Goal: Check status: Check status

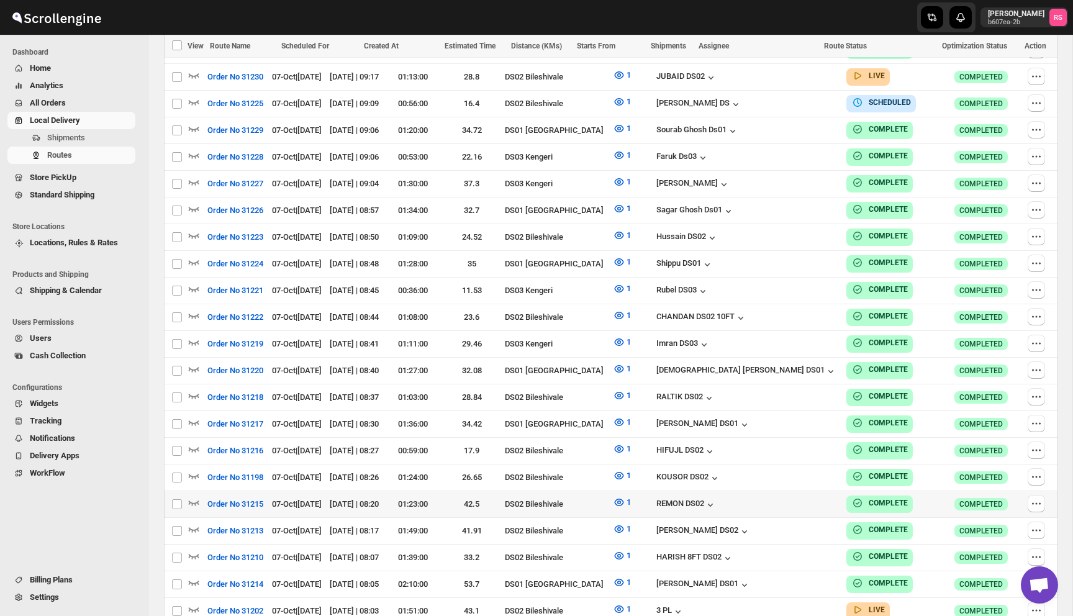
scroll to position [1243, 0]
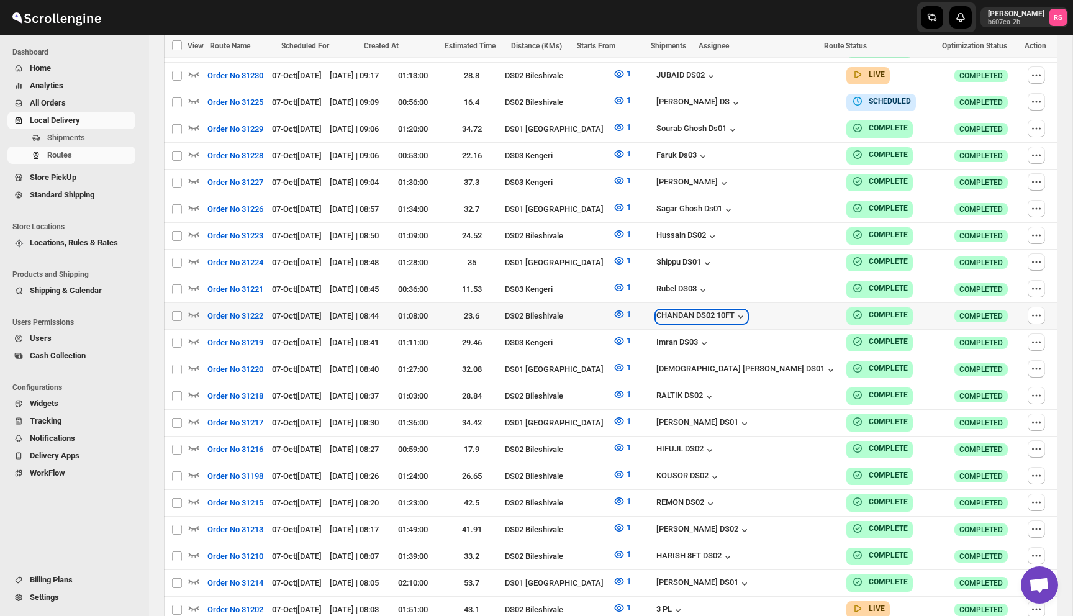
click at [743, 315] on icon "button" at bounding box center [740, 316] width 5 height 3
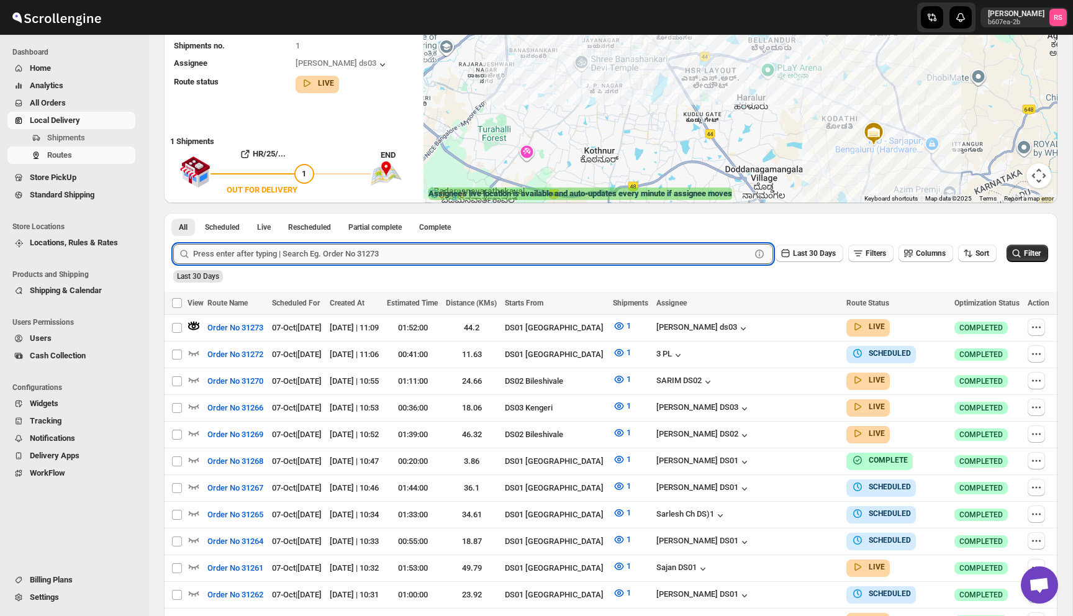
click at [239, 259] on input "text" at bounding box center [472, 254] width 558 height 20
click at [173, 213] on button "Submit" at bounding box center [190, 219] width 35 height 13
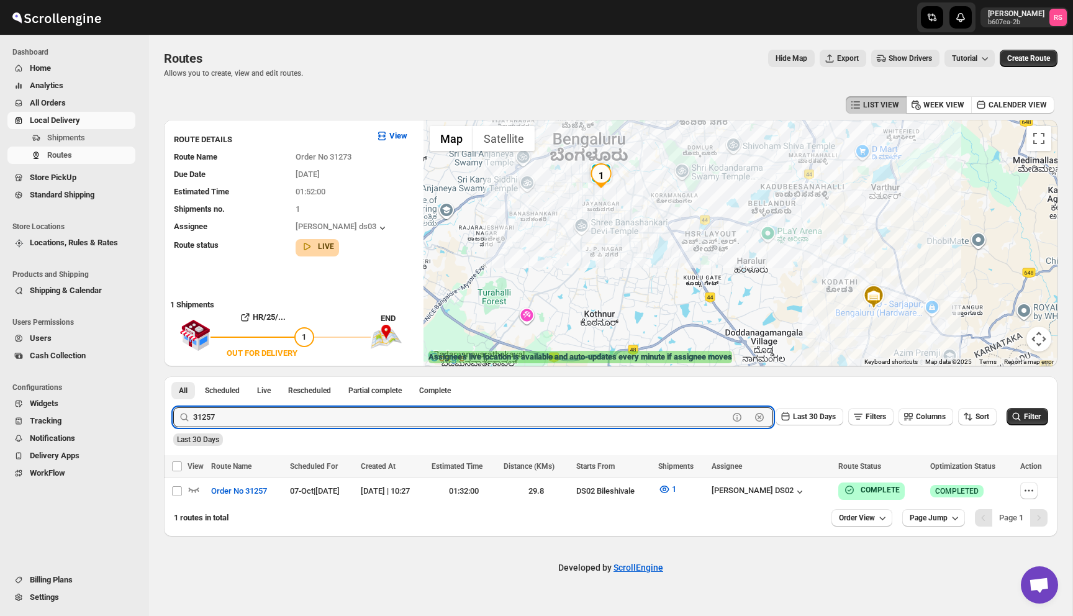
scroll to position [0, 0]
click at [196, 486] on icon "button" at bounding box center [194, 489] width 12 height 12
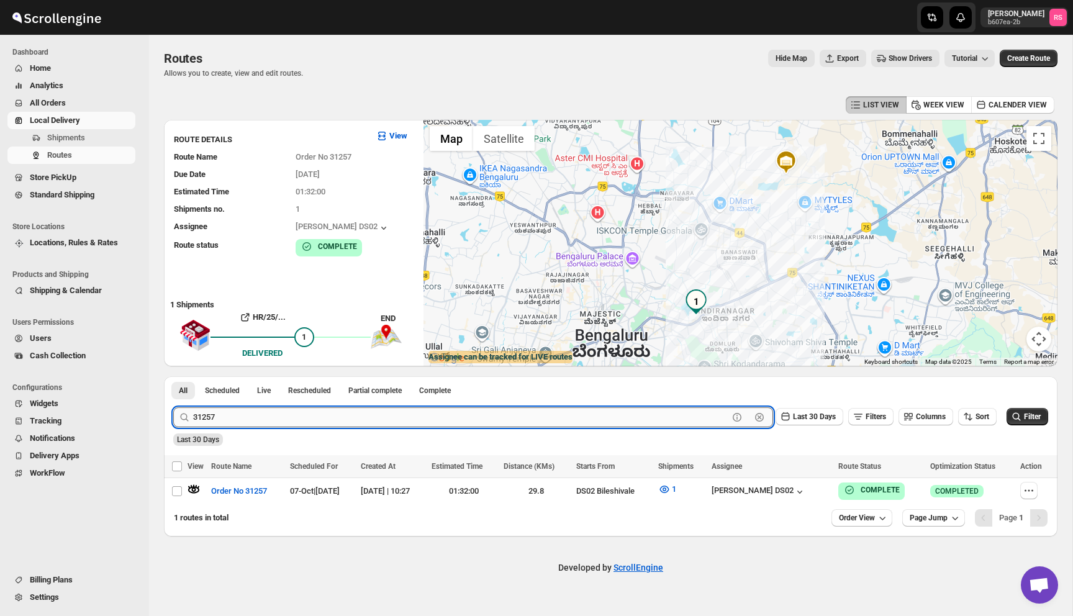
click at [245, 417] on input "31257" at bounding box center [460, 417] width 535 height 20
type input "31249"
click at [173, 376] on button "Submit" at bounding box center [190, 382] width 35 height 13
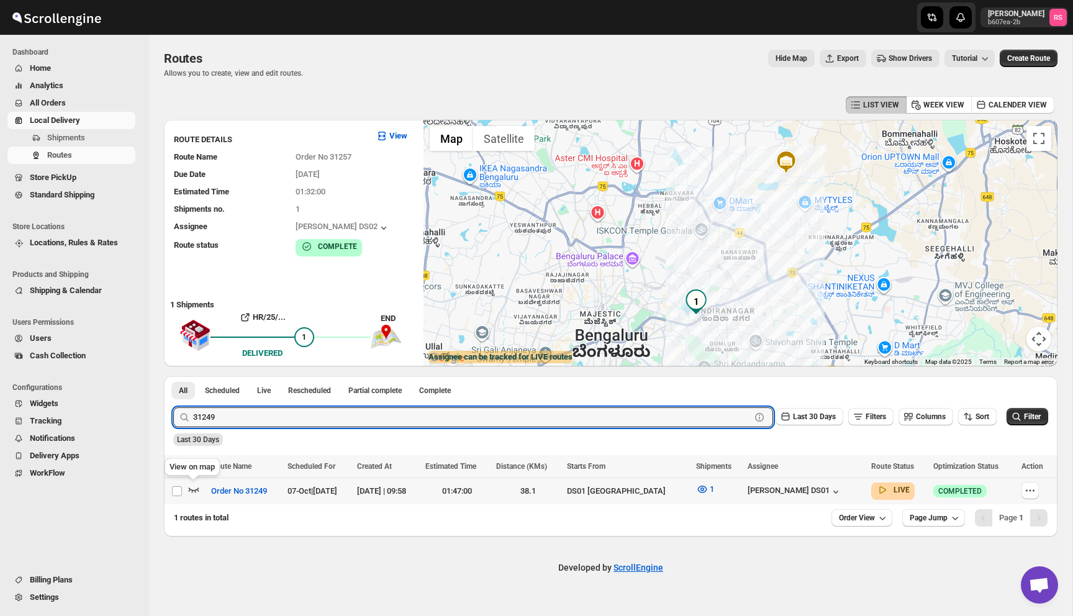
click at [196, 491] on icon "button" at bounding box center [194, 489] width 12 height 12
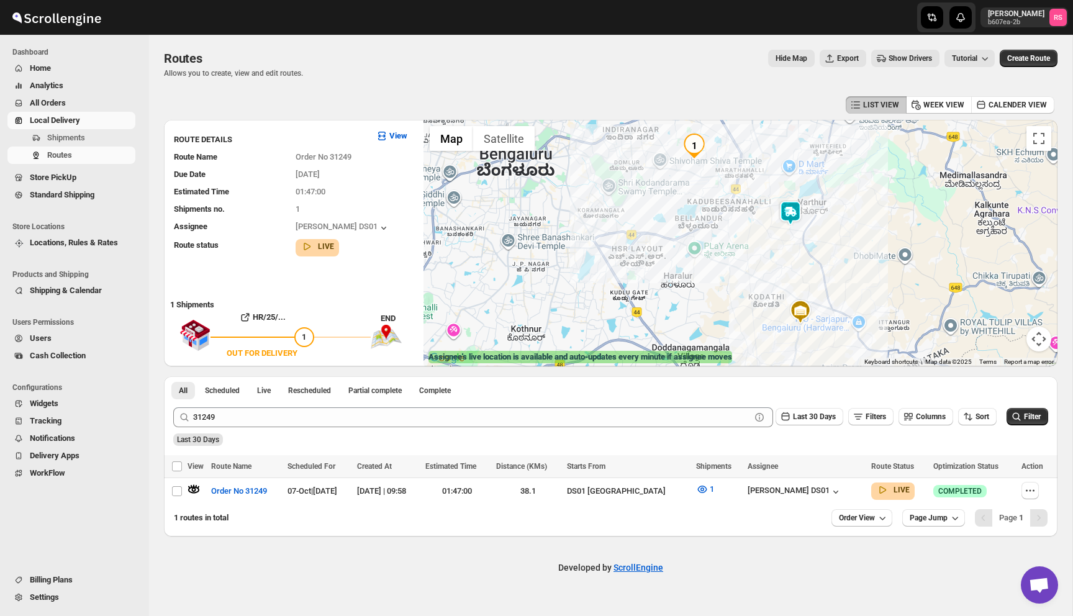
click at [786, 219] on img at bounding box center [790, 213] width 25 height 25
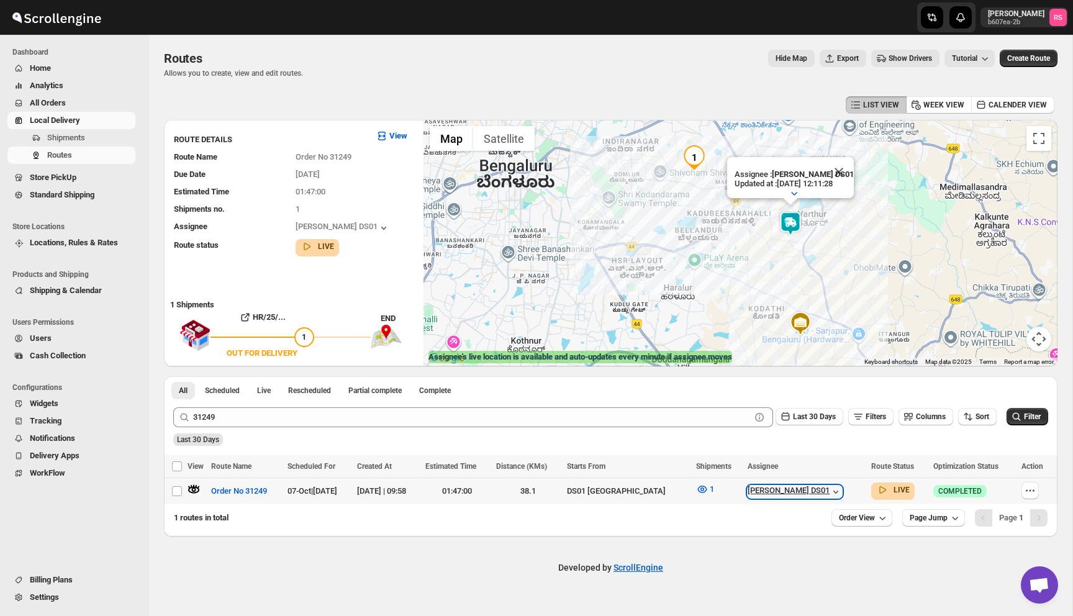
click at [789, 497] on div "[PERSON_NAME] DS01" at bounding box center [795, 492] width 94 height 12
click at [714, 490] on span "1" at bounding box center [712, 488] width 4 height 9
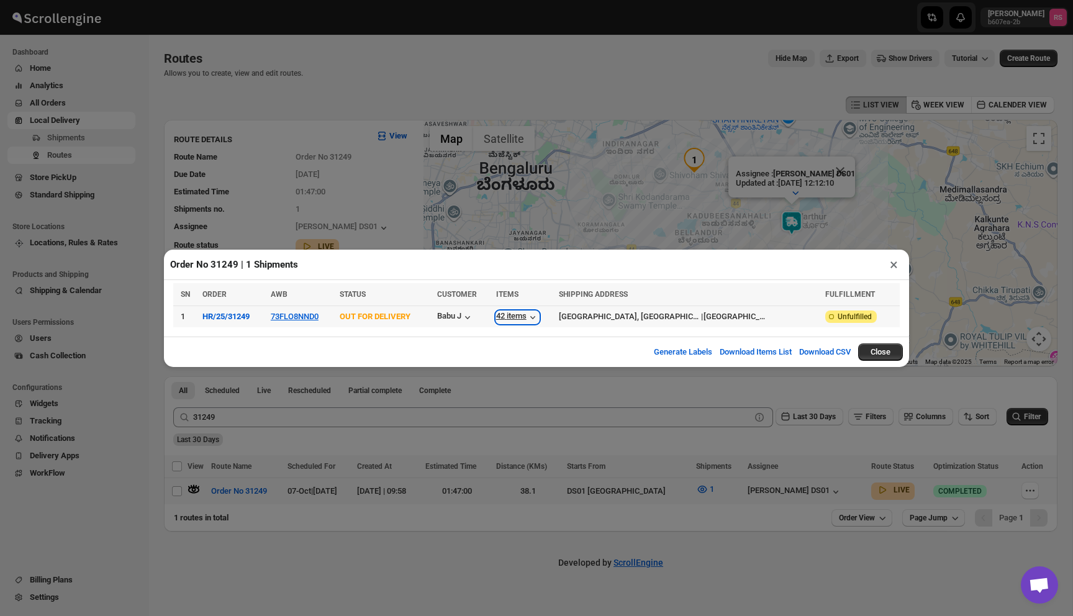
click at [535, 317] on icon "button" at bounding box center [532, 316] width 5 height 3
click at [894, 261] on button "×" at bounding box center [894, 264] width 18 height 17
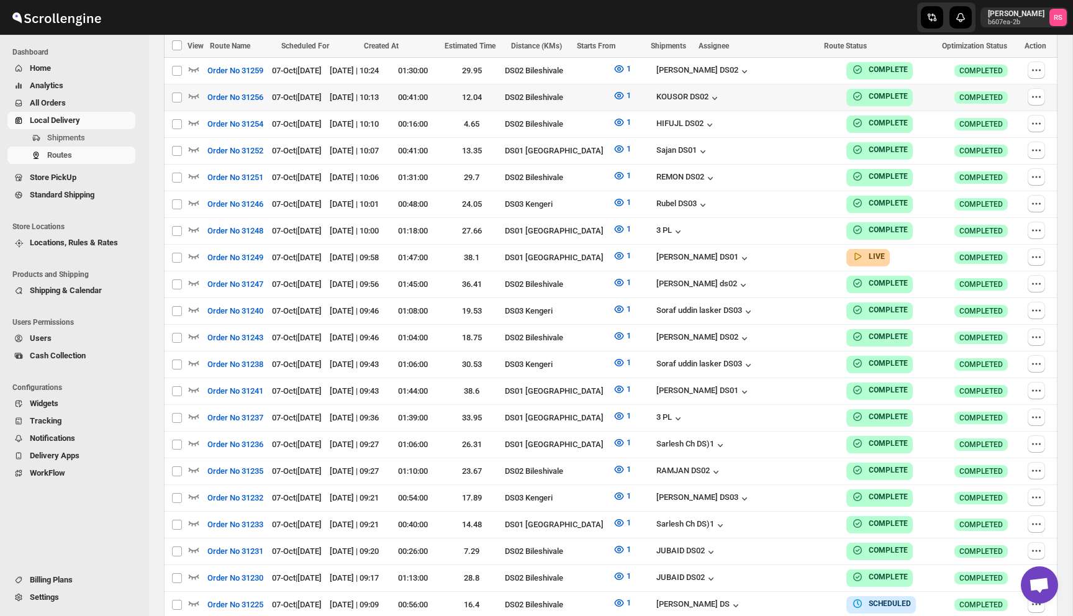
scroll to position [1322, 0]
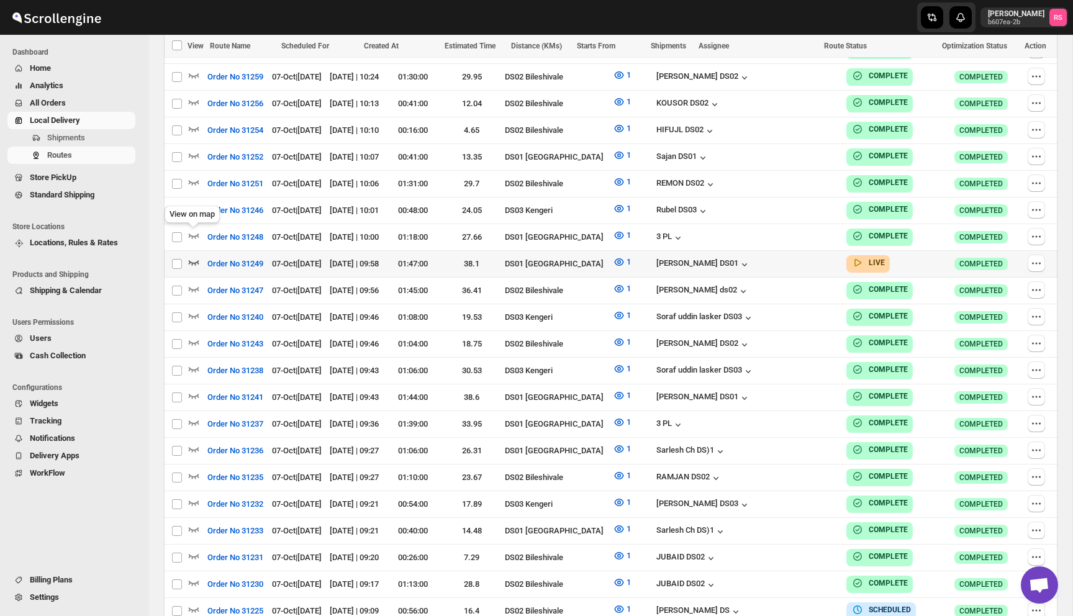
click at [191, 256] on icon "button" at bounding box center [194, 262] width 12 height 12
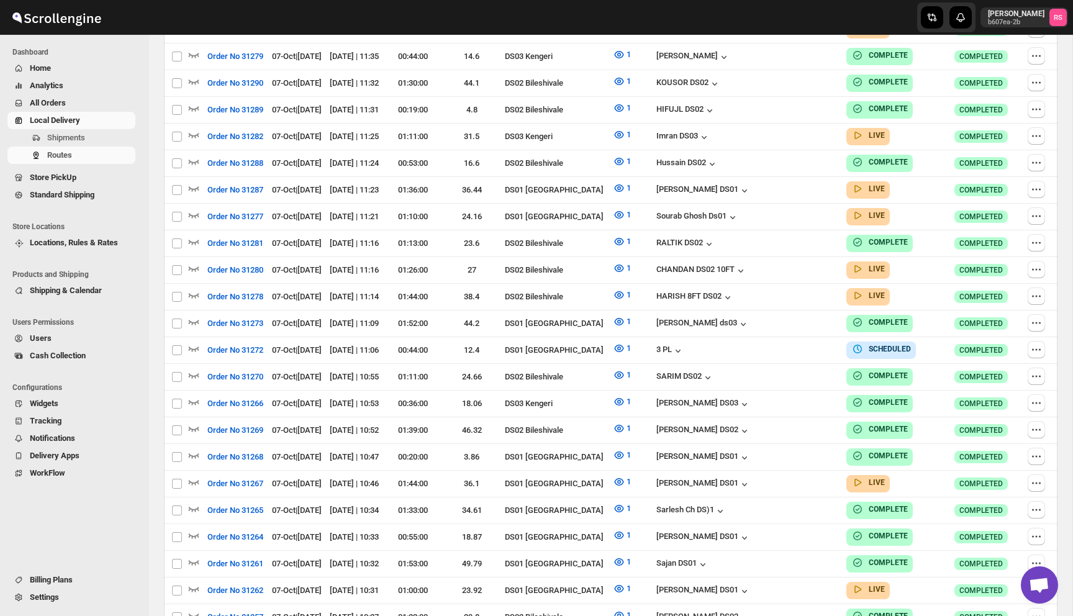
scroll to position [0, 0]
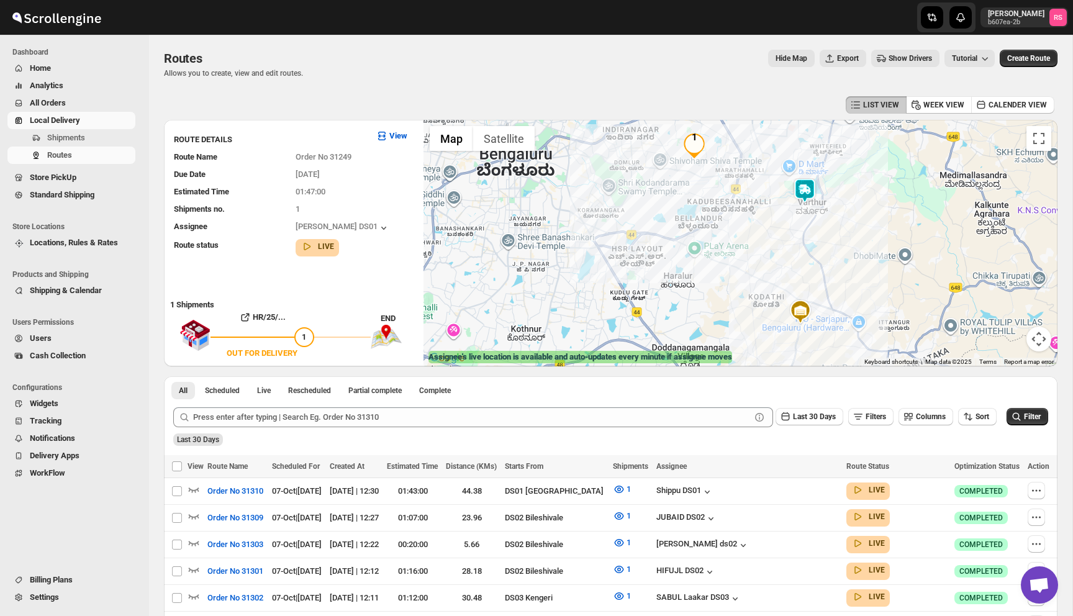
click at [808, 197] on img at bounding box center [804, 190] width 25 height 25
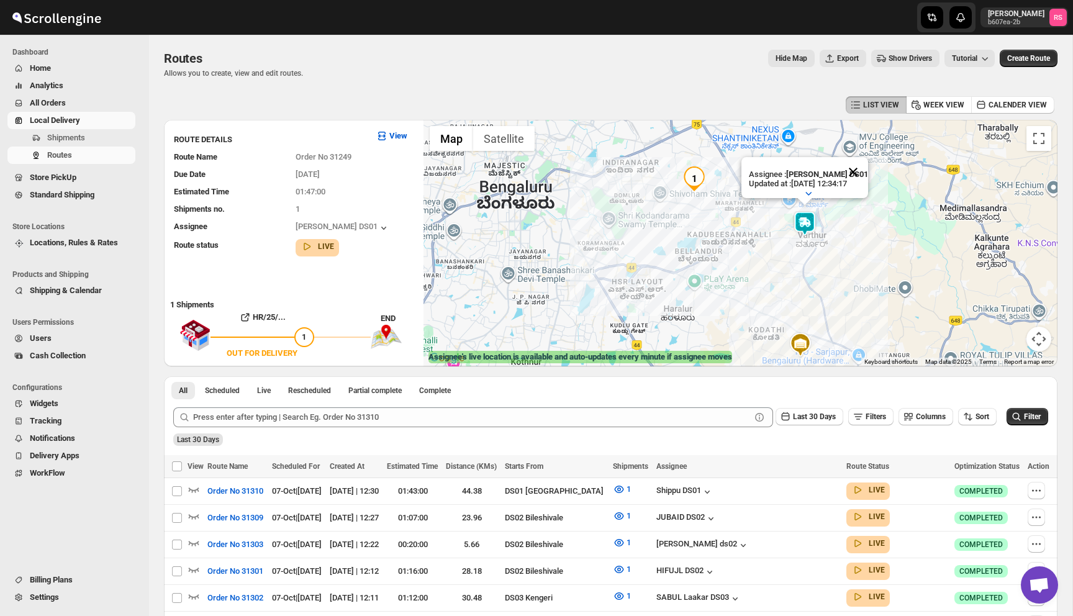
click at [859, 173] on button "Close" at bounding box center [853, 172] width 30 height 30
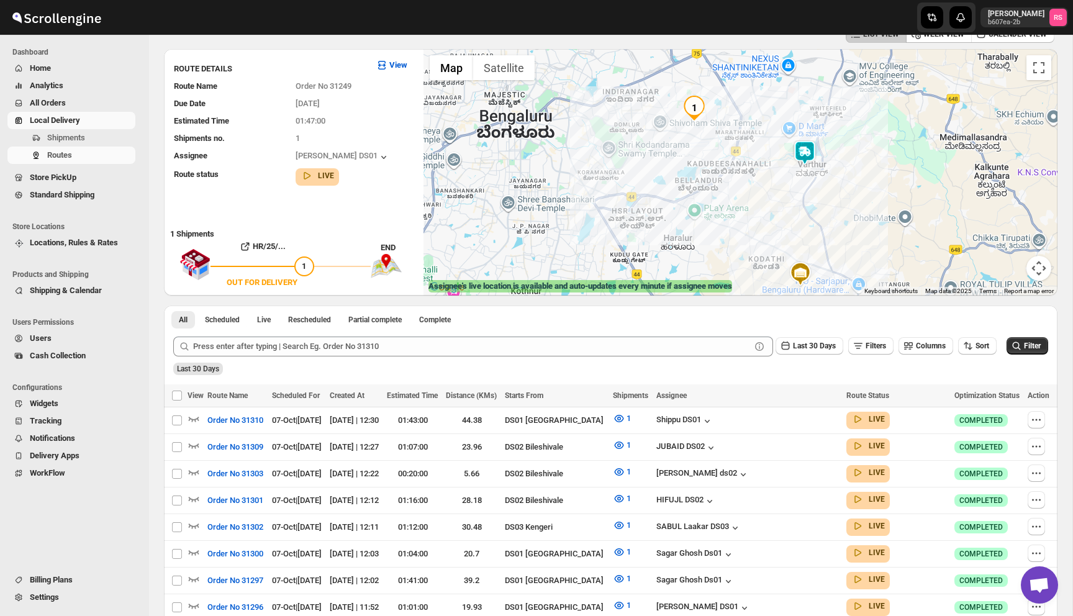
scroll to position [75, 0]
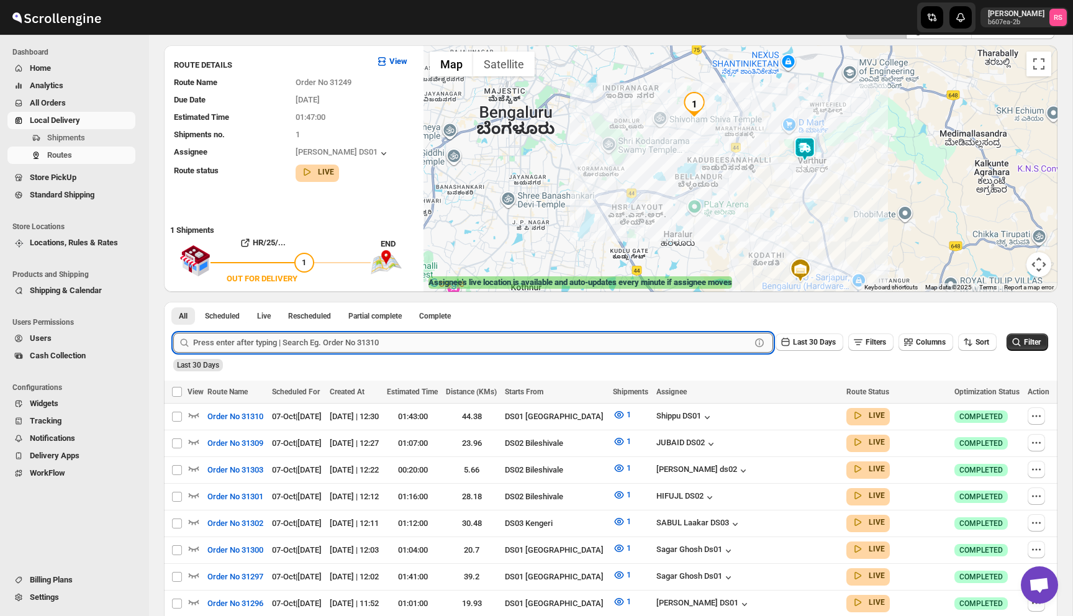
click at [255, 342] on input "text" at bounding box center [472, 343] width 558 height 20
click at [173, 302] on button "Submit" at bounding box center [190, 308] width 35 height 13
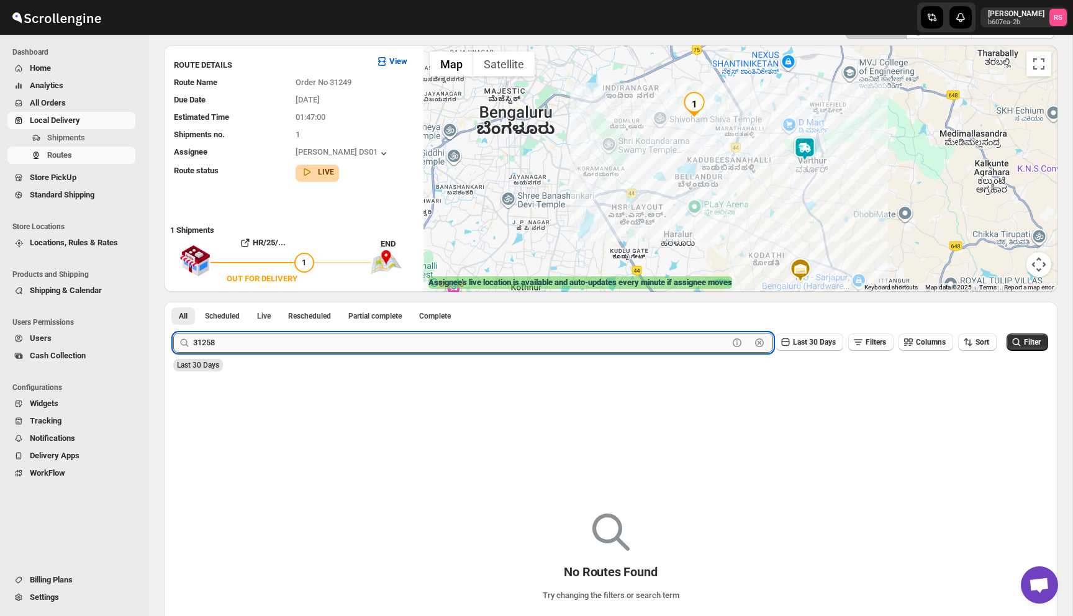
click at [249, 339] on input "31258" at bounding box center [460, 343] width 535 height 20
type input "31249"
click at [173, 302] on button "Submit" at bounding box center [190, 308] width 35 height 13
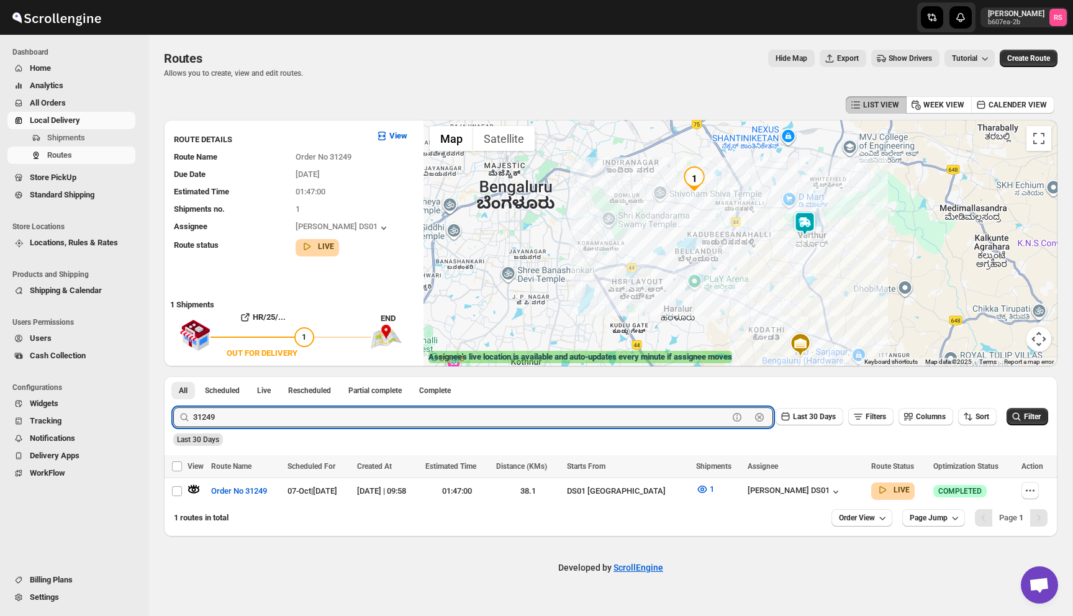
scroll to position [0, 0]
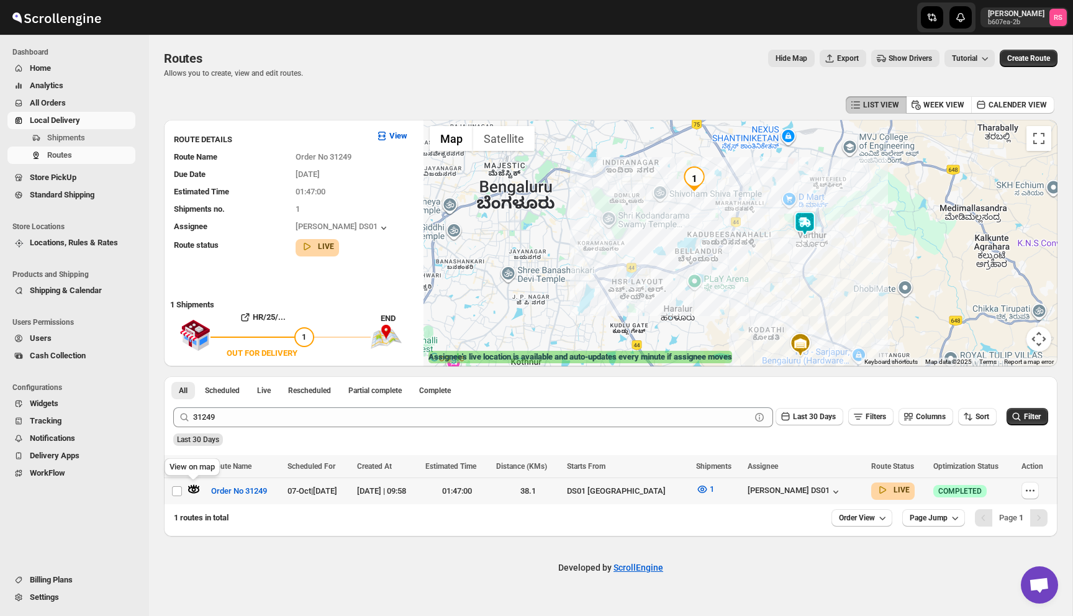
click at [192, 493] on icon "button" at bounding box center [194, 489] width 12 height 12
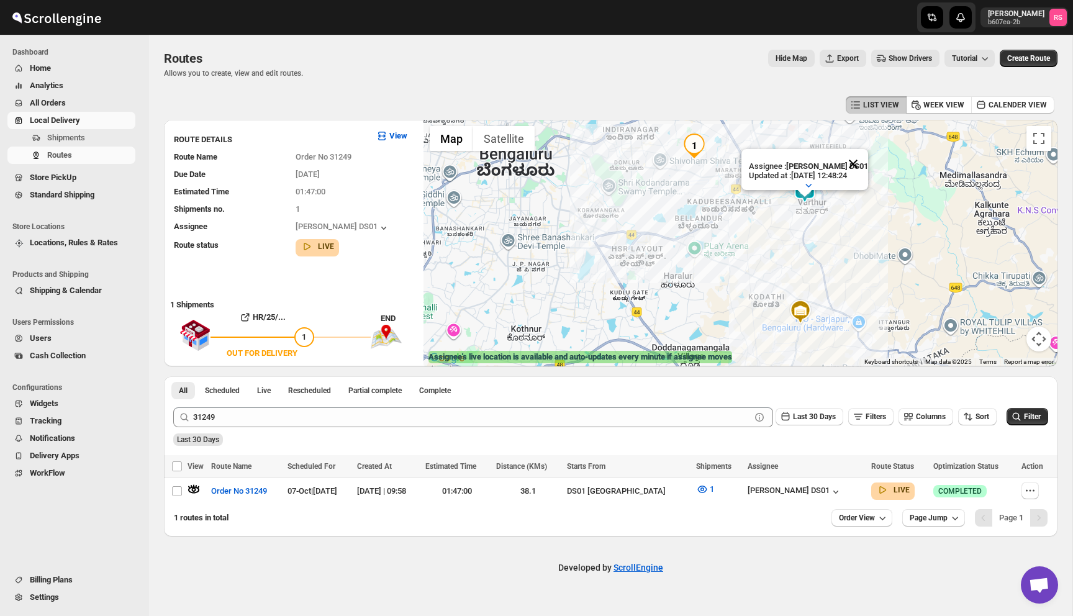
click at [859, 168] on button "Close" at bounding box center [853, 164] width 30 height 30
click at [812, 183] on img at bounding box center [804, 190] width 25 height 25
click at [830, 487] on icon "button" at bounding box center [836, 492] width 12 height 12
click at [60, 158] on span "Routes" at bounding box center [59, 154] width 25 height 9
click at [51, 61] on button "Home" at bounding box center [71, 68] width 128 height 17
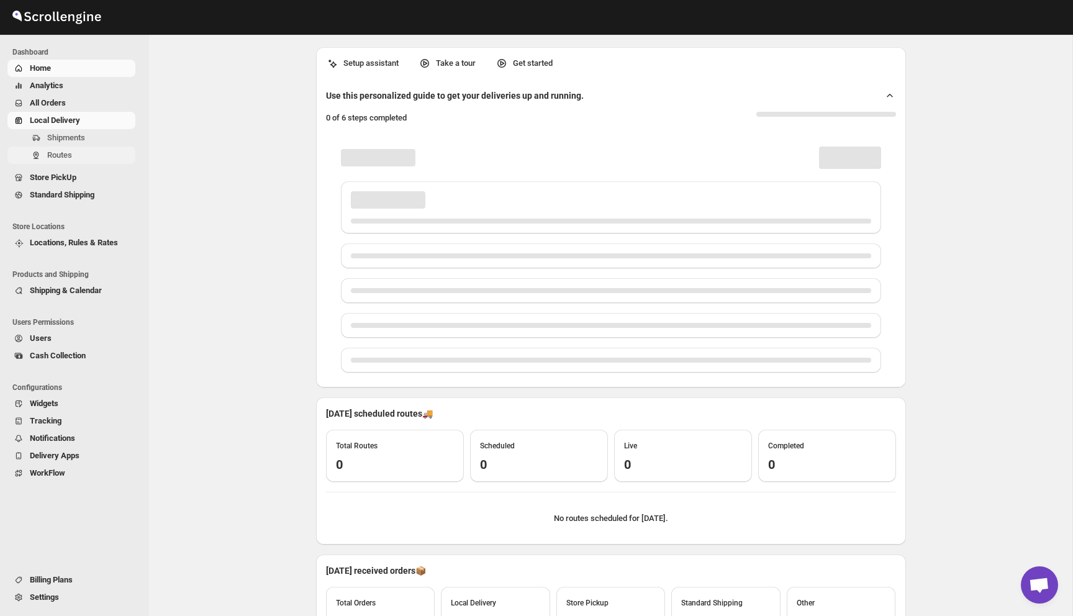
click at [63, 154] on span "Routes" at bounding box center [59, 154] width 25 height 9
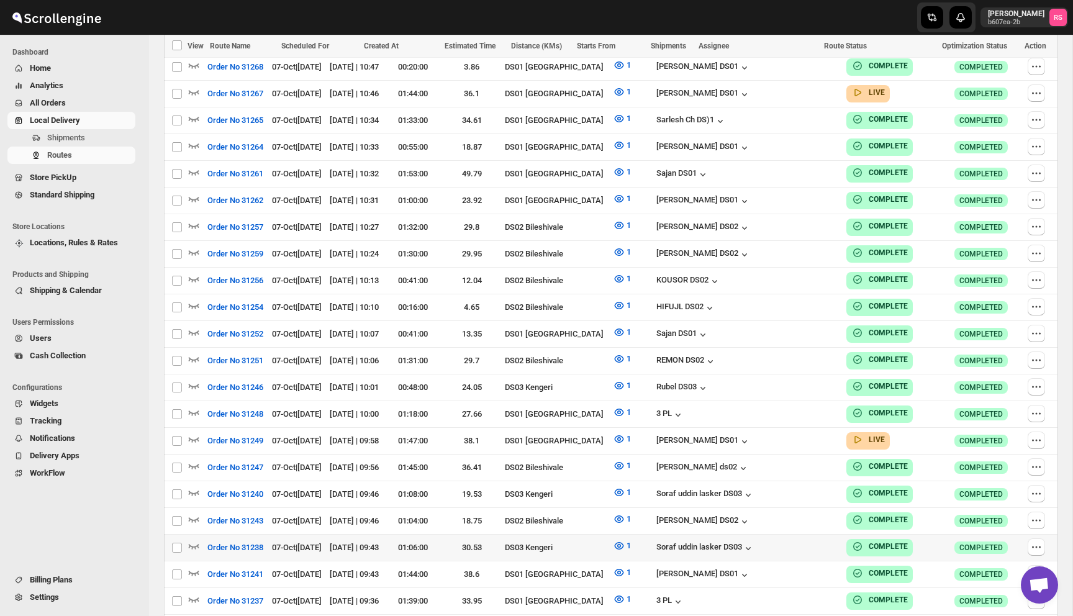
scroll to position [1371, 0]
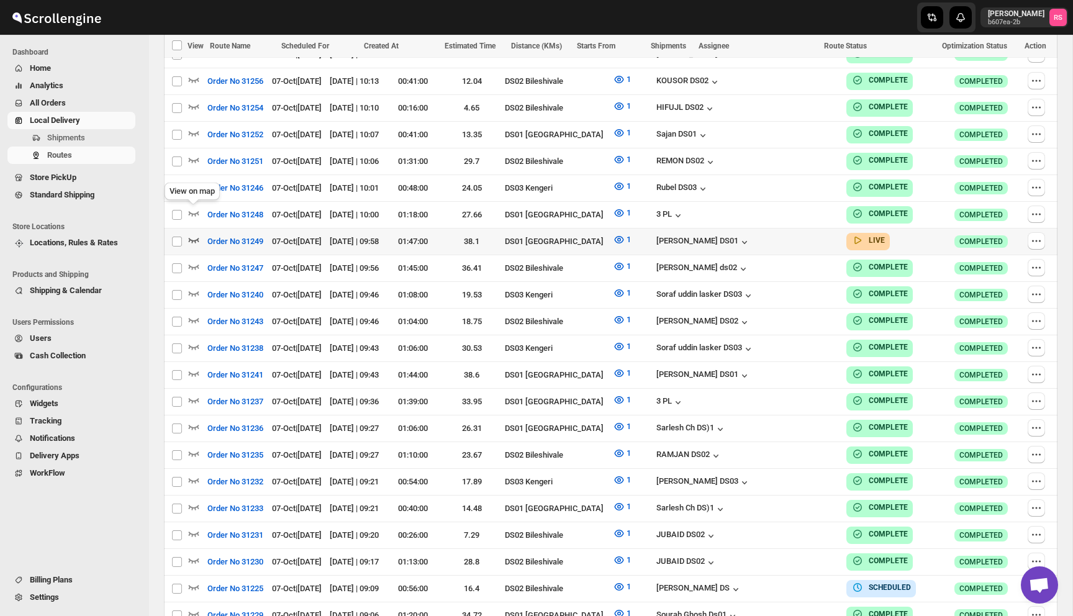
click at [197, 238] on icon "button" at bounding box center [194, 240] width 11 height 5
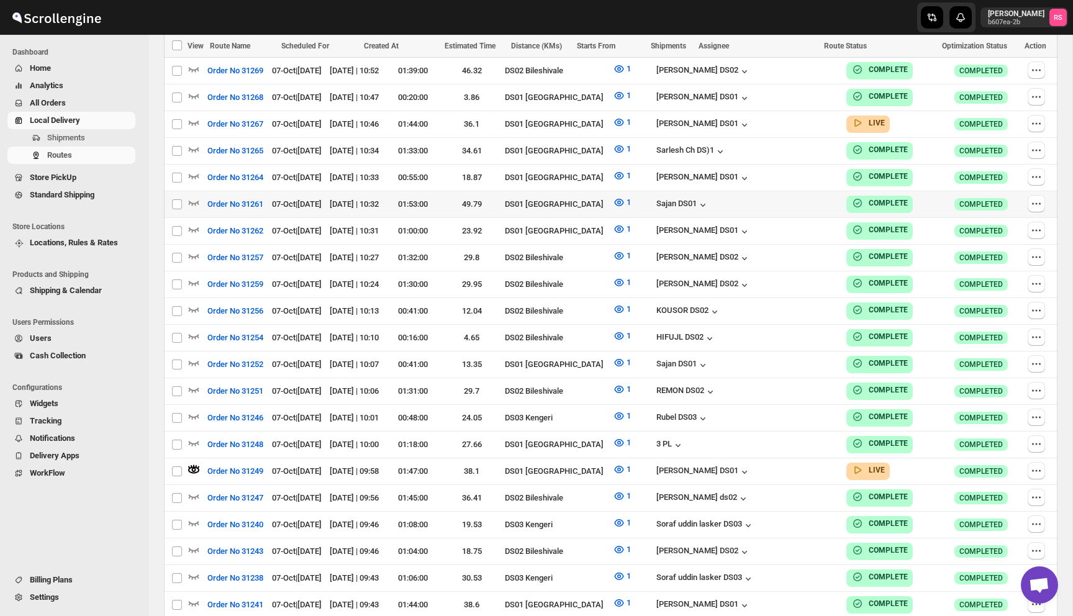
scroll to position [1101, 0]
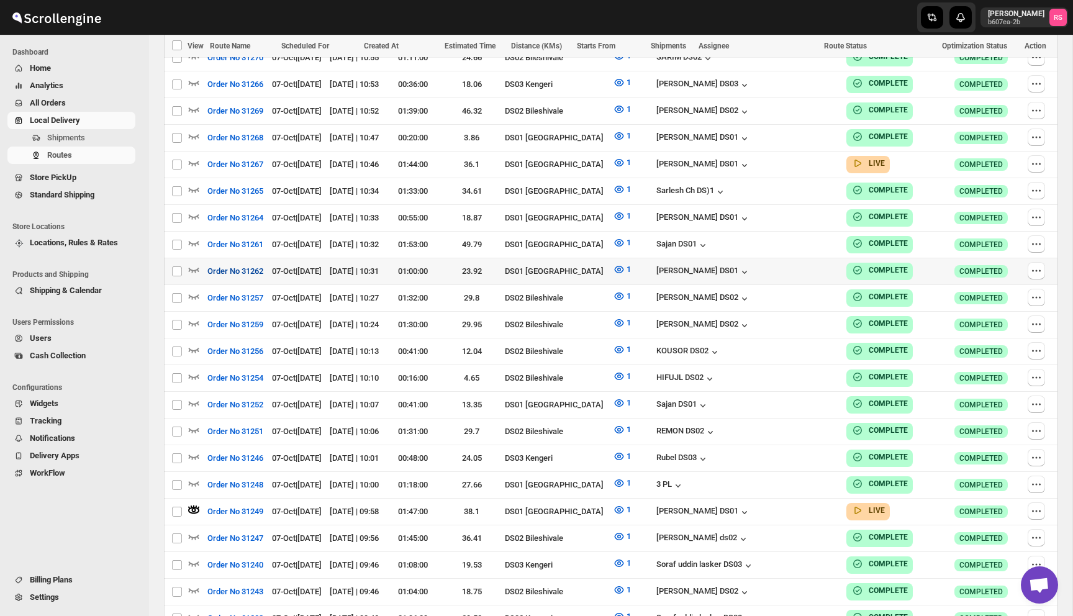
click at [271, 261] on button "Order No 31262" at bounding box center [235, 271] width 71 height 20
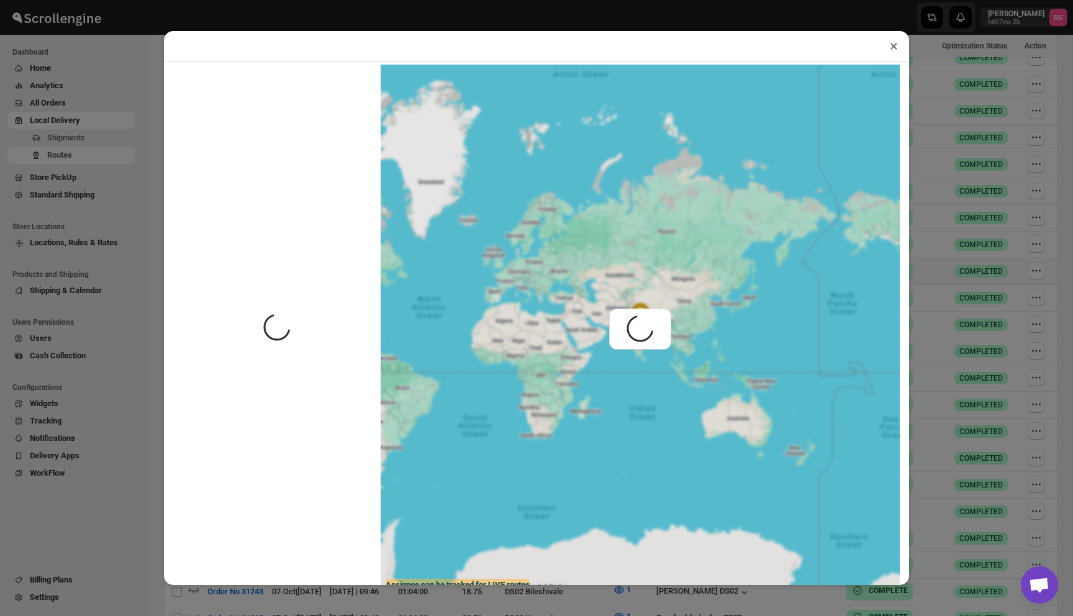
click at [271, 265] on div at bounding box center [276, 330] width 207 height 530
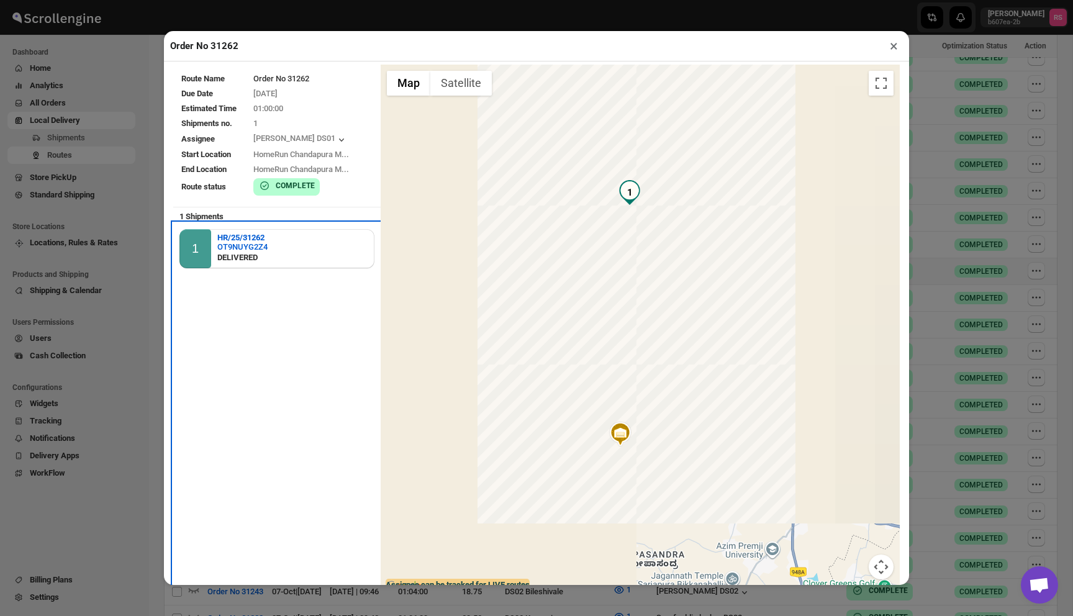
click at [268, 265] on div "HR/25/31262 OT9NUYG2Z4 DELIVERED" at bounding box center [242, 248] width 50 height 39
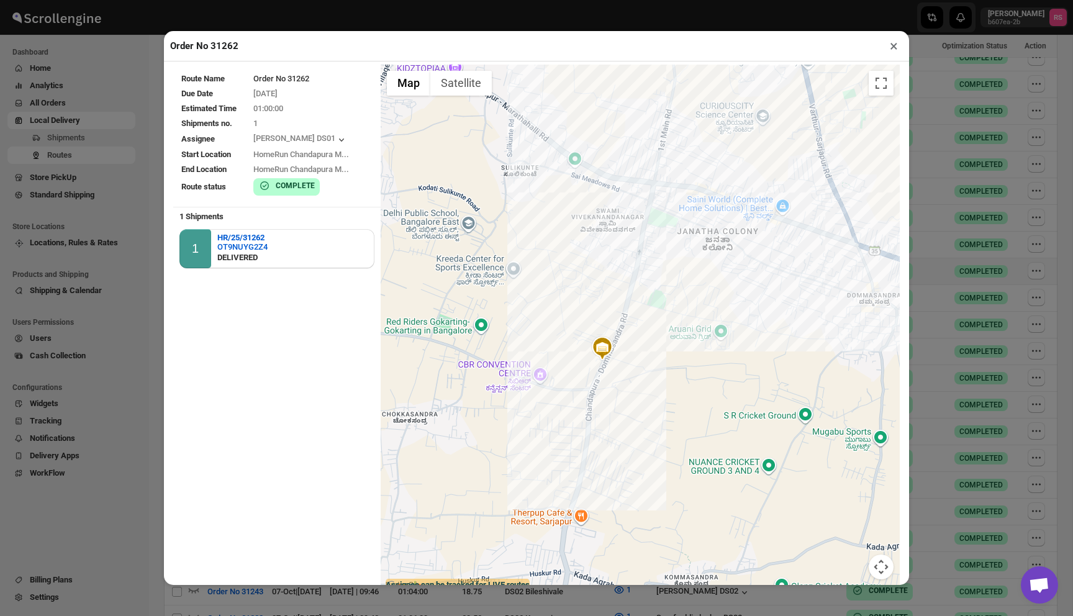
click at [884, 299] on div "HR/25/31262 | OT9NUYG2Z4 | DELIVERED Balagere Road, Devasthanagalu, site no 60 …" at bounding box center [640, 330] width 519 height 530
click at [1031, 245] on div "Order No 31262 × Route Name Order No 31262 Due Date 07/10/2025 Estimated Time 0…" at bounding box center [536, 308] width 1073 height 616
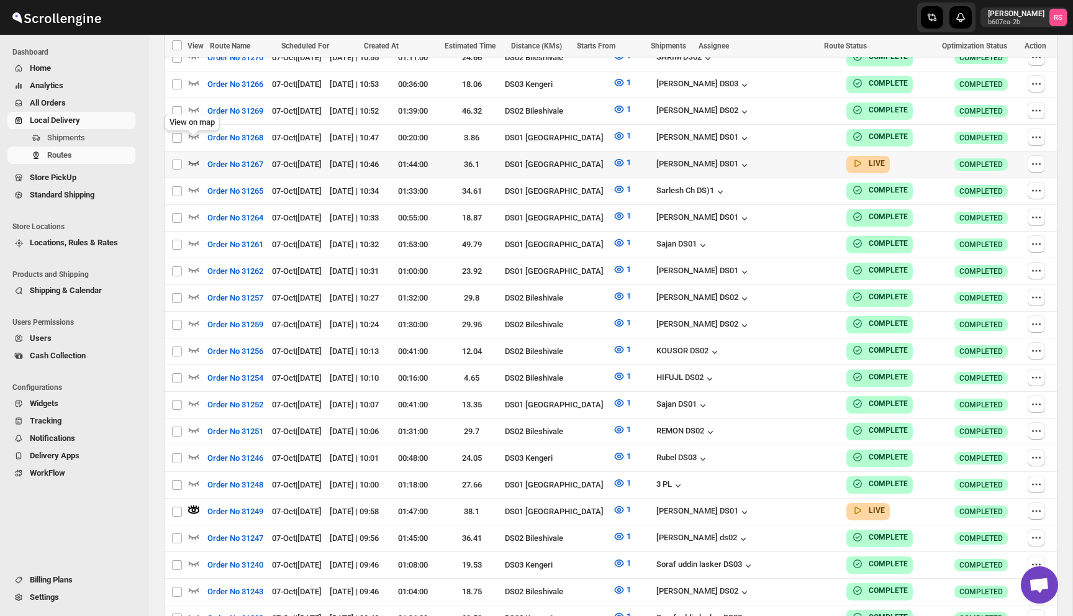
click at [196, 156] on icon "button" at bounding box center [194, 162] width 12 height 12
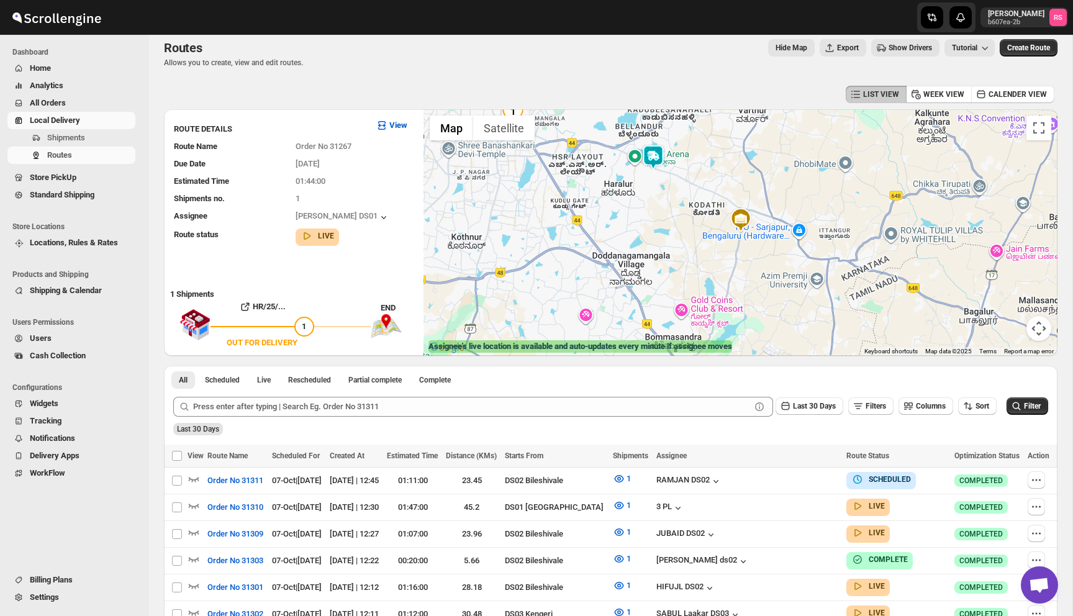
scroll to position [7, 0]
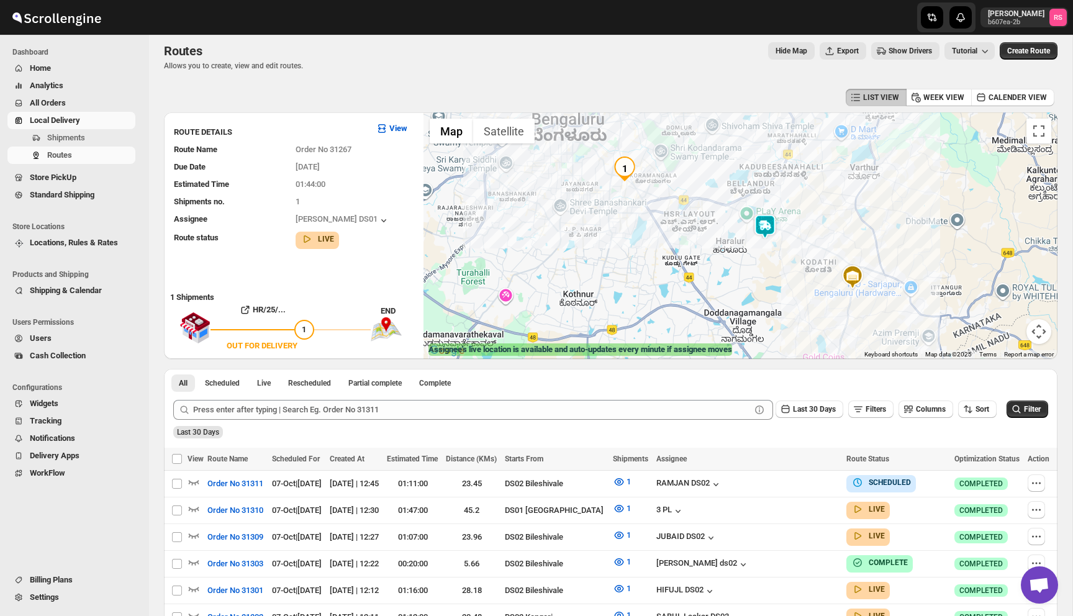
click at [771, 223] on img at bounding box center [765, 226] width 25 height 25
click at [820, 176] on button "Close" at bounding box center [814, 175] width 30 height 30
click at [769, 223] on img at bounding box center [765, 226] width 25 height 25
click at [768, 224] on img at bounding box center [765, 226] width 25 height 25
click at [822, 173] on button "Close" at bounding box center [814, 175] width 30 height 30
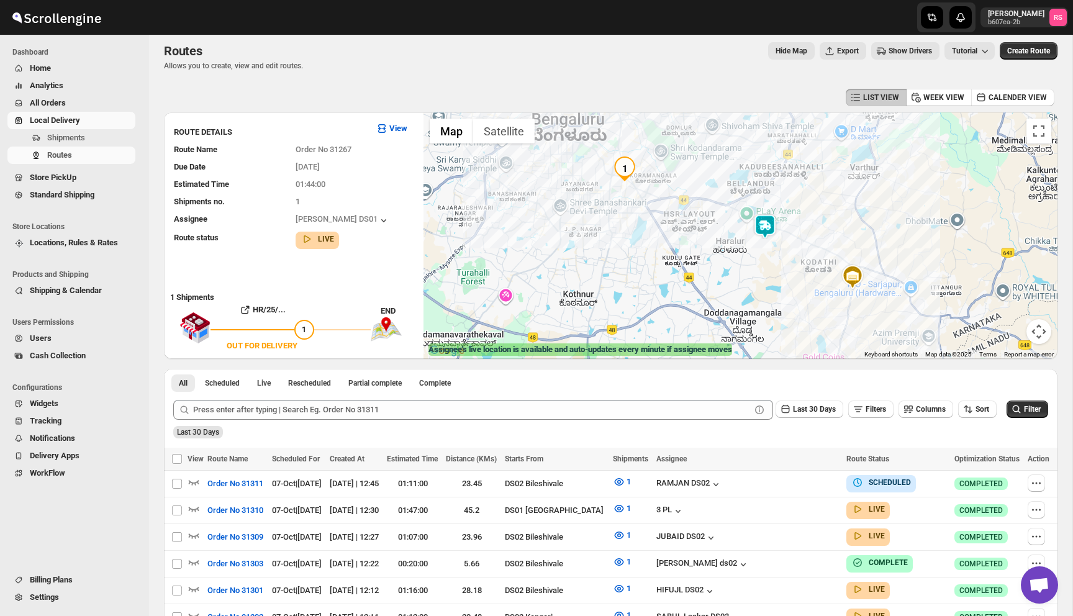
click at [771, 226] on img at bounding box center [765, 226] width 25 height 25
click at [770, 227] on img at bounding box center [765, 226] width 25 height 25
click at [810, 174] on button "Close" at bounding box center [814, 175] width 30 height 30
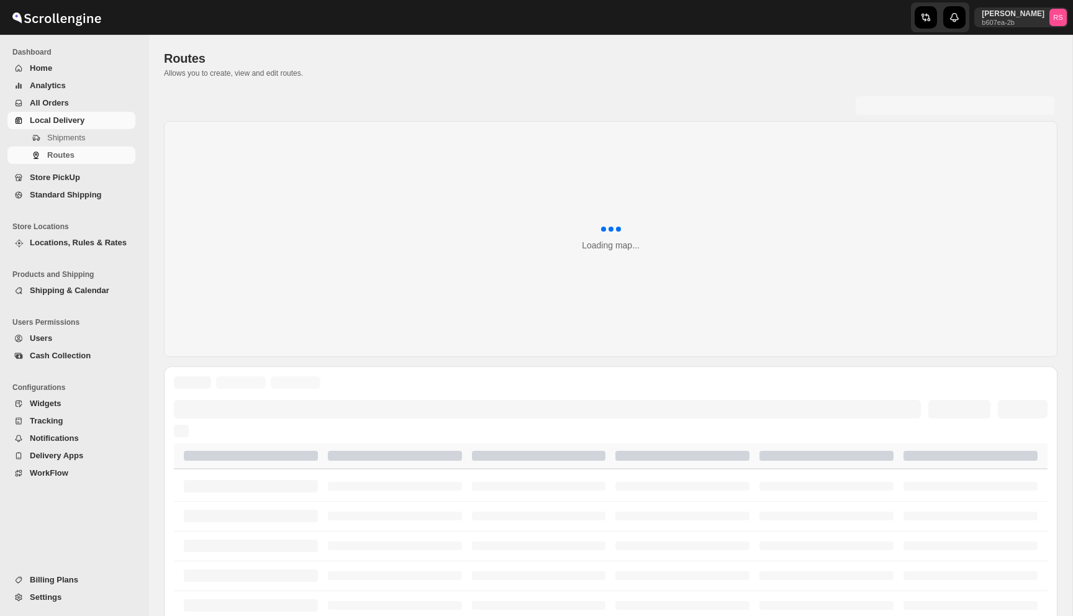
scroll to position [7, 0]
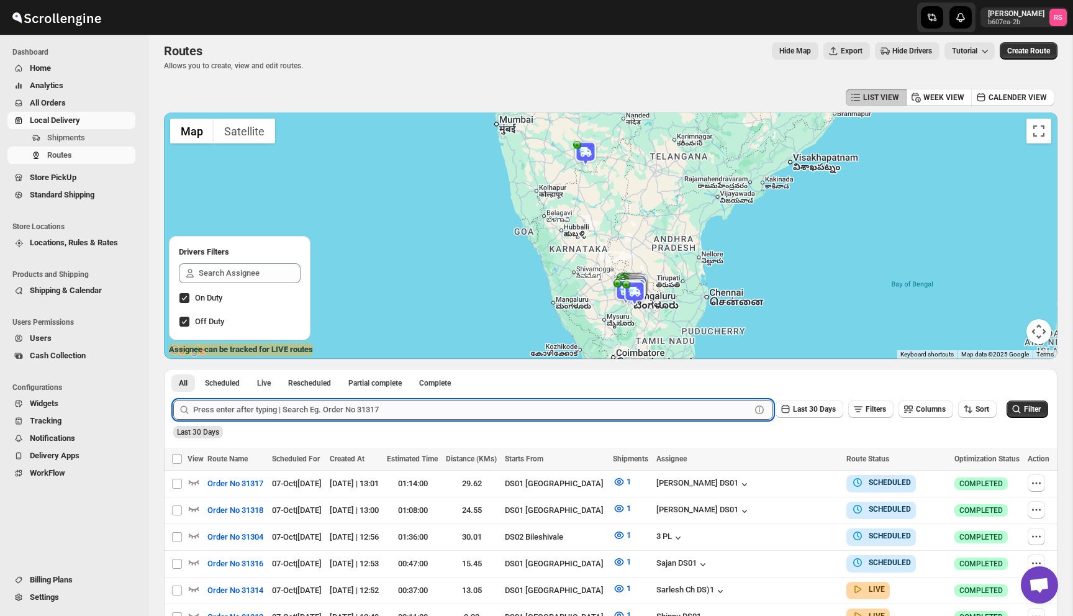
click at [220, 416] on input "text" at bounding box center [472, 410] width 558 height 20
click at [173, 369] on button "Submit" at bounding box center [190, 375] width 35 height 13
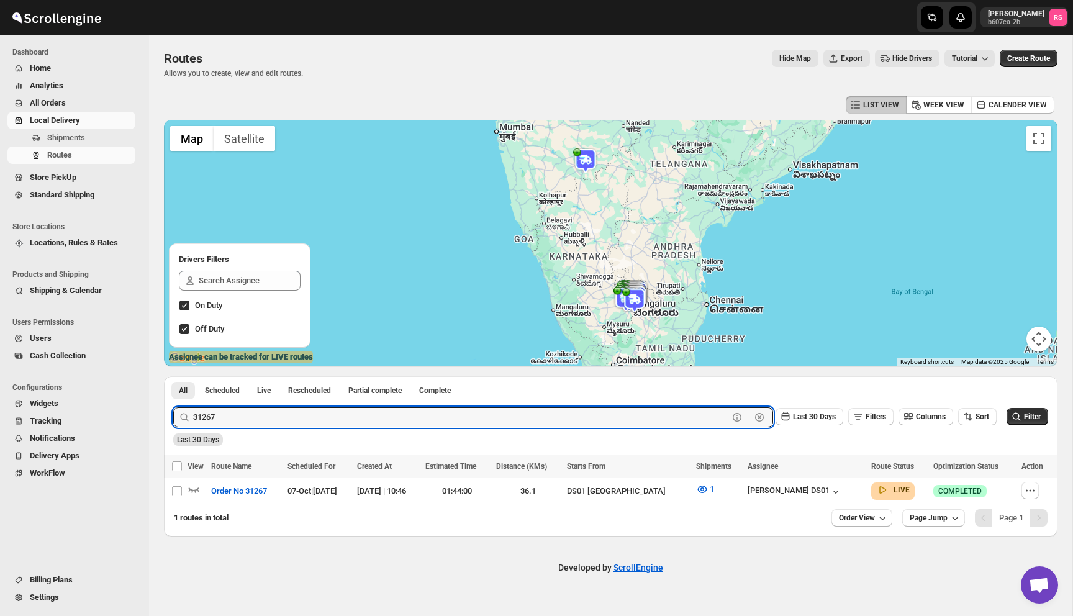
scroll to position [0, 0]
click at [196, 494] on icon "button" at bounding box center [194, 489] width 12 height 12
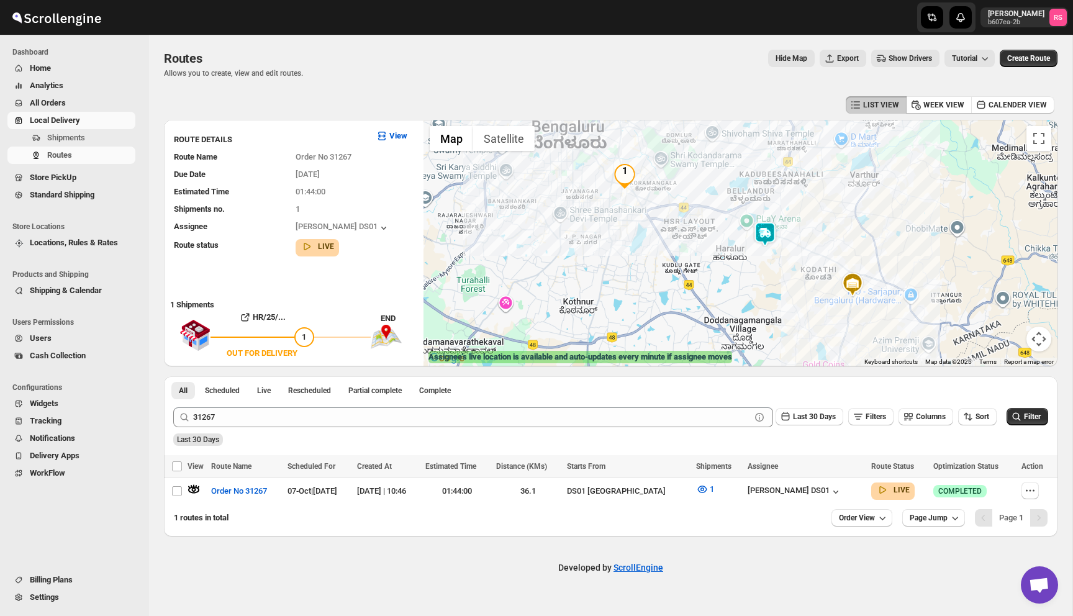
click at [764, 240] on img at bounding box center [765, 234] width 25 height 25
click at [815, 180] on button "Close" at bounding box center [814, 183] width 30 height 30
click at [704, 488] on icon "button" at bounding box center [701, 489] width 9 height 7
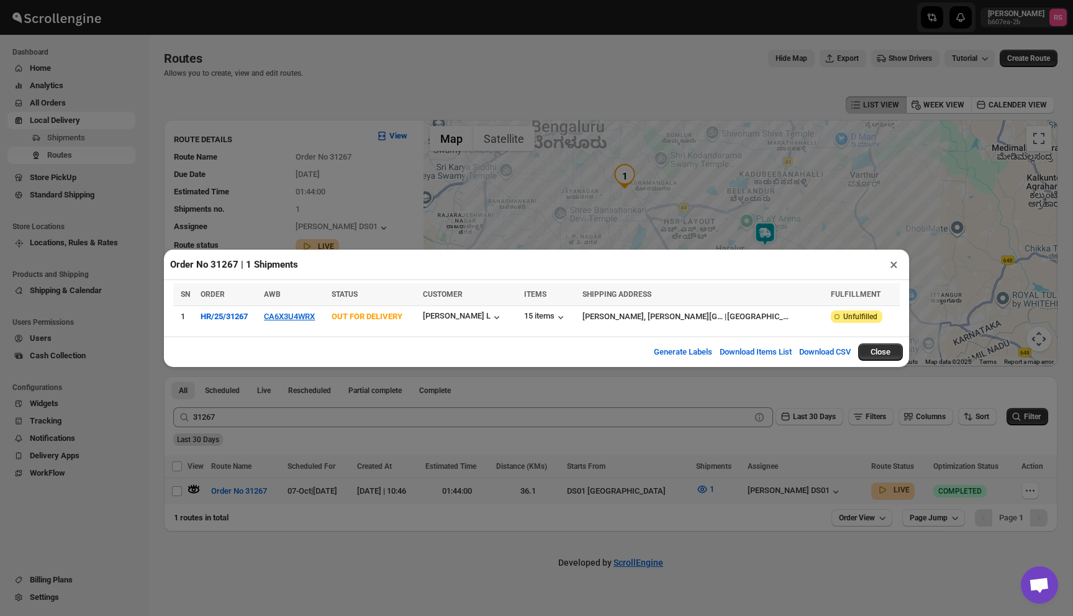
click at [902, 267] on button "×" at bounding box center [894, 264] width 18 height 17
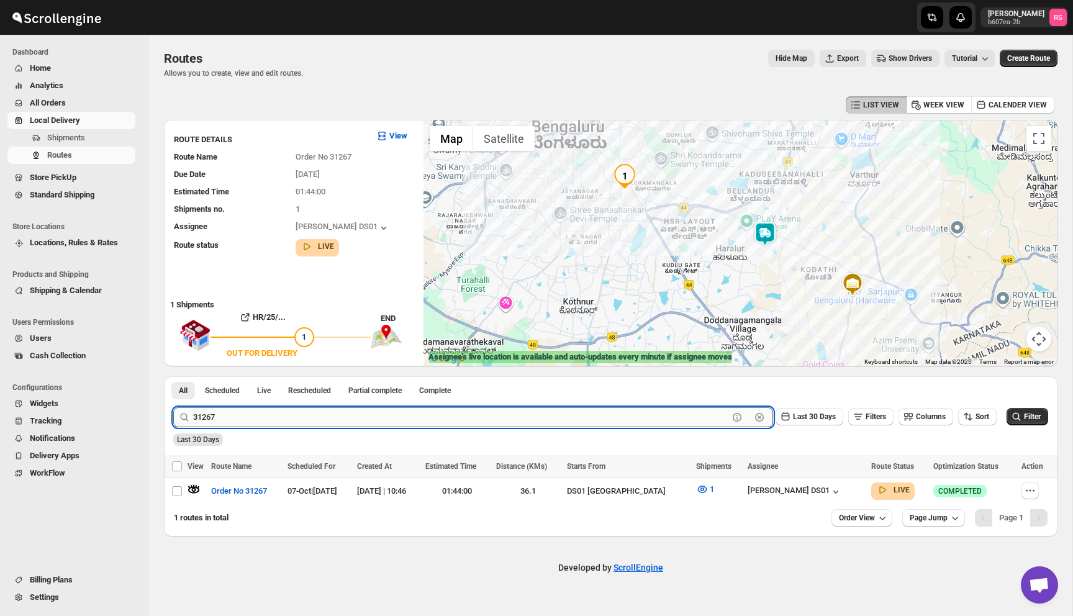
click at [250, 416] on input "31267" at bounding box center [460, 417] width 535 height 20
click at [301, 418] on input "31" at bounding box center [460, 417] width 535 height 20
click at [173, 376] on button "Submit" at bounding box center [190, 382] width 35 height 13
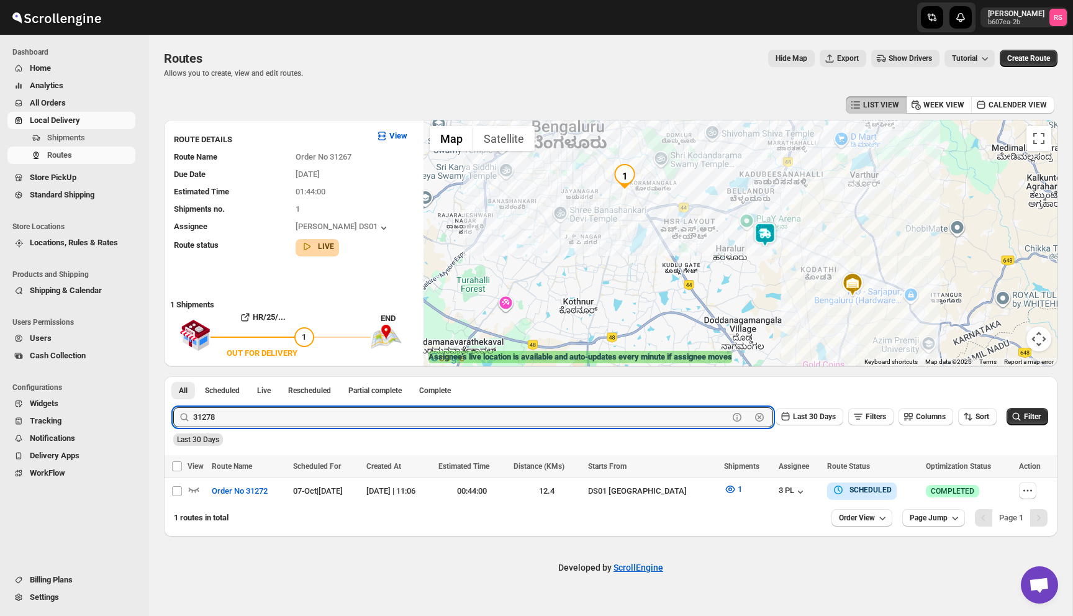
click at [173, 376] on button "Submit" at bounding box center [190, 382] width 35 height 13
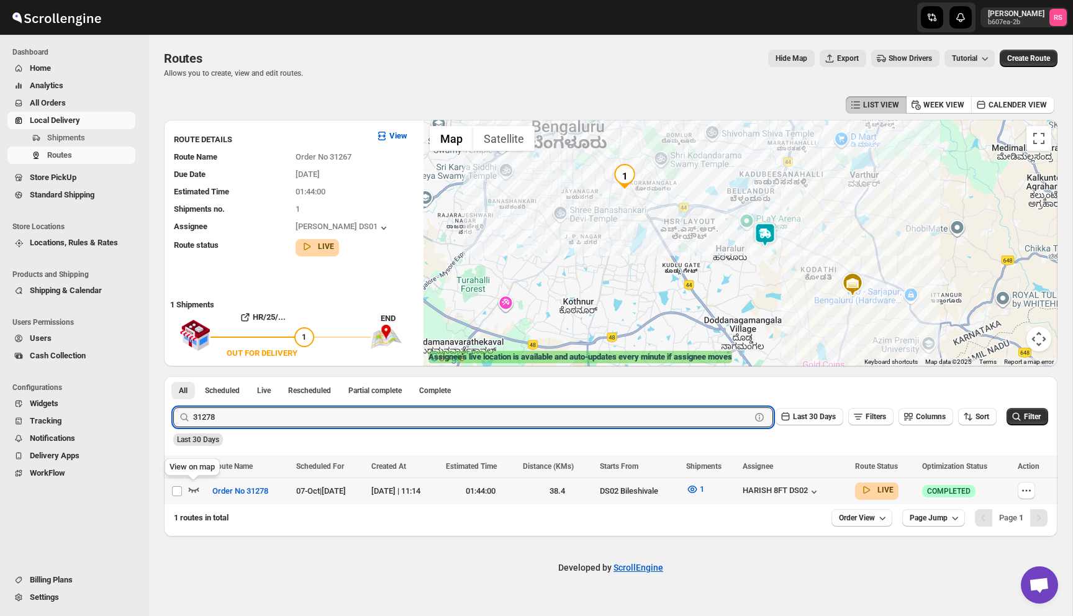
click at [199, 491] on icon "button" at bounding box center [194, 489] width 12 height 12
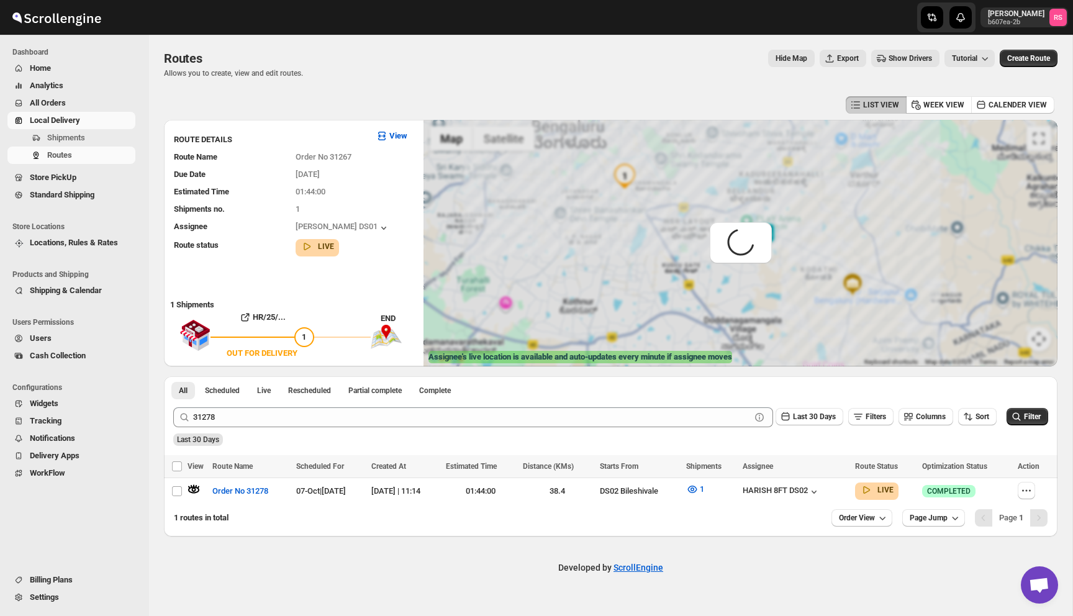
click at [426, 474] on th "Created At" at bounding box center [405, 466] width 75 height 23
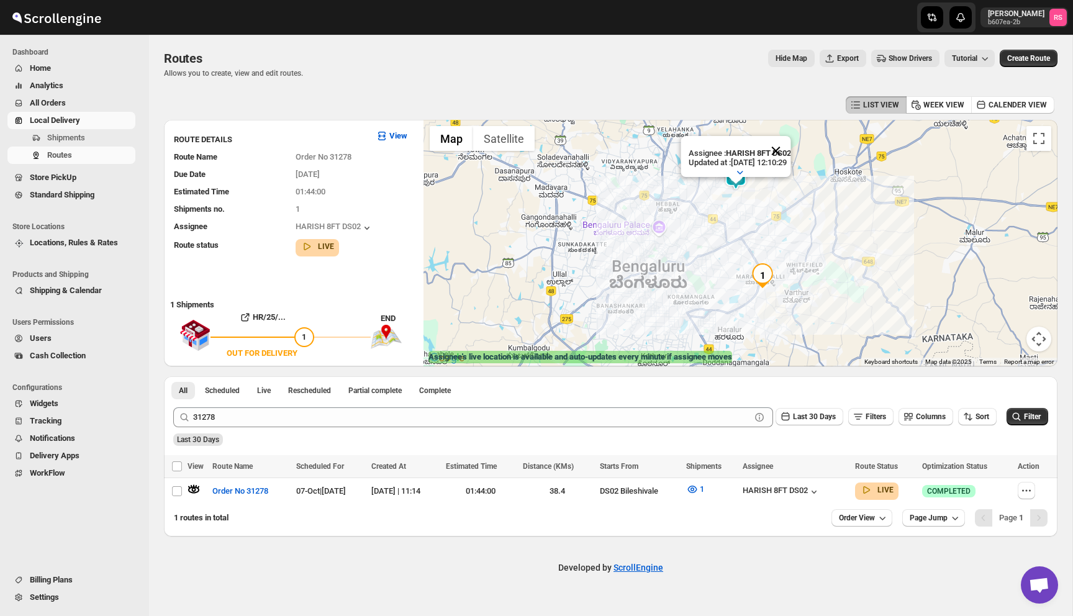
click at [789, 155] on button "Close" at bounding box center [776, 151] width 30 height 30
click at [740, 173] on img at bounding box center [735, 177] width 25 height 25
click at [722, 198] on div "To navigate, press the arrow keys." at bounding box center [741, 243] width 634 height 247
click at [732, 194] on div at bounding box center [741, 243] width 634 height 247
click at [685, 193] on div at bounding box center [741, 243] width 634 height 247
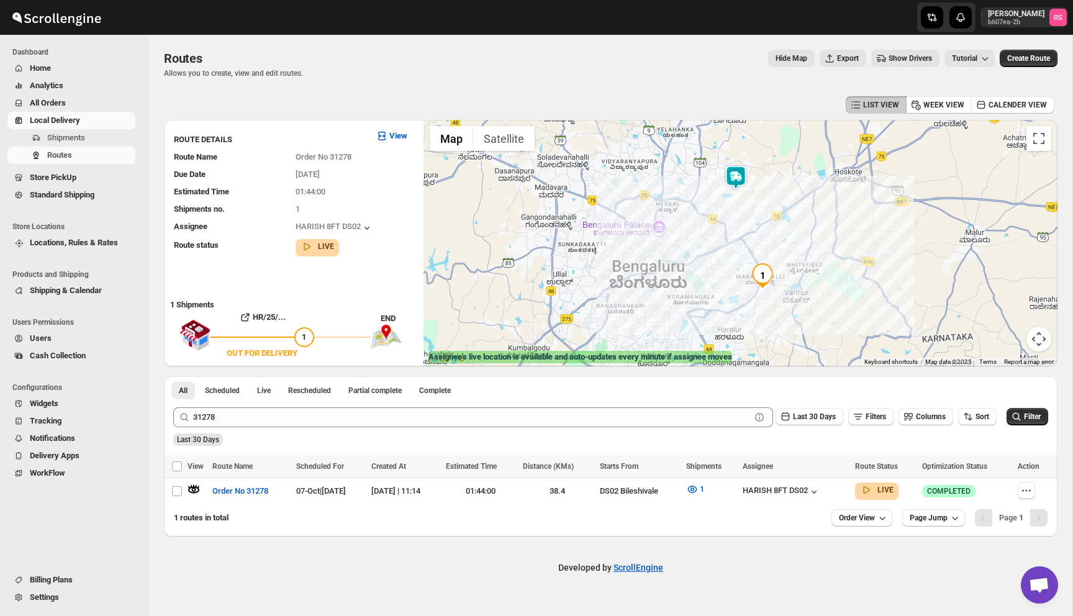
click at [638, 360] on label "Assignee's live location is available and auto-updates every minute if assignee…" at bounding box center [580, 357] width 304 height 12
click at [192, 492] on icon "button" at bounding box center [194, 489] width 12 height 12
click at [745, 174] on img at bounding box center [735, 177] width 25 height 25
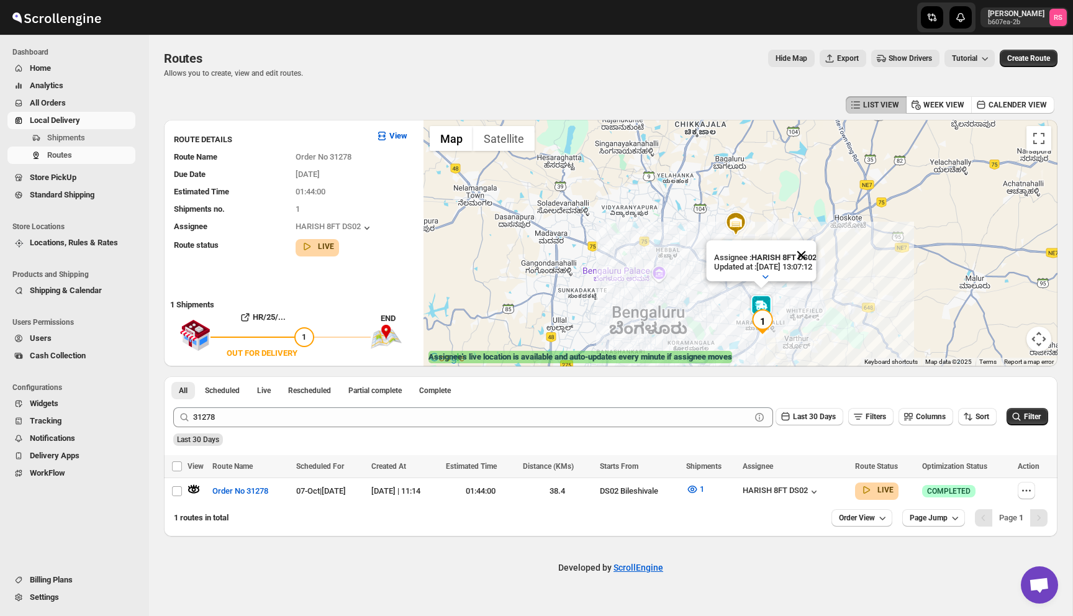
click at [813, 255] on button "Close" at bounding box center [801, 255] width 30 height 30
drag, startPoint x: 784, startPoint y: 279, endPoint x: 784, endPoint y: 154, distance: 124.8
click at [784, 153] on div "To navigate, press the arrow keys." at bounding box center [741, 243] width 634 height 247
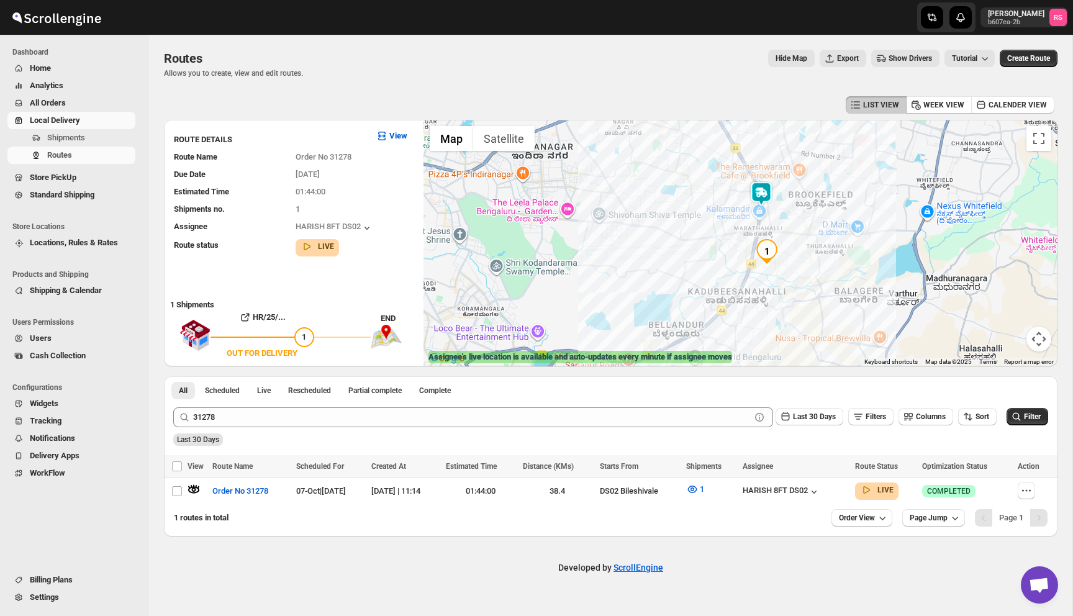
click at [791, 229] on div at bounding box center [741, 243] width 634 height 247
click at [196, 487] on icon "button" at bounding box center [194, 489] width 12 height 12
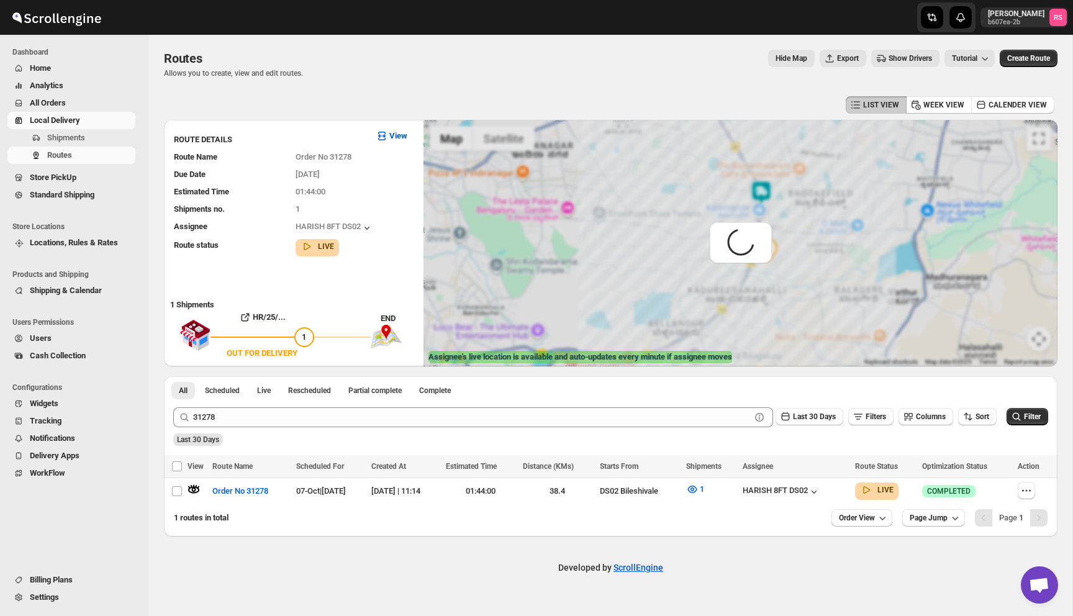
click at [429, 337] on div "Spinner example" at bounding box center [741, 243] width 634 height 247
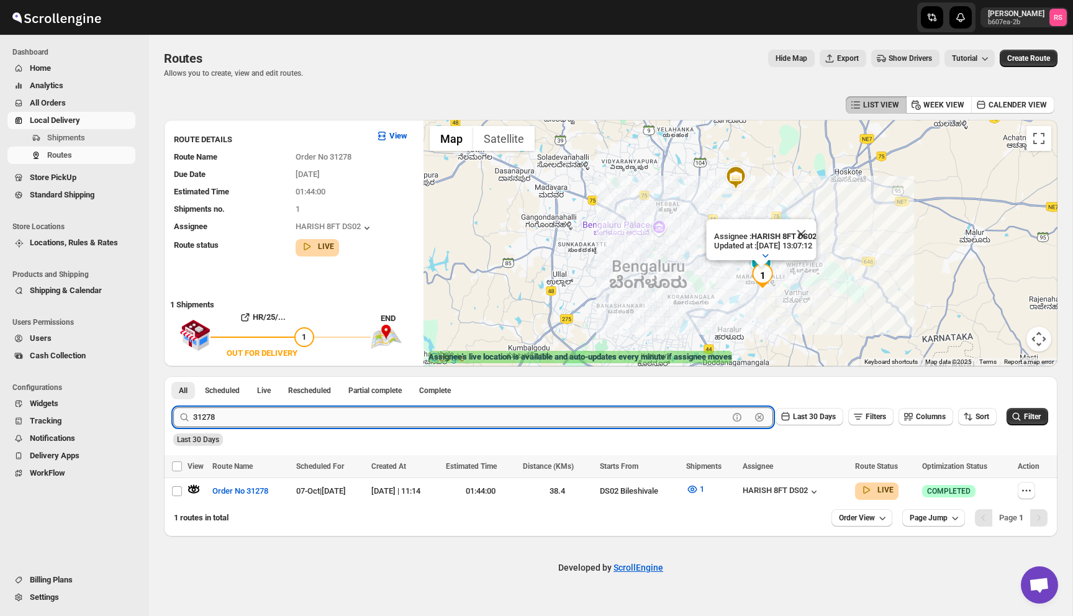
click at [207, 417] on input "31278" at bounding box center [460, 417] width 535 height 20
click at [209, 419] on input "31278" at bounding box center [460, 417] width 535 height 20
drag, startPoint x: 206, startPoint y: 417, endPoint x: 348, endPoint y: 430, distance: 142.2
click at [348, 430] on form "Submit 31278 Clear Last 30 Days Filters Columns Sort Filter Last 30 Days" at bounding box center [610, 421] width 875 height 48
type input "31280"
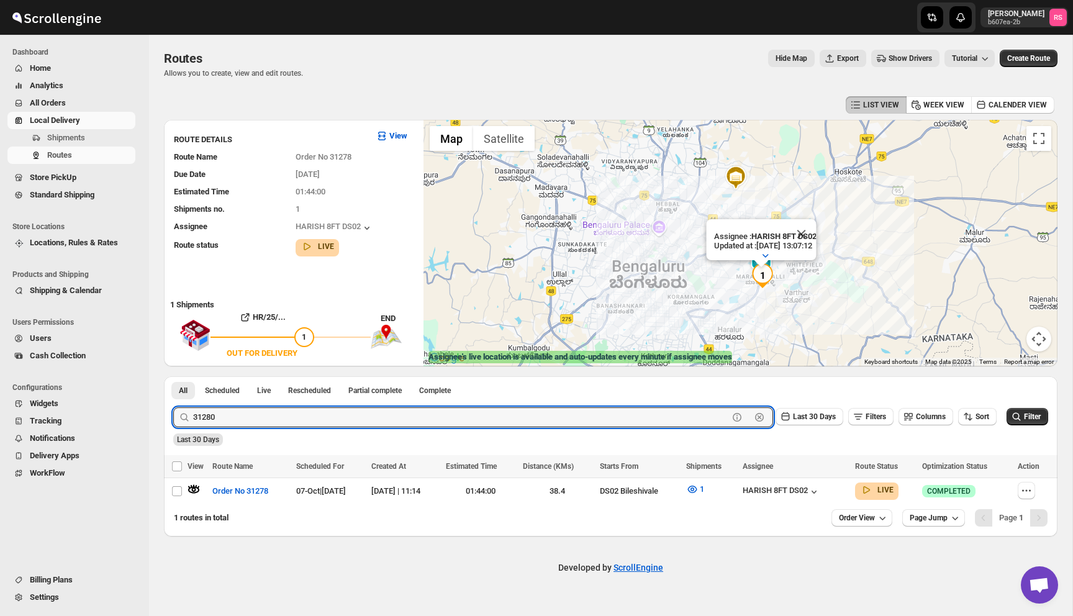
click at [173, 376] on button "Submit" at bounding box center [190, 382] width 35 height 13
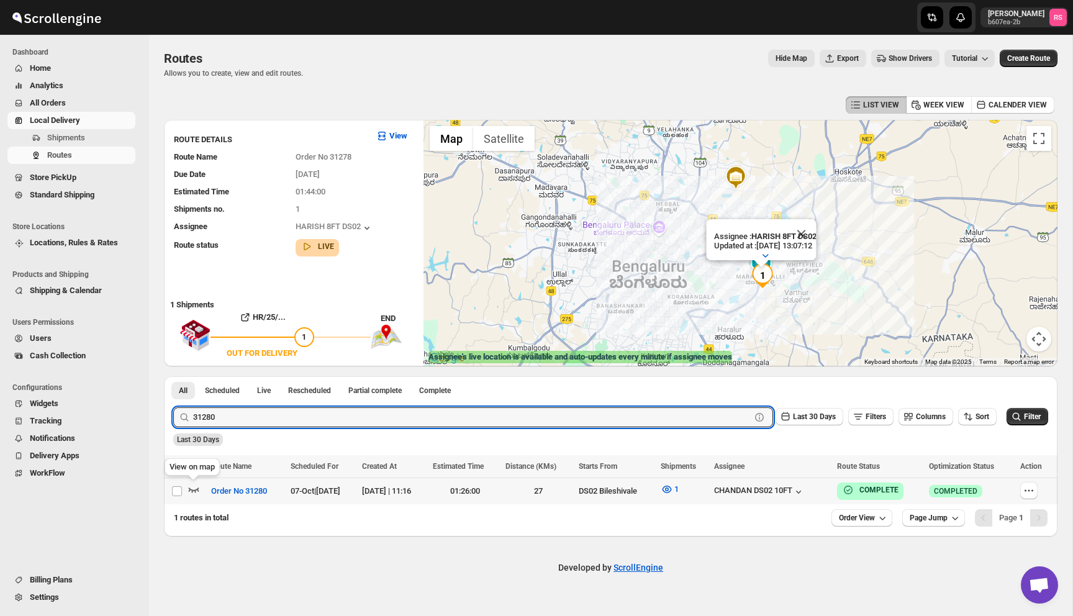
click at [189, 486] on icon "button" at bounding box center [194, 489] width 12 height 12
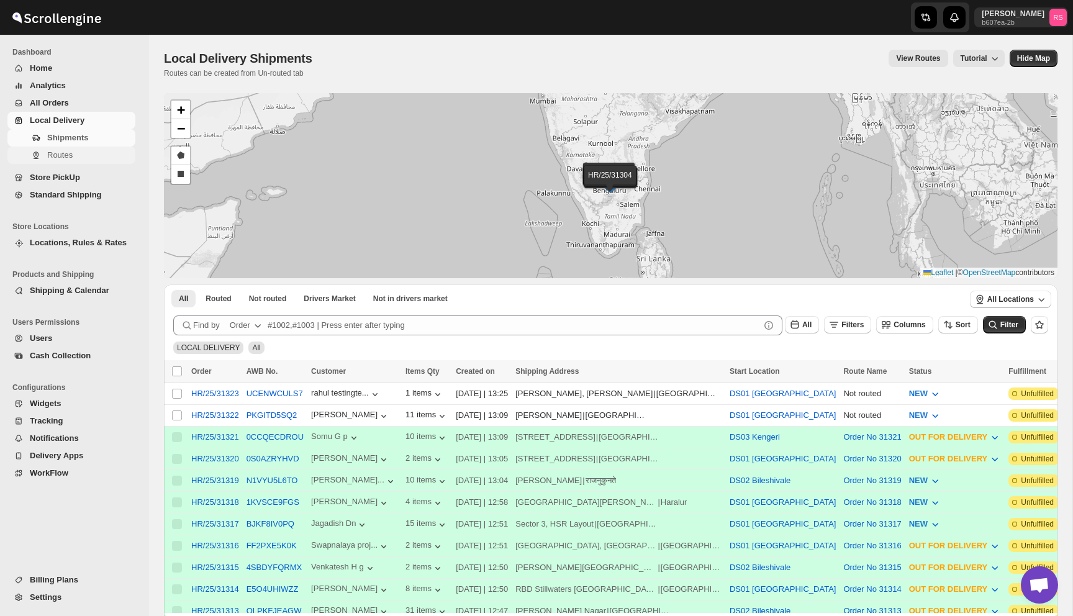
click at [84, 152] on span "Routes" at bounding box center [90, 155] width 86 height 12
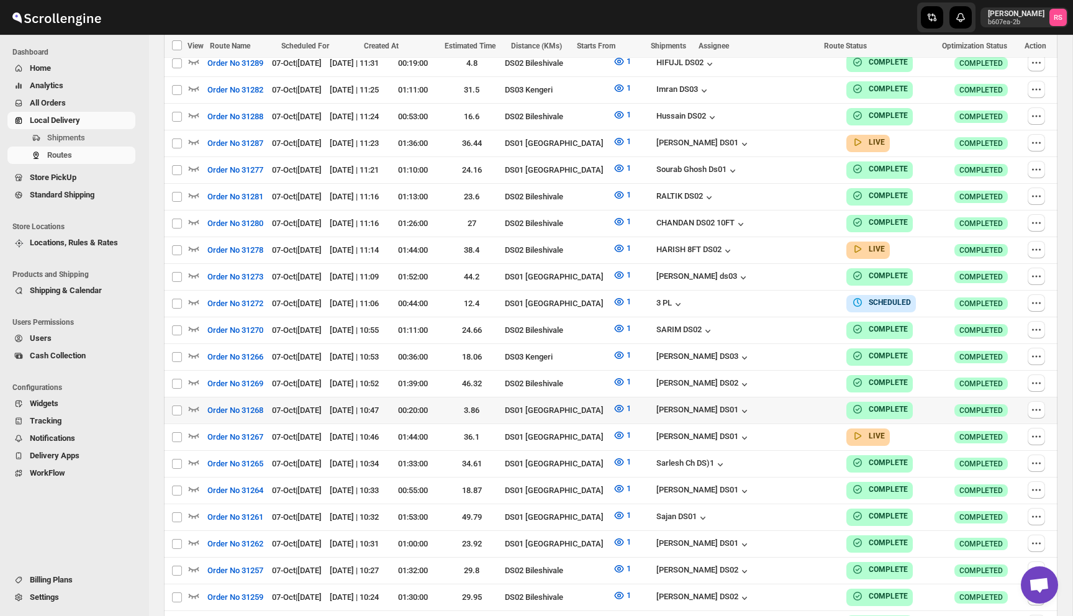
scroll to position [1144, 0]
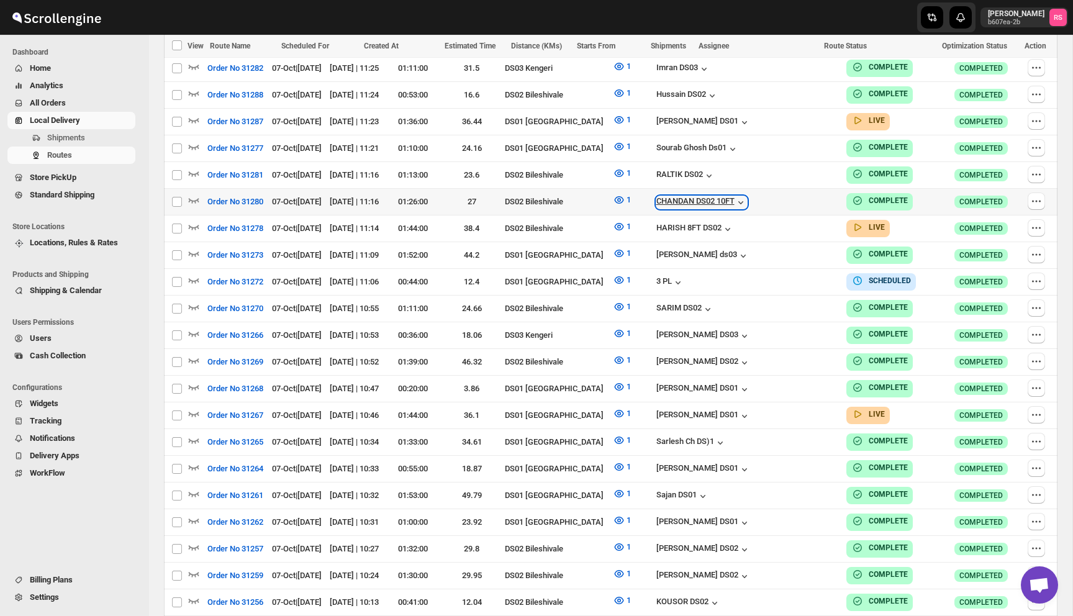
click at [747, 196] on div "CHANDAN DS02 10FT" at bounding box center [701, 202] width 91 height 12
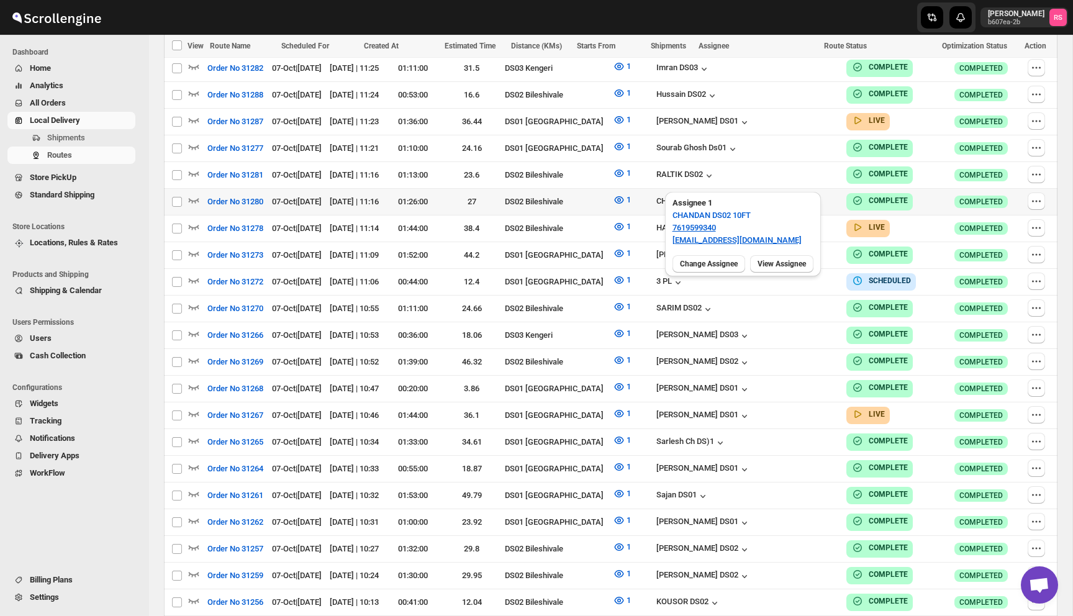
click at [804, 195] on div "CHANDAN DS02 10FT" at bounding box center [747, 202] width 183 height 14
click at [747, 196] on icon "button" at bounding box center [741, 202] width 12 height 12
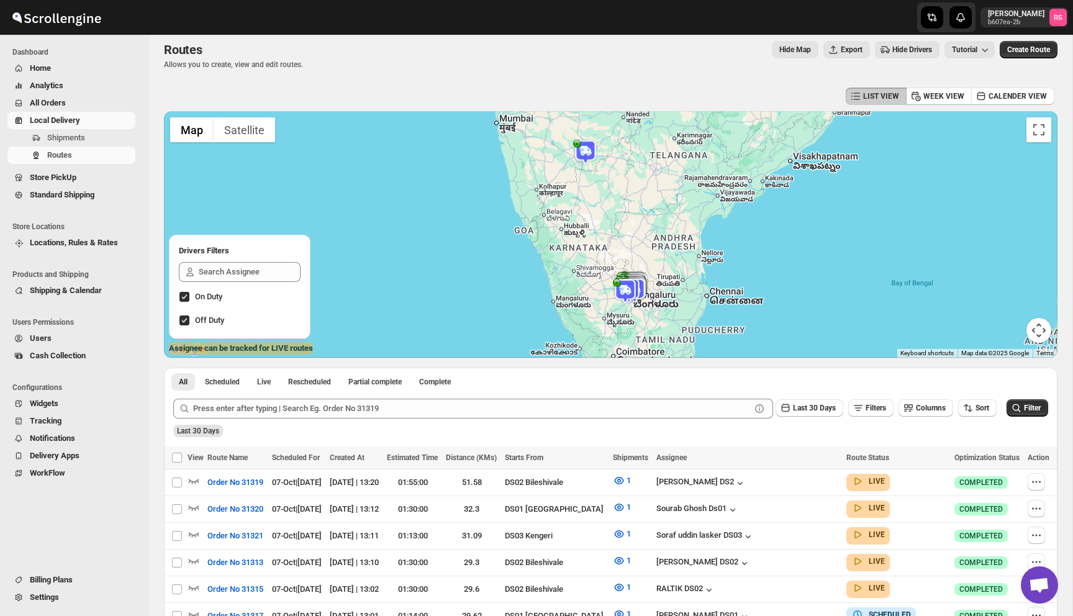
scroll to position [0, 0]
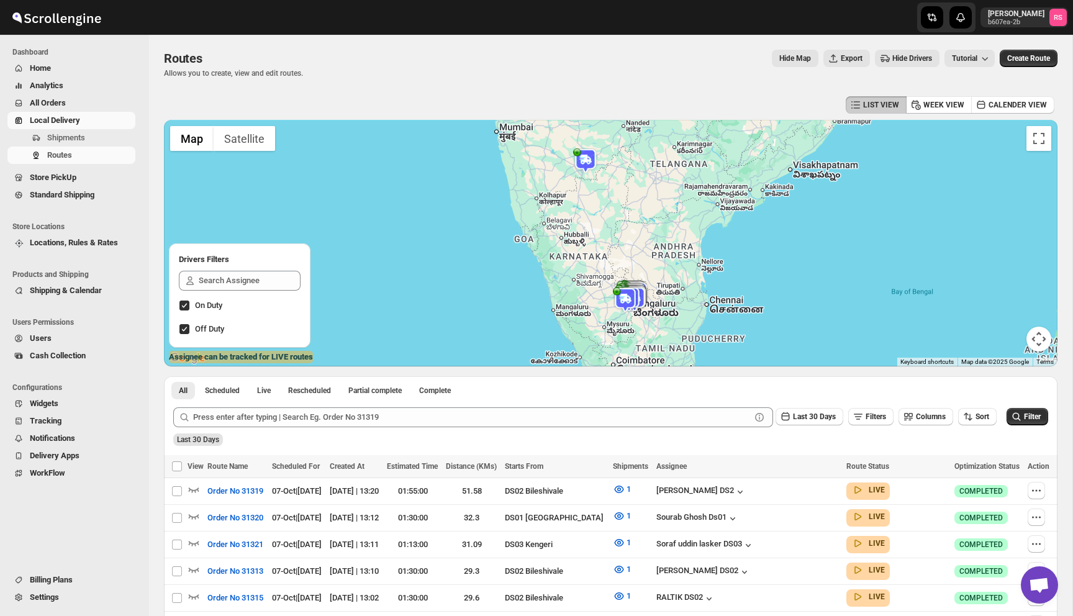
click at [584, 163] on img at bounding box center [585, 160] width 25 height 25
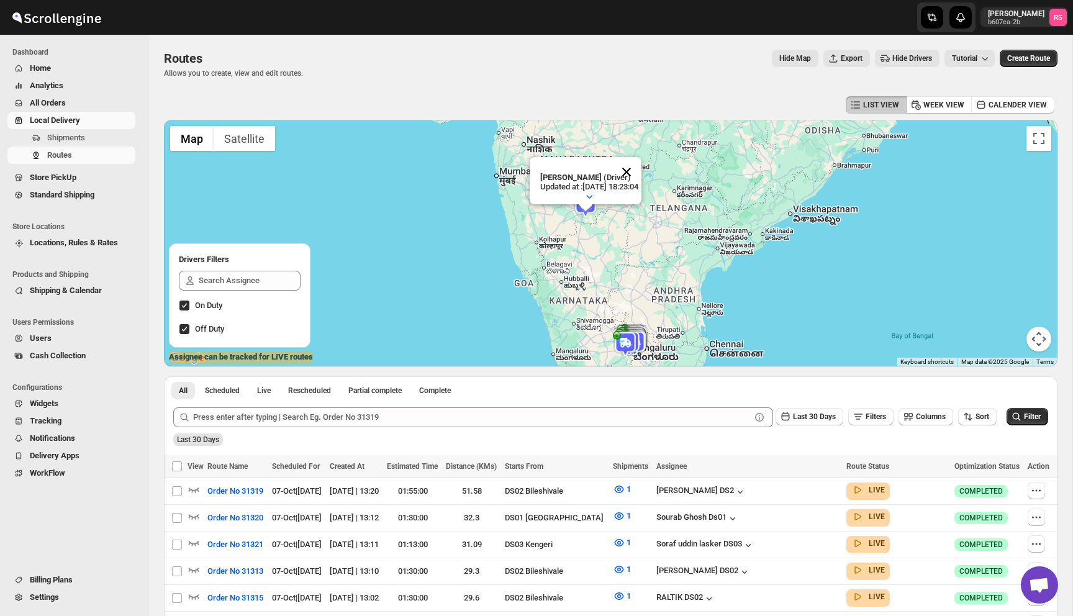
click at [641, 176] on button "Close" at bounding box center [627, 172] width 30 height 30
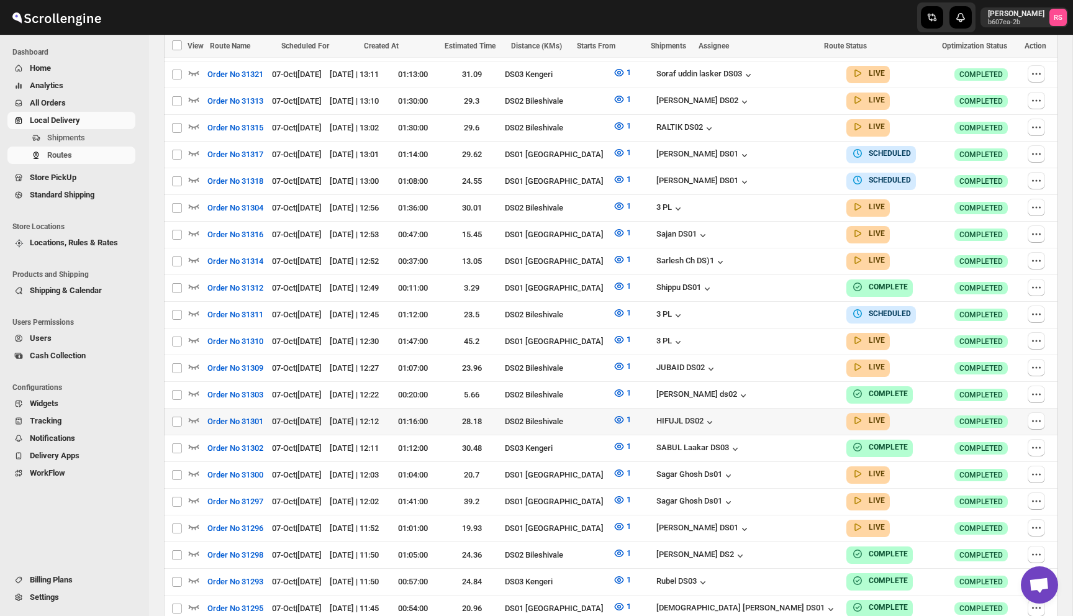
scroll to position [295, 0]
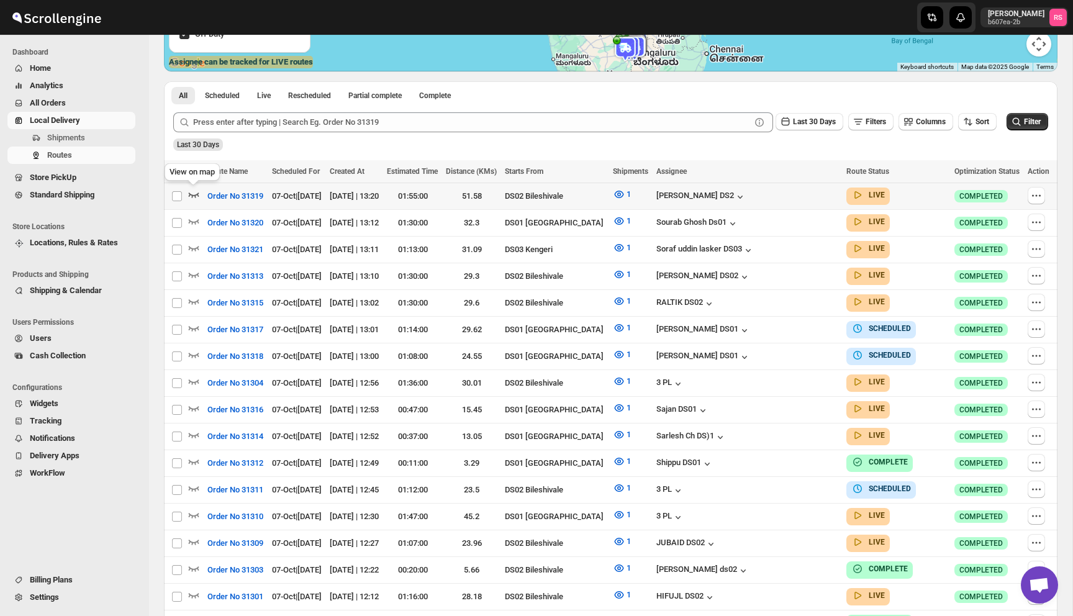
click at [191, 196] on icon "button" at bounding box center [194, 194] width 12 height 12
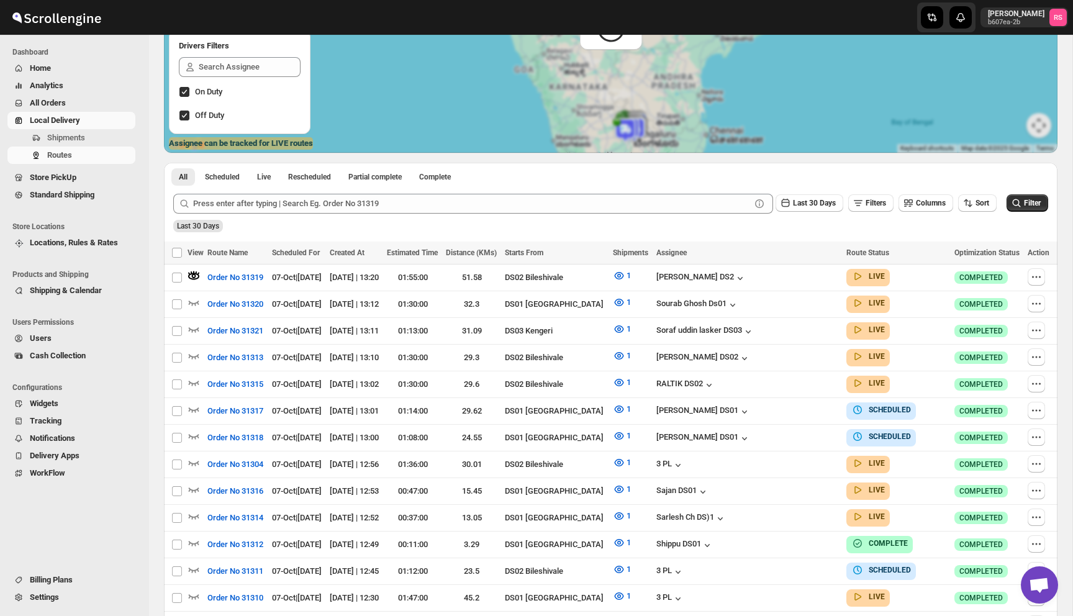
scroll to position [0, 0]
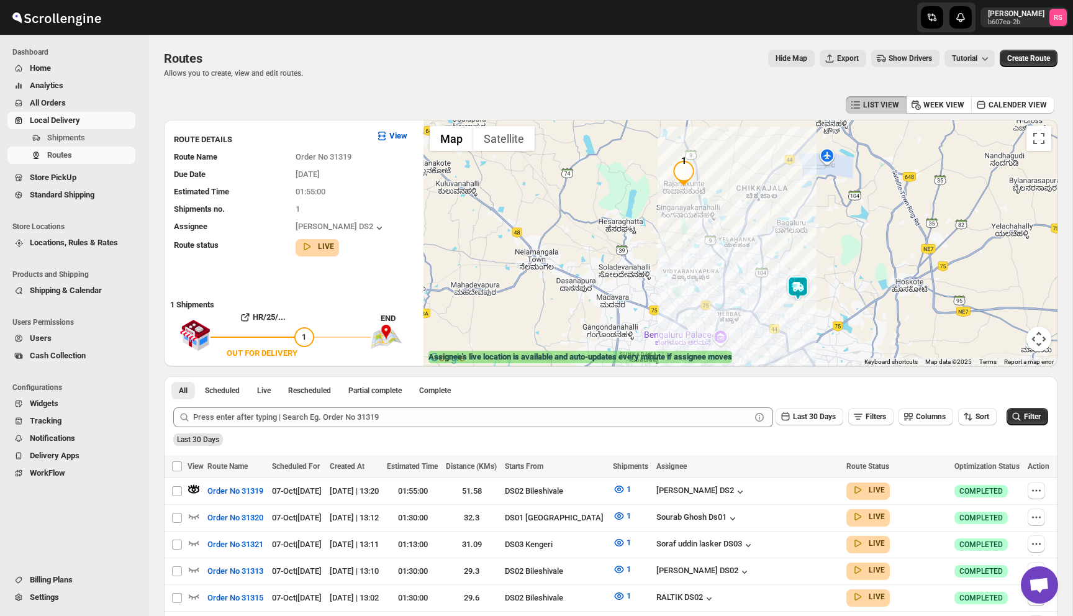
click at [799, 285] on img at bounding box center [798, 288] width 25 height 25
click at [853, 238] on button "Close" at bounding box center [844, 237] width 30 height 30
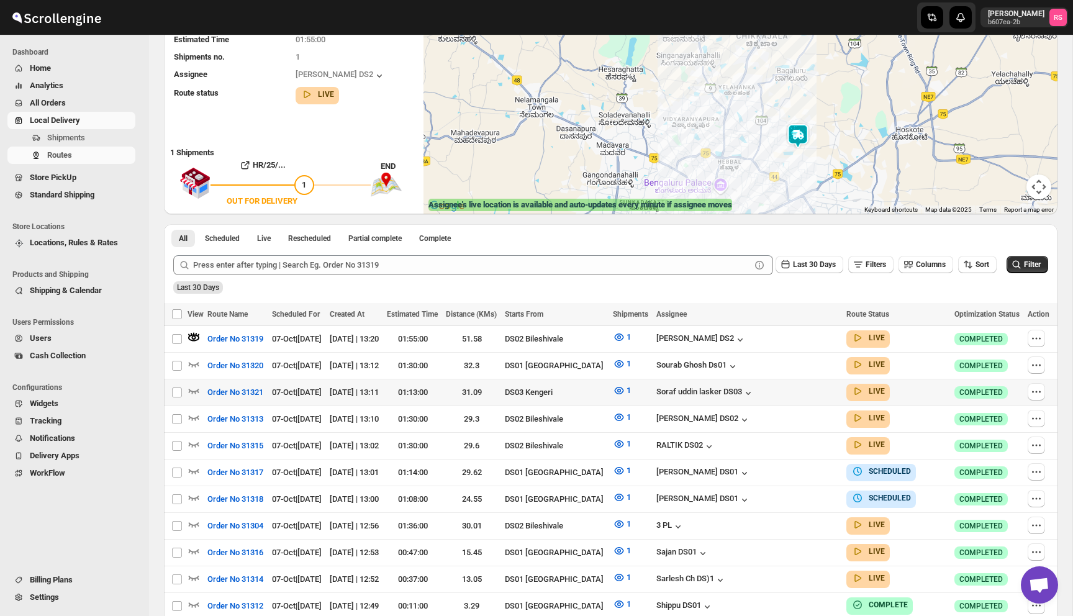
scroll to position [179, 0]
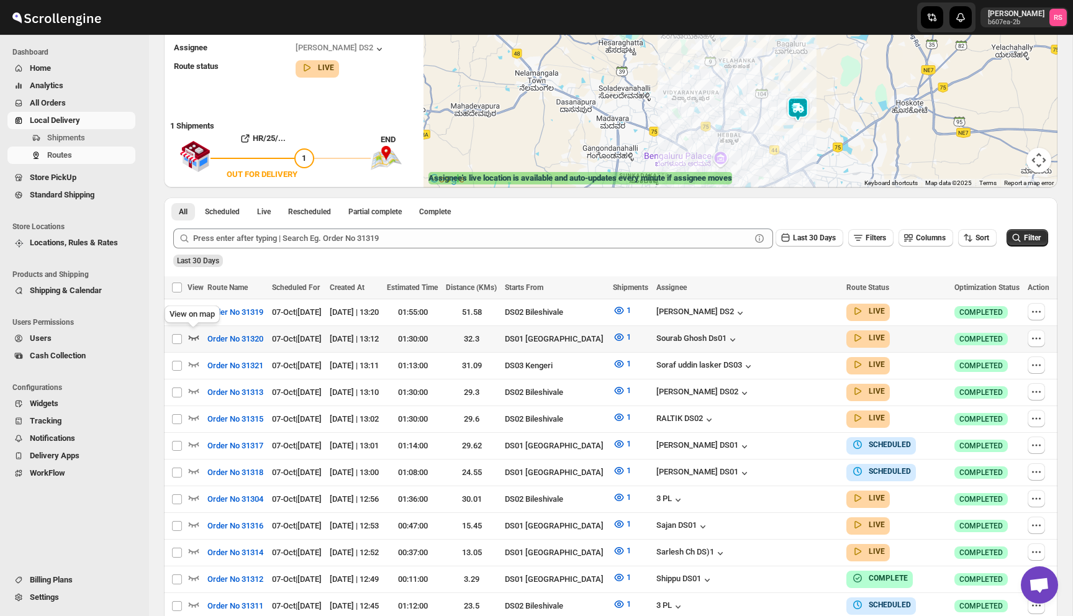
click at [193, 340] on icon "button" at bounding box center [194, 337] width 12 height 12
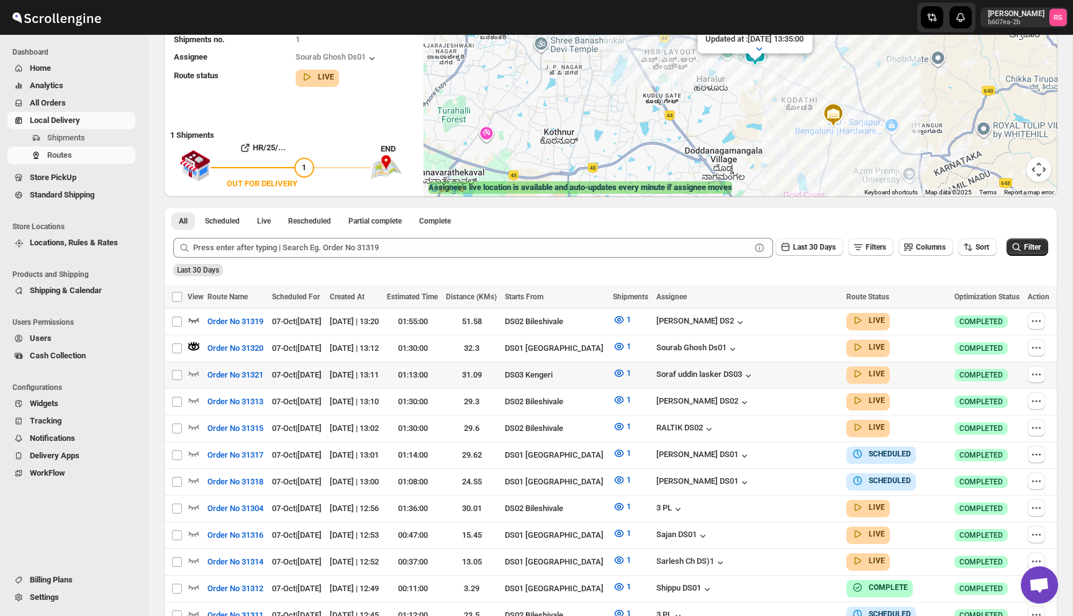
scroll to position [215, 0]
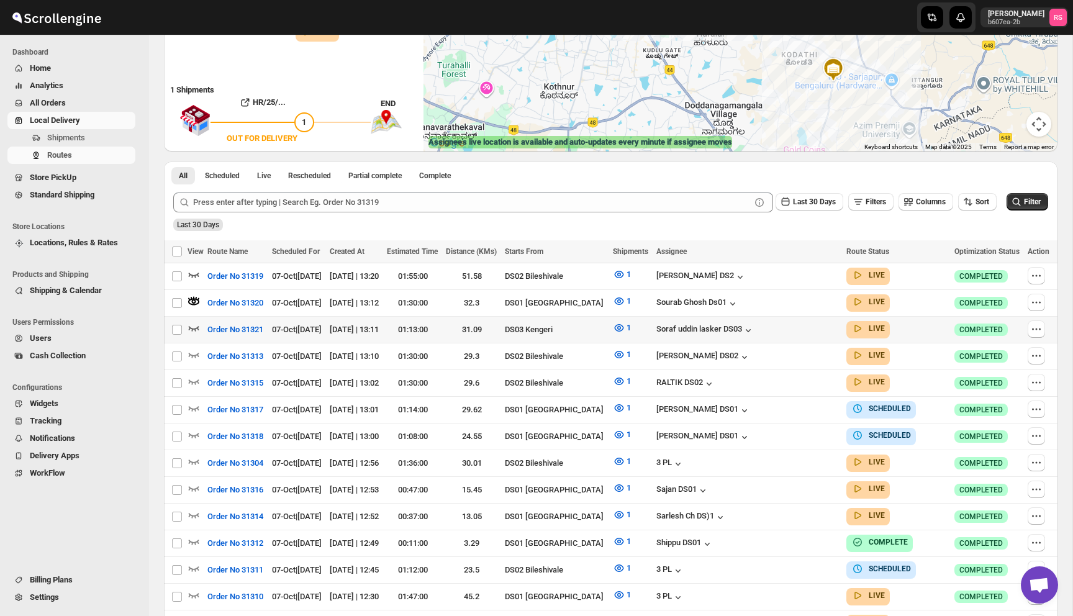
click at [194, 327] on icon "button" at bounding box center [194, 328] width 12 height 12
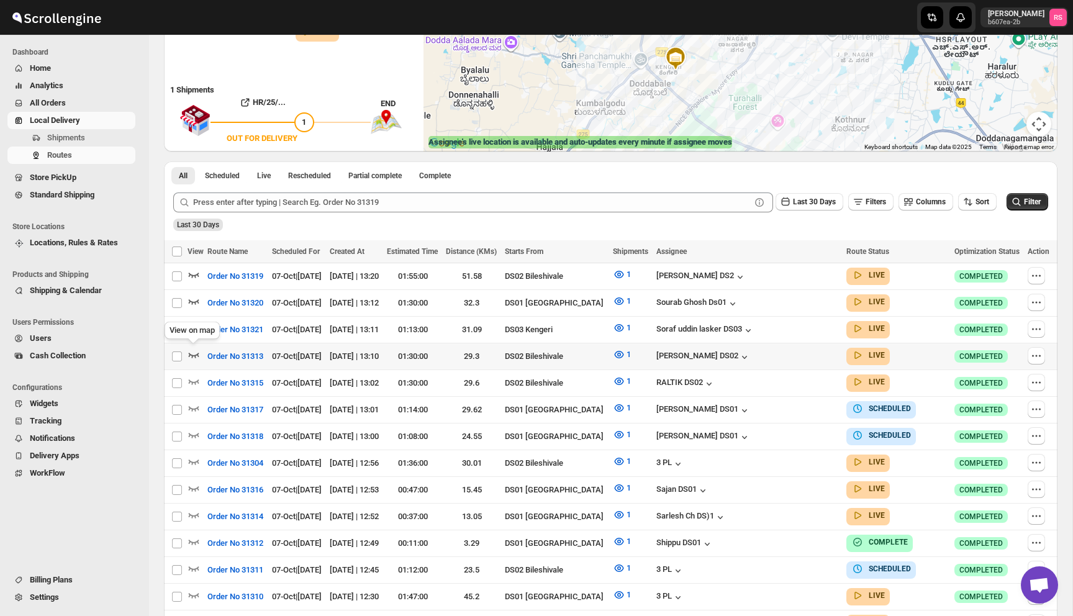
click at [193, 349] on icon "button" at bounding box center [194, 354] width 12 height 12
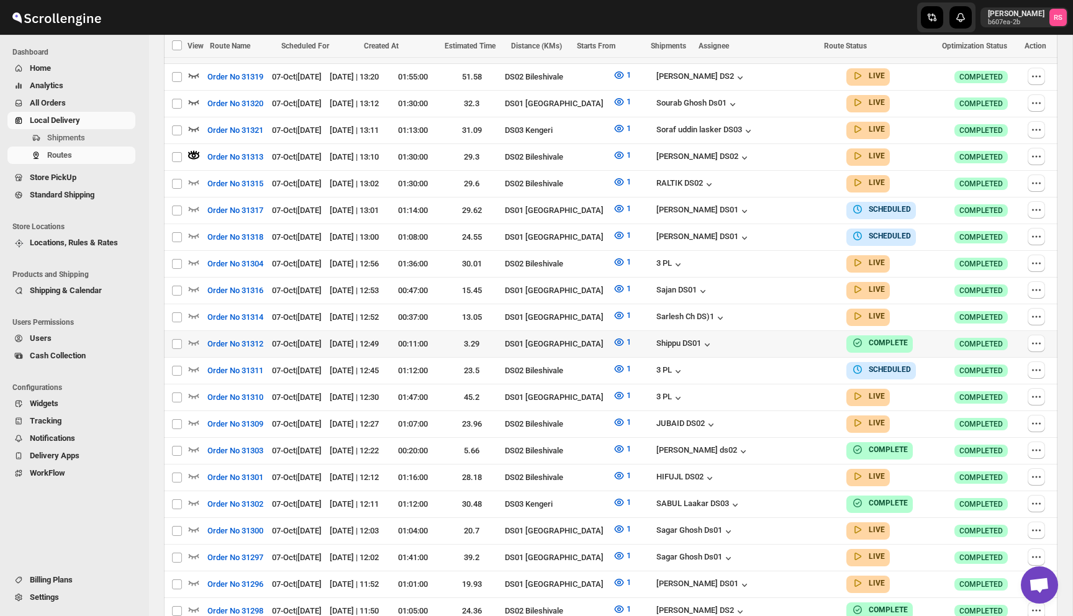
scroll to position [422, 0]
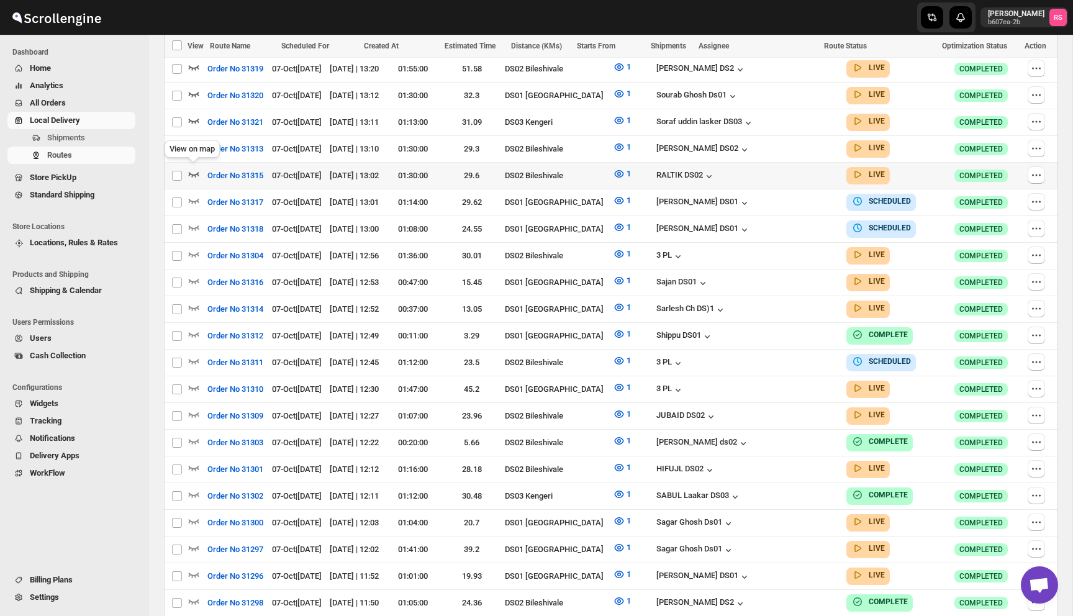
click at [195, 171] on icon "button" at bounding box center [194, 174] width 12 height 12
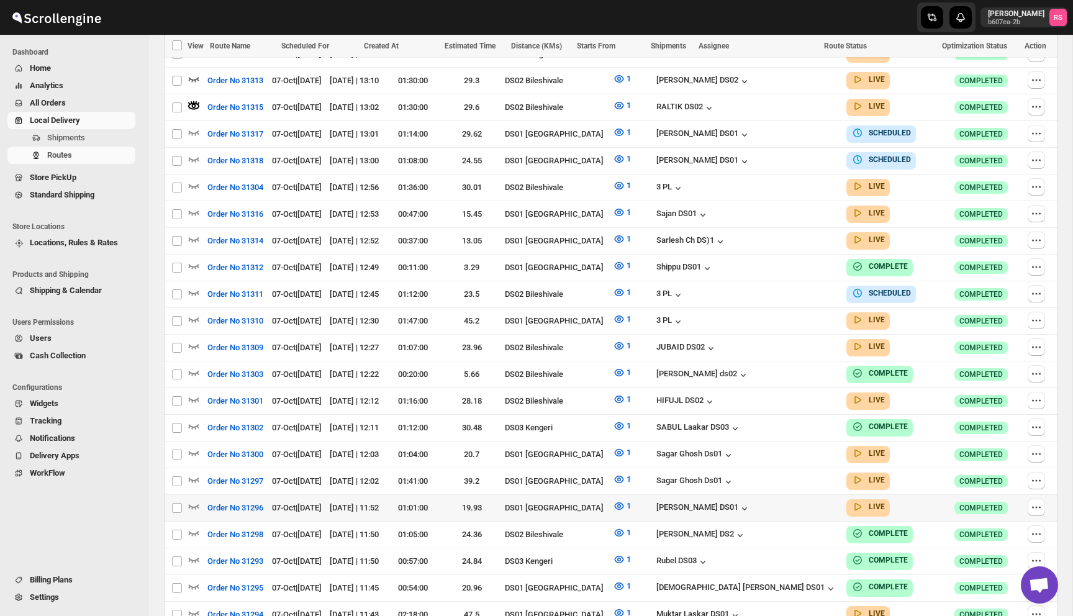
scroll to position [498, 0]
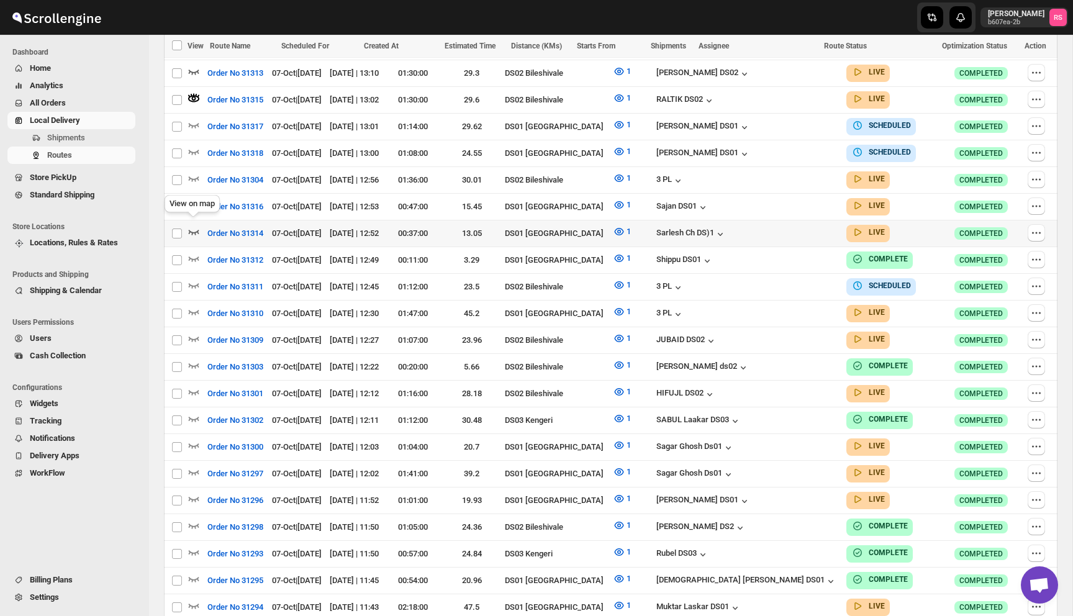
click at [193, 225] on icon "button" at bounding box center [194, 231] width 12 height 12
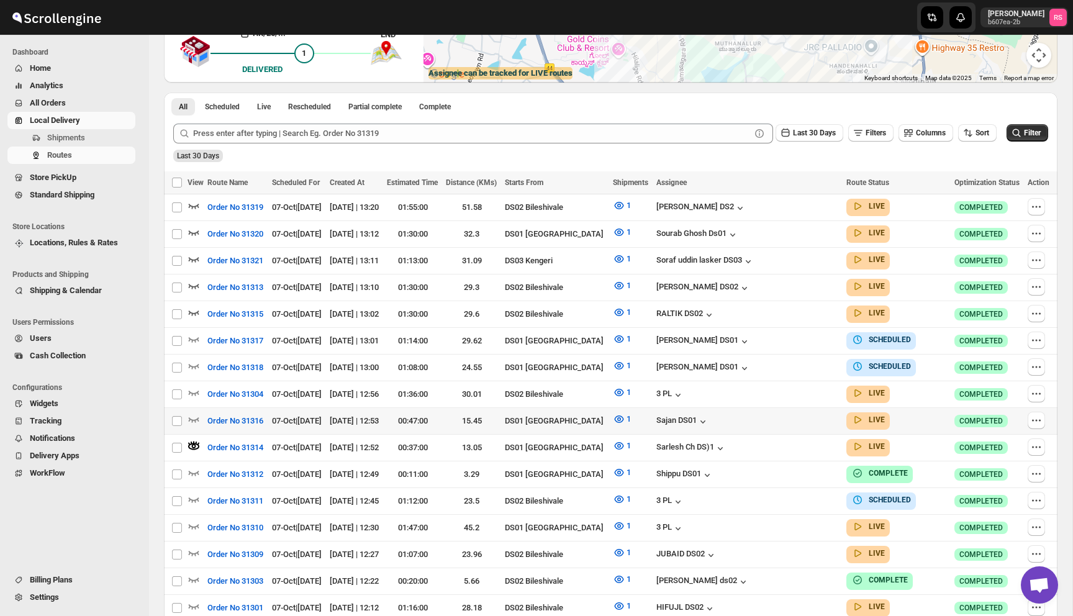
scroll to position [378, 0]
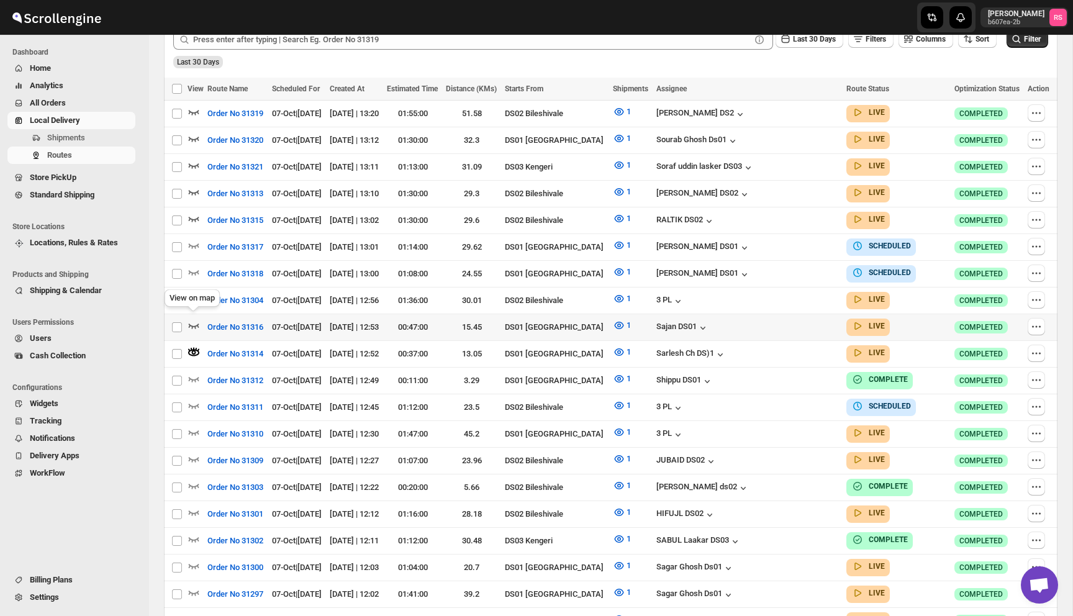
click at [188, 319] on icon "button" at bounding box center [194, 325] width 12 height 12
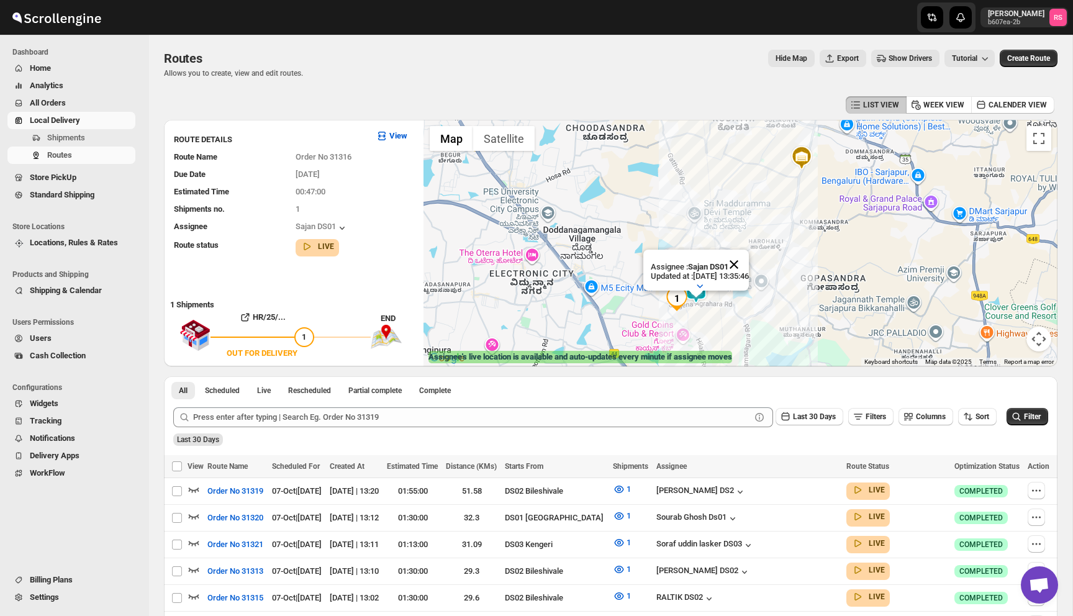
click at [747, 260] on button "Close" at bounding box center [734, 265] width 30 height 30
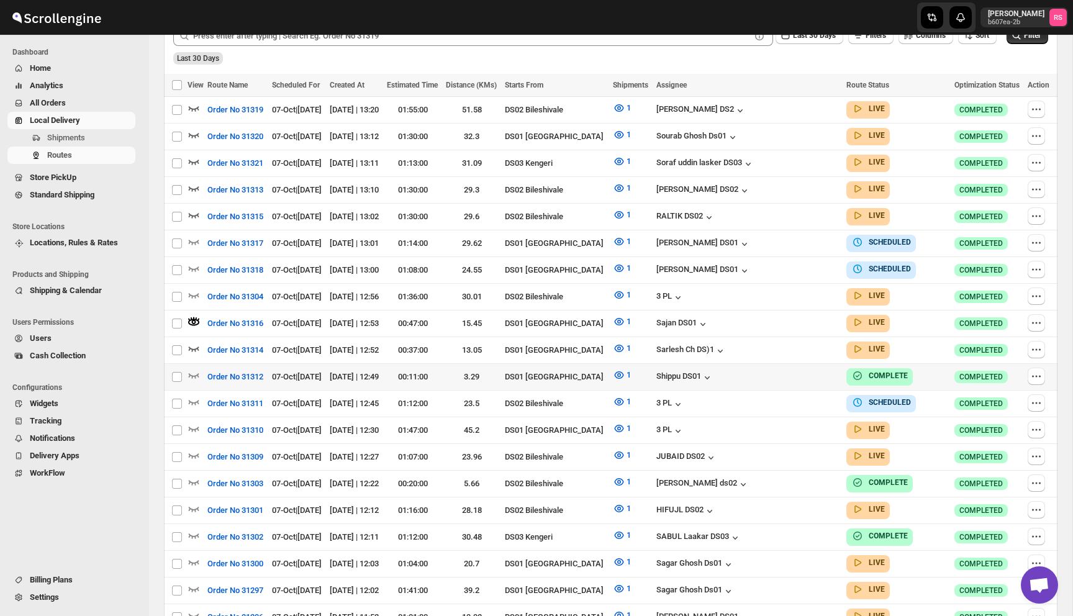
scroll to position [424, 0]
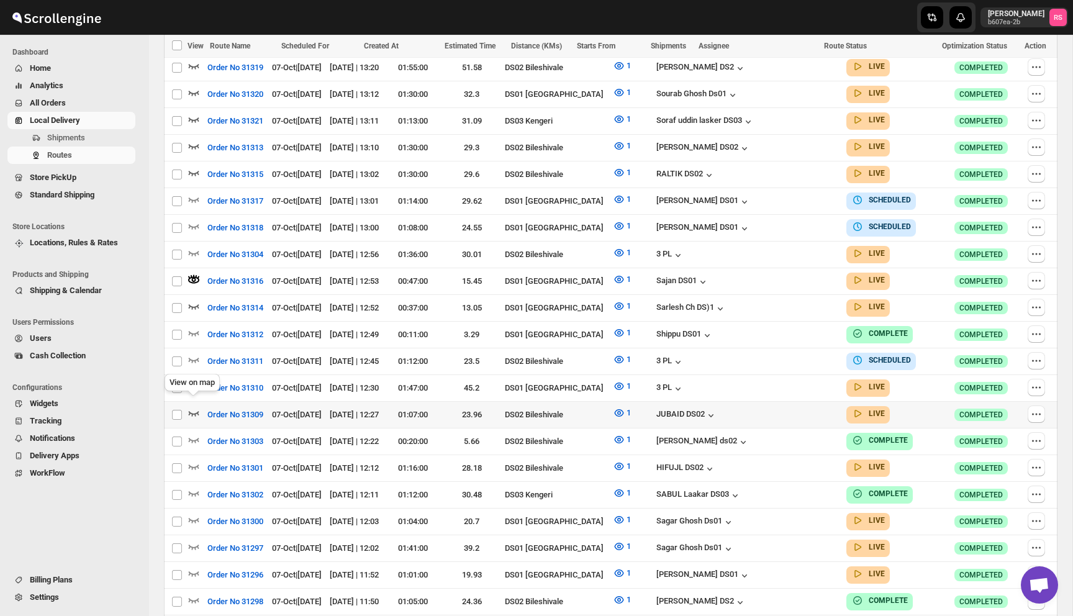
click at [193, 407] on icon "button" at bounding box center [194, 413] width 12 height 12
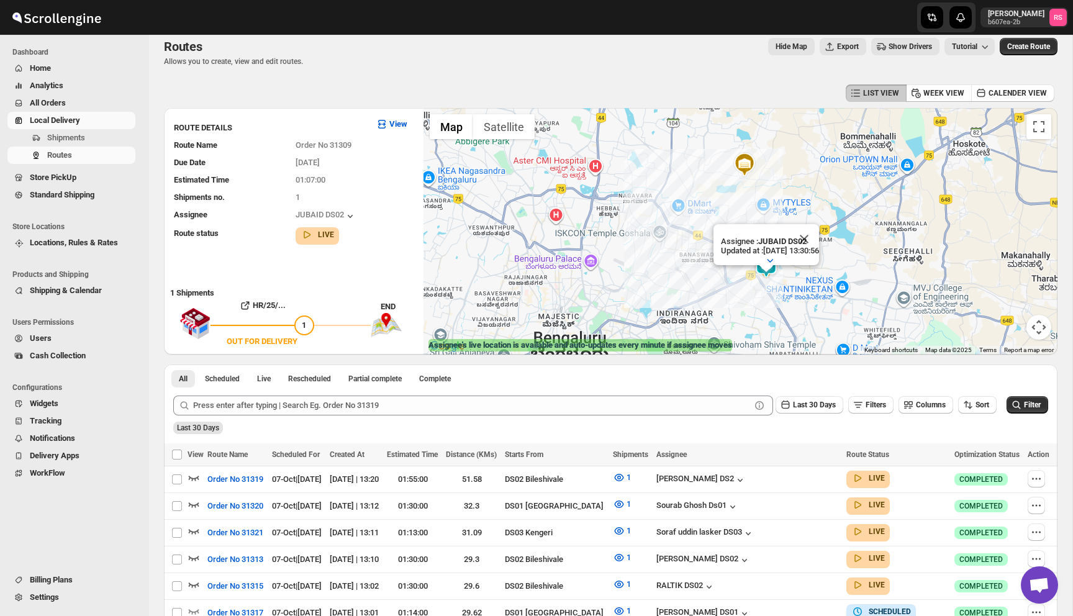
scroll to position [0, 0]
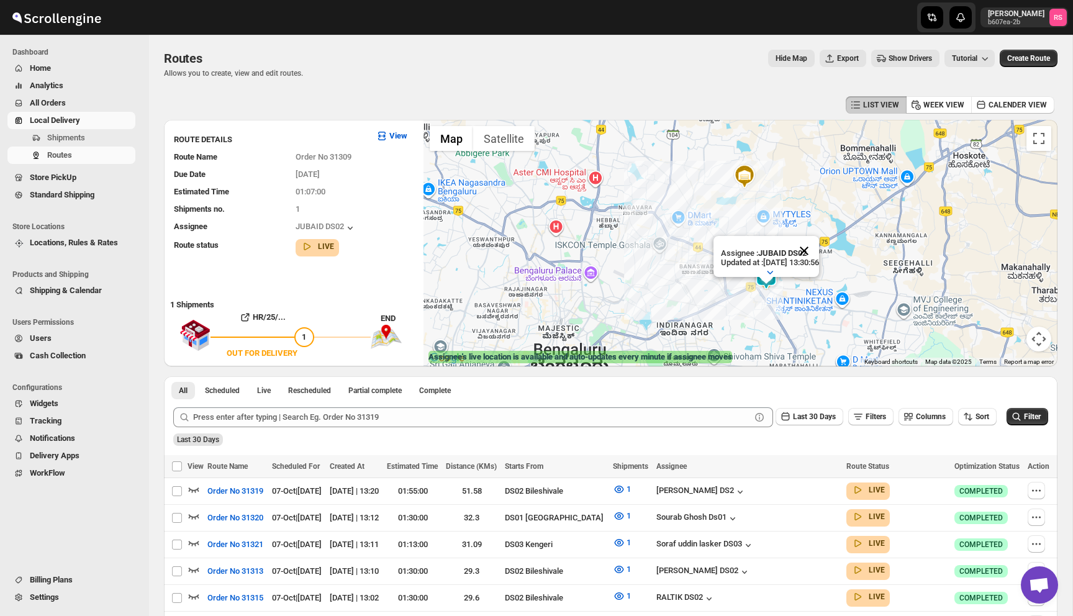
click at [814, 247] on button "Close" at bounding box center [804, 251] width 30 height 30
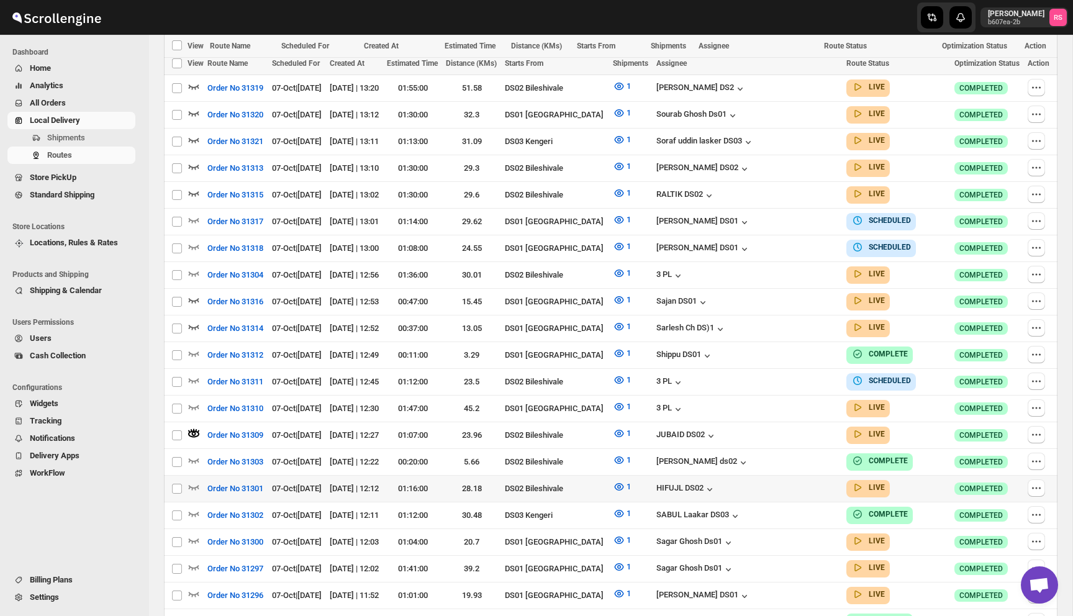
scroll to position [596, 0]
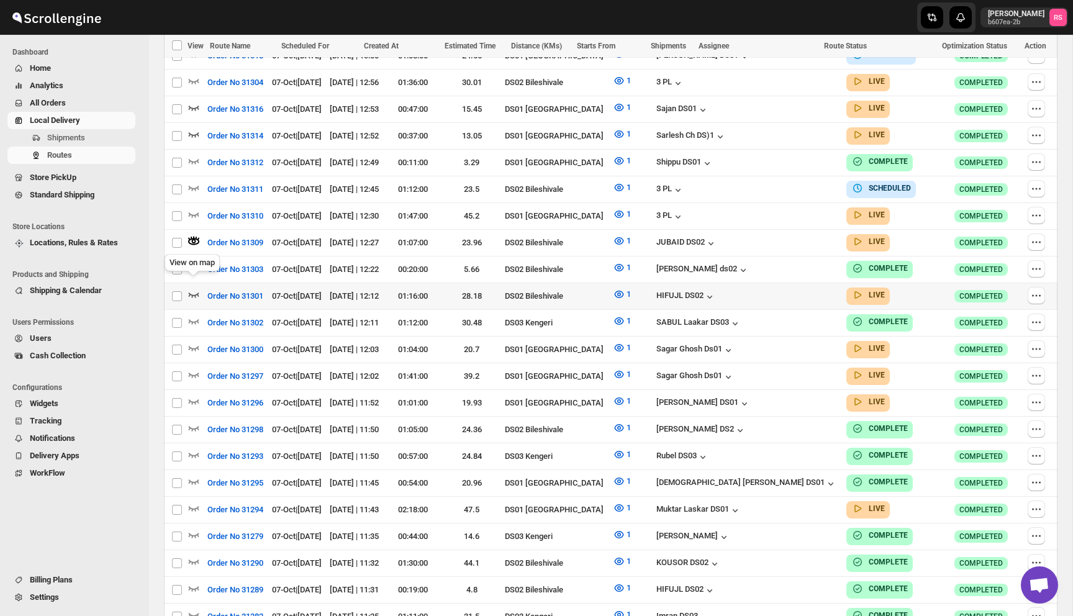
click at [198, 292] on icon "button" at bounding box center [194, 294] width 11 height 5
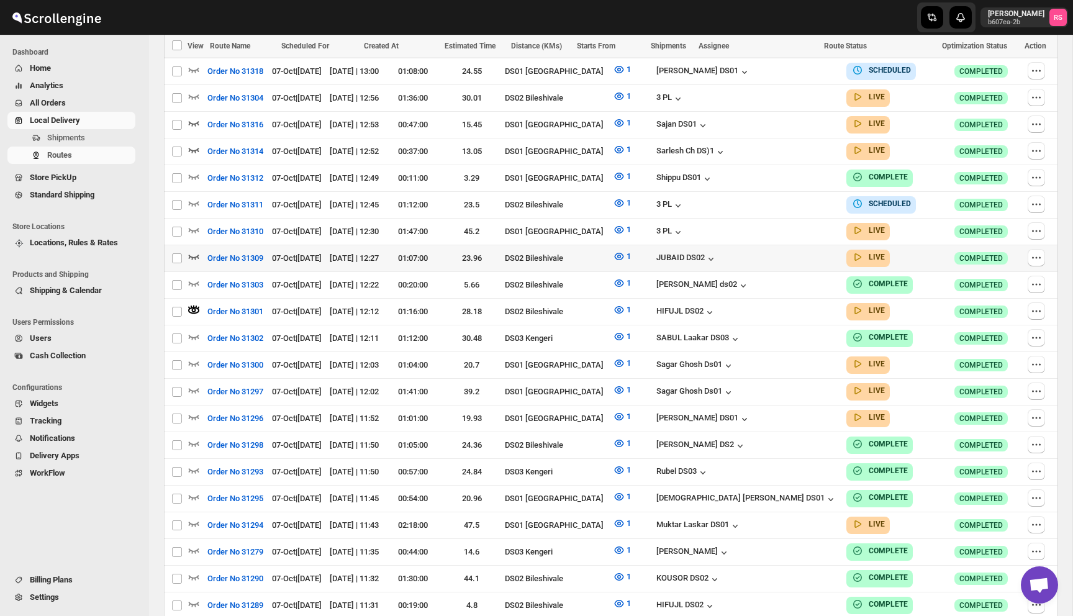
scroll to position [624, 0]
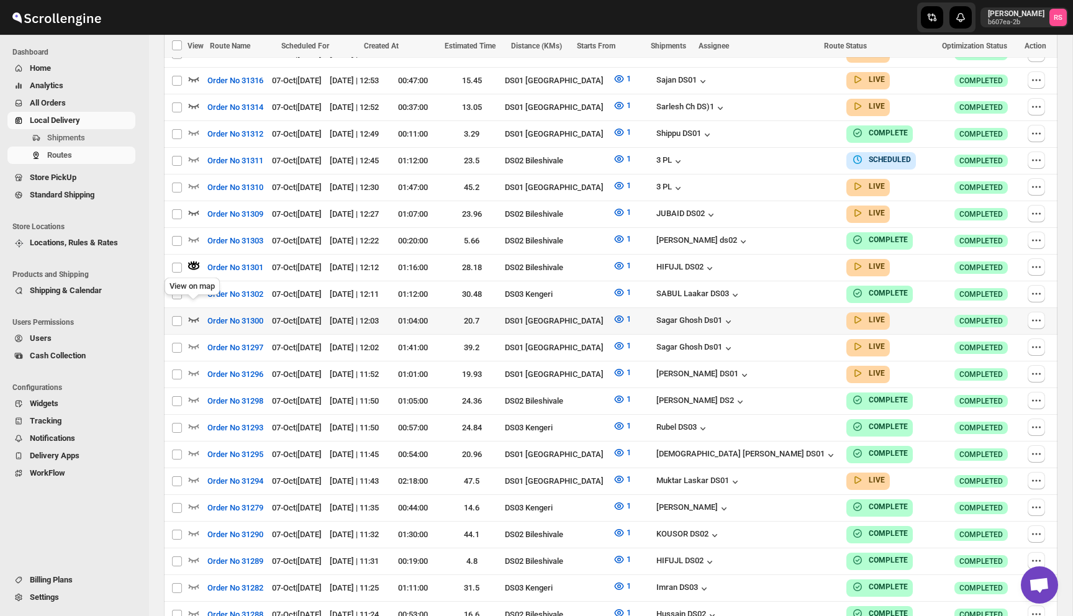
click at [193, 313] on icon "button" at bounding box center [194, 319] width 12 height 12
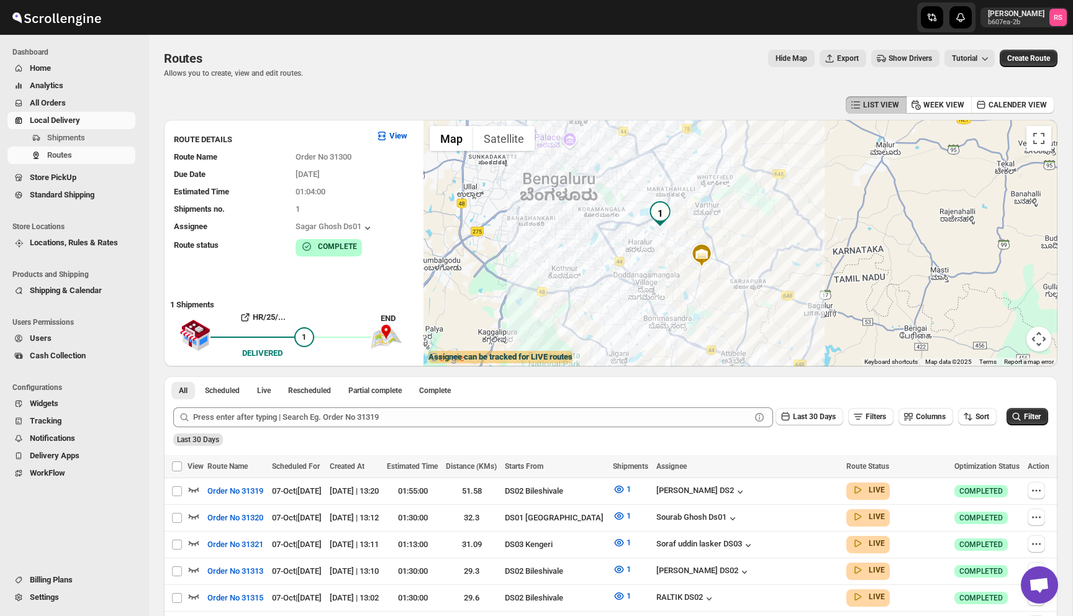
drag, startPoint x: 678, startPoint y: 303, endPoint x: 665, endPoint y: 231, distance: 73.2
click at [665, 231] on div at bounding box center [741, 243] width 634 height 247
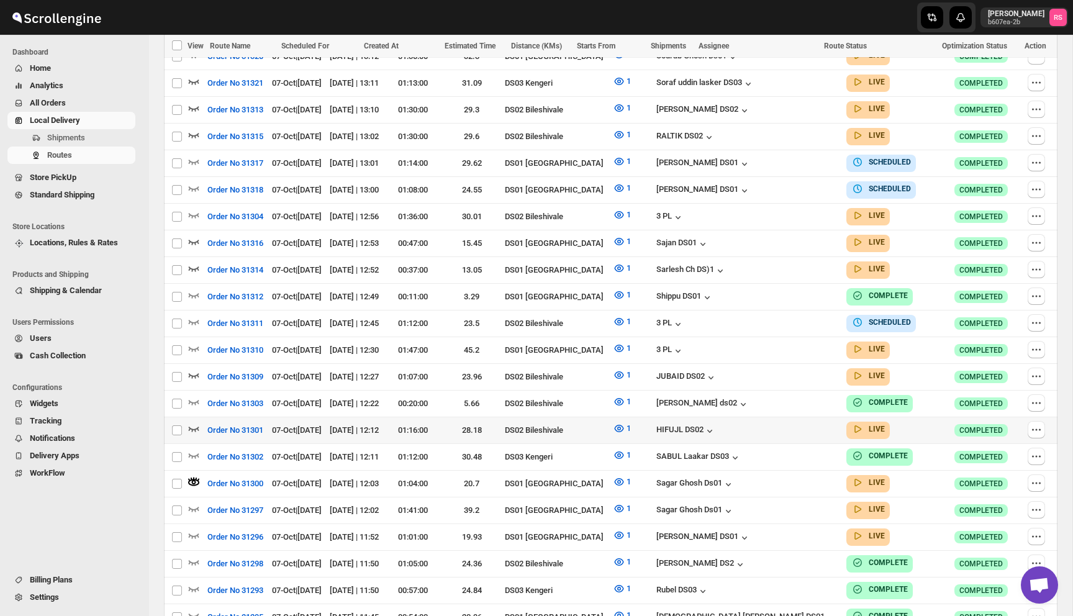
scroll to position [460, 0]
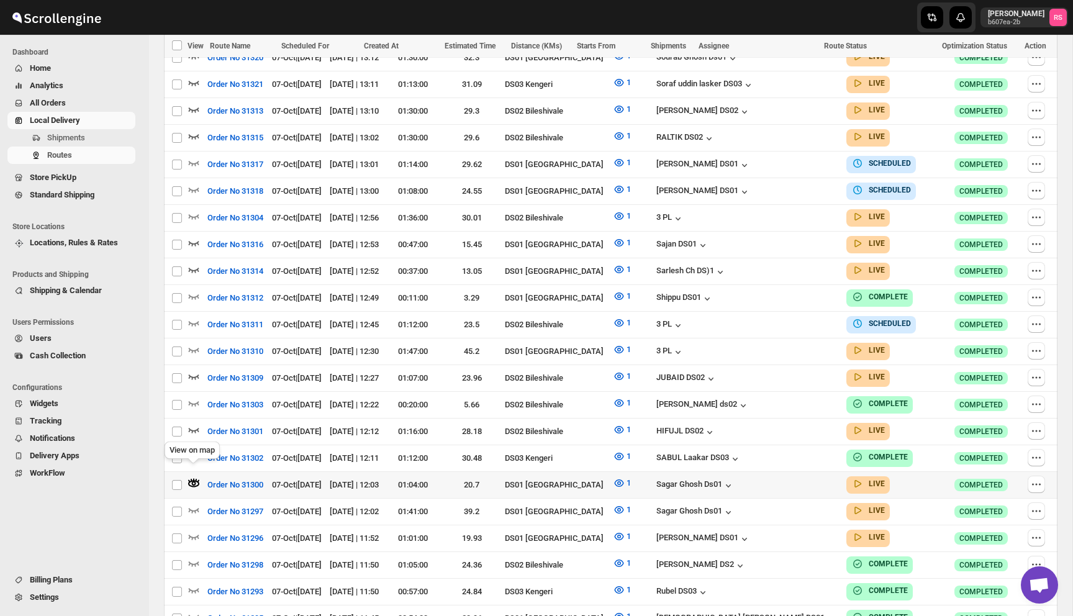
click at [194, 477] on icon "button" at bounding box center [194, 483] width 12 height 12
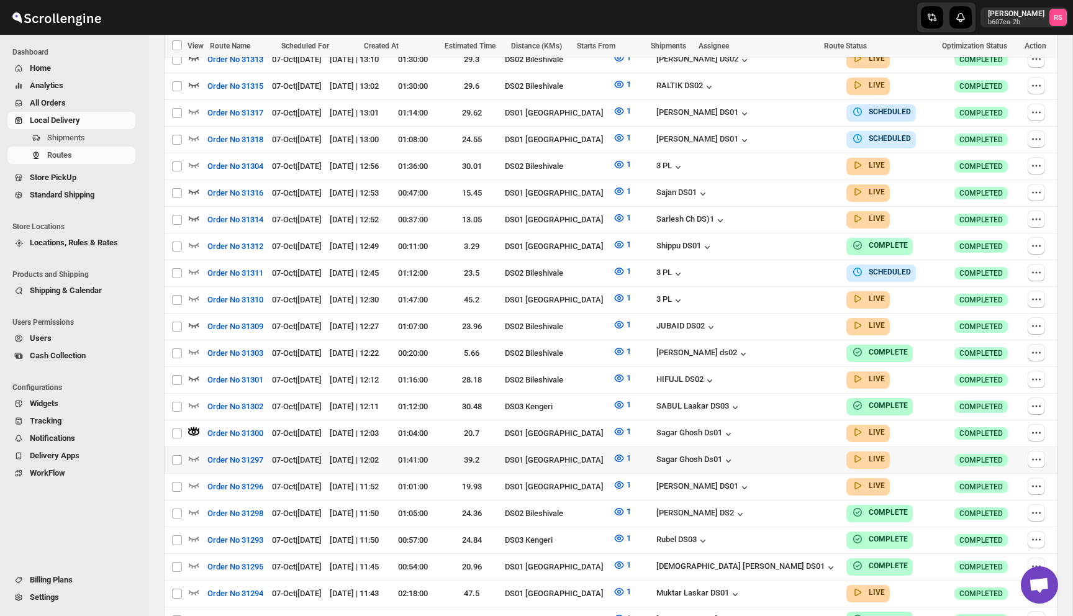
scroll to position [627, 0]
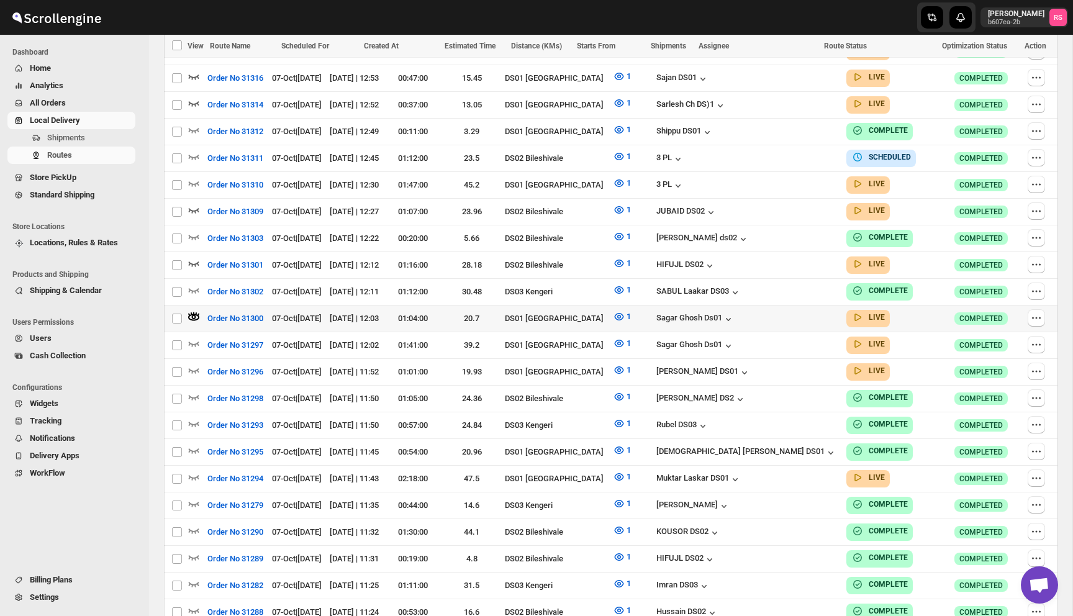
click at [1025, 306] on td at bounding box center [1041, 318] width 34 height 27
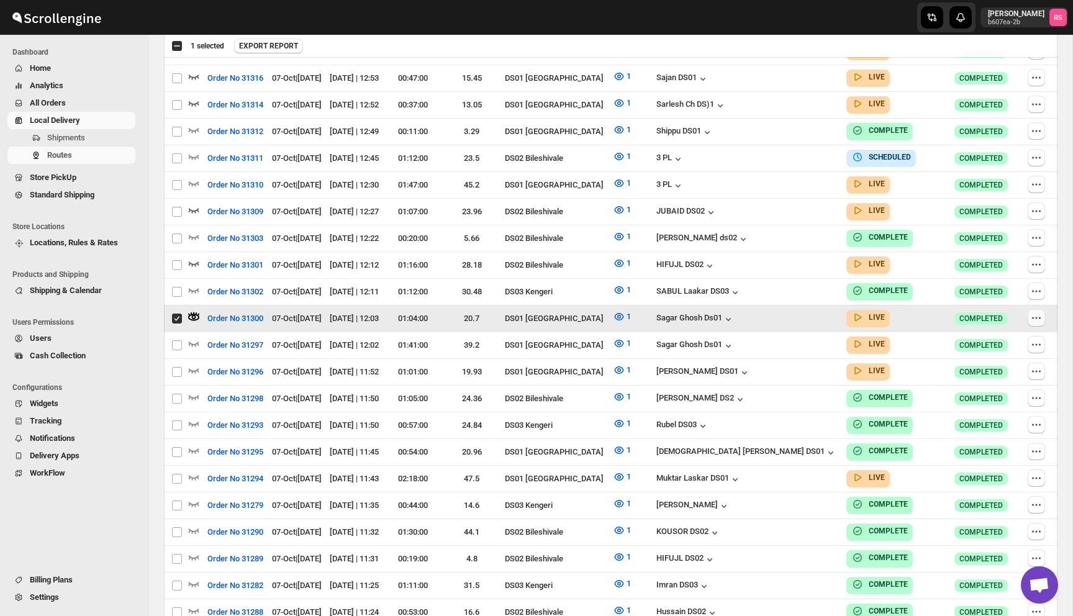
click at [1036, 312] on icon "button" at bounding box center [1036, 318] width 12 height 12
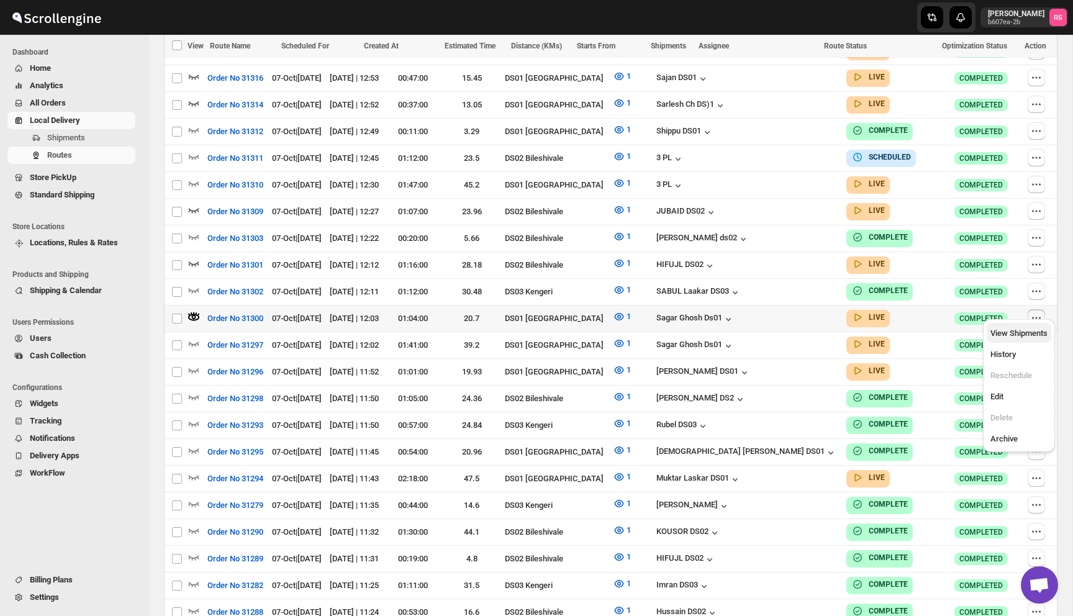
click at [1002, 332] on span "View Shipments" at bounding box center [1018, 333] width 57 height 9
checkbox input "true"
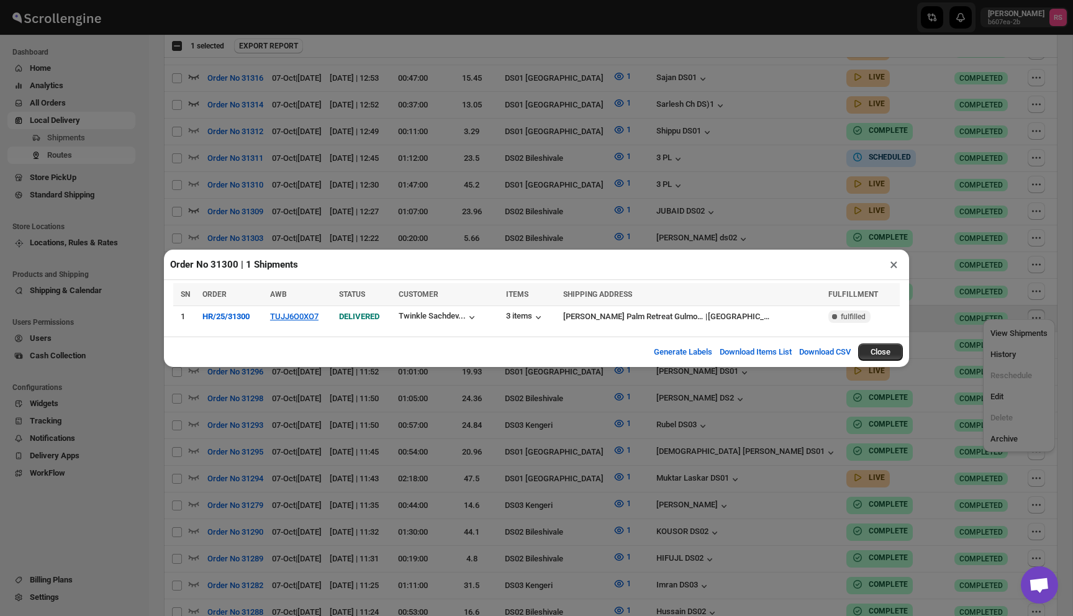
click at [888, 263] on button "×" at bounding box center [894, 264] width 18 height 17
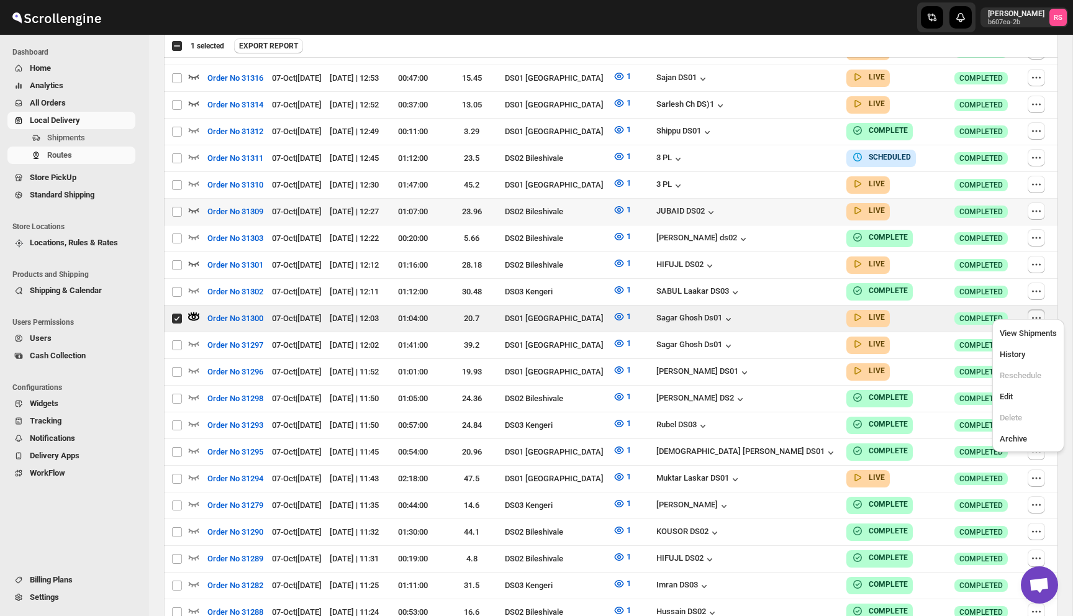
scroll to position [0, 0]
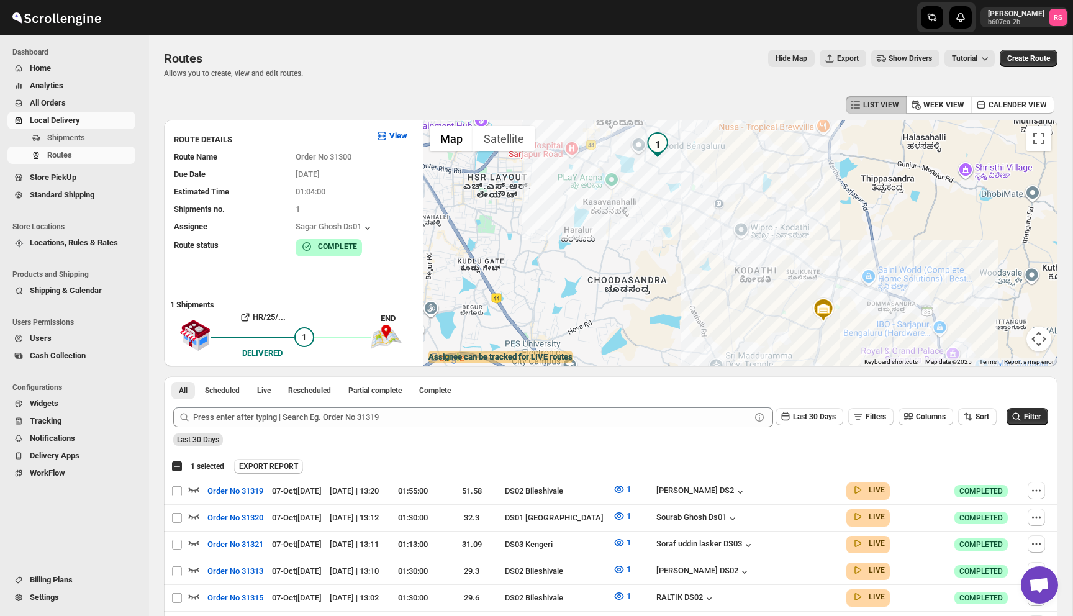
click at [178, 464] on div "Select all 150 Routes 1 selected" at bounding box center [197, 466] width 53 height 11
checkbox input "true"
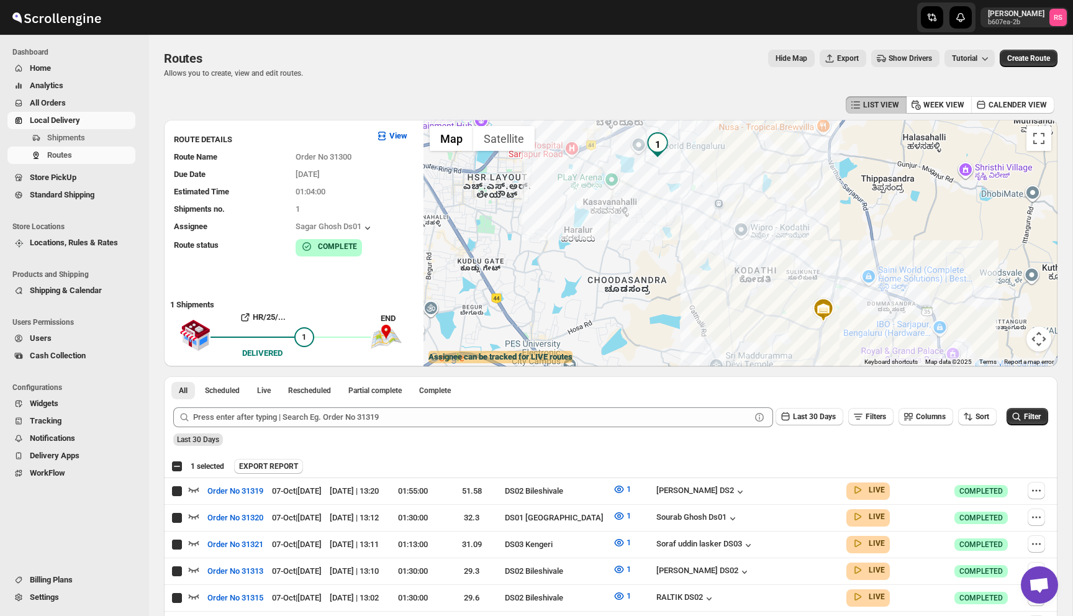
checkbox input "true"
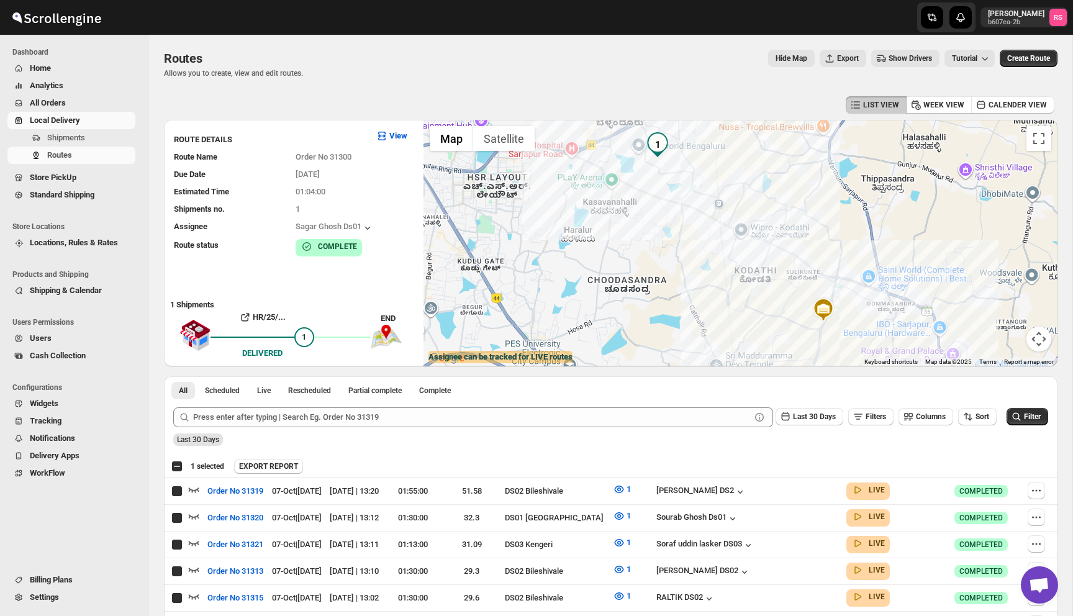
checkbox input "true"
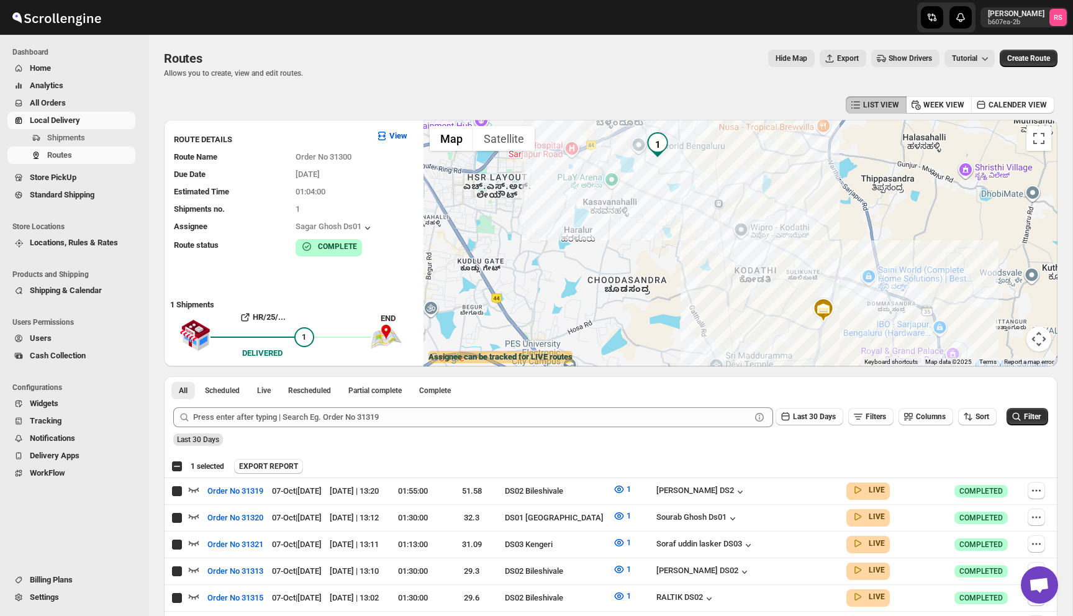
checkbox input "true"
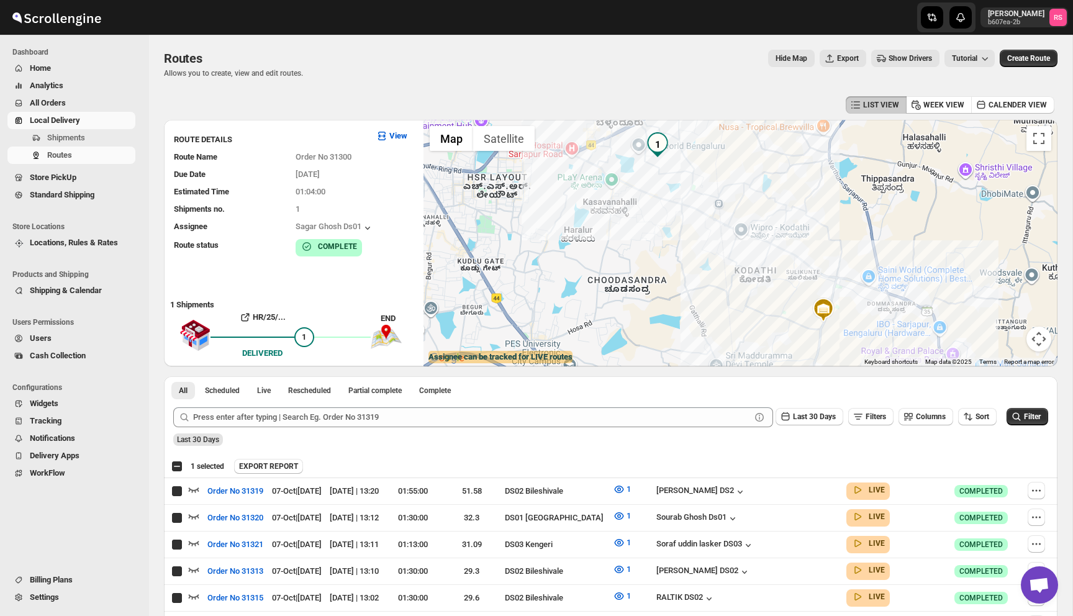
checkbox input "true"
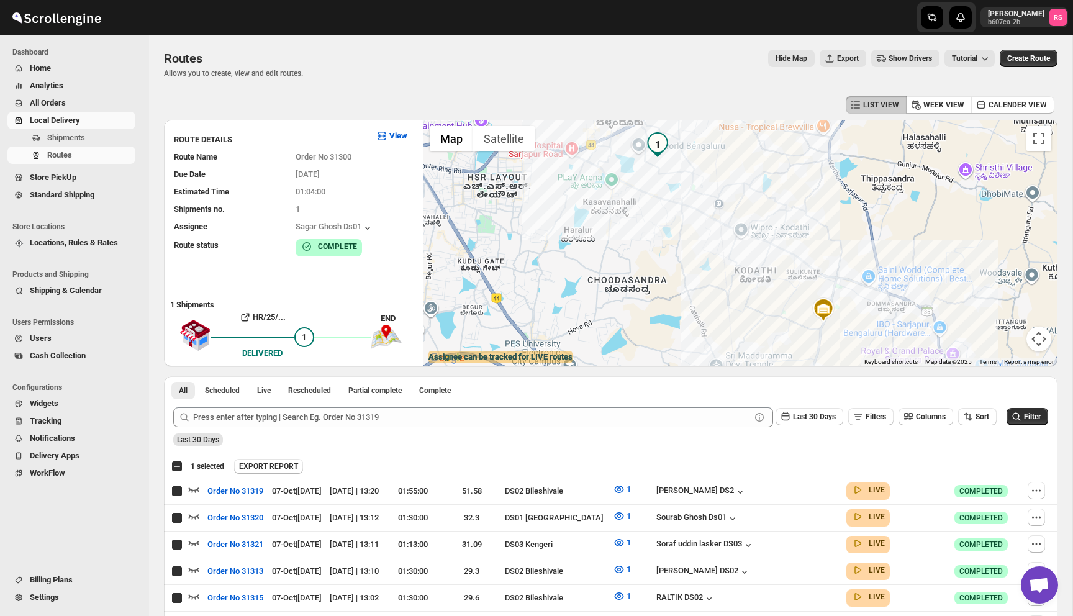
checkbox input "true"
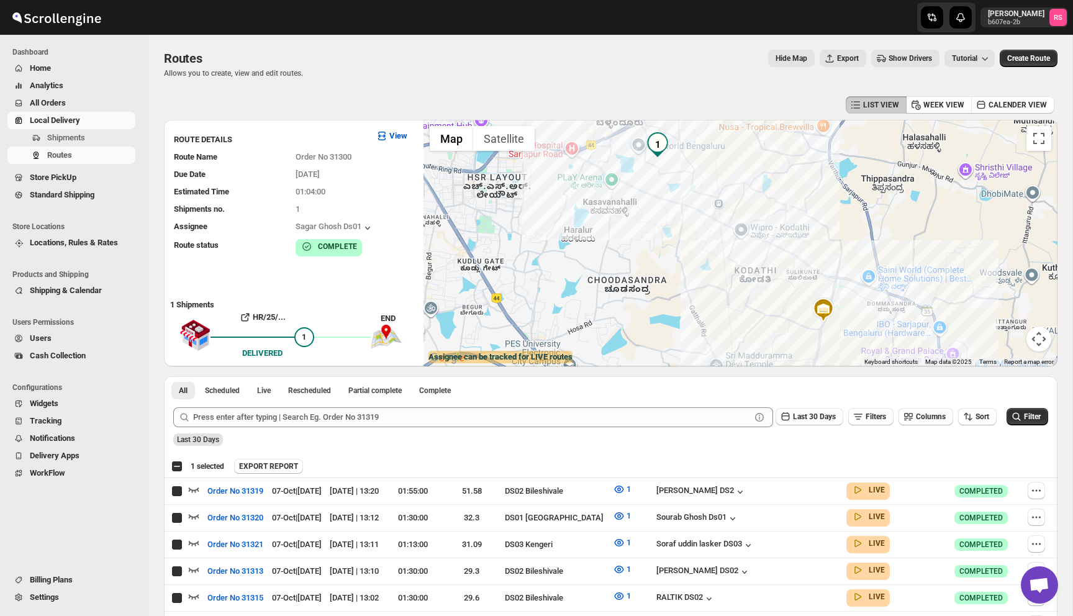
checkbox input "true"
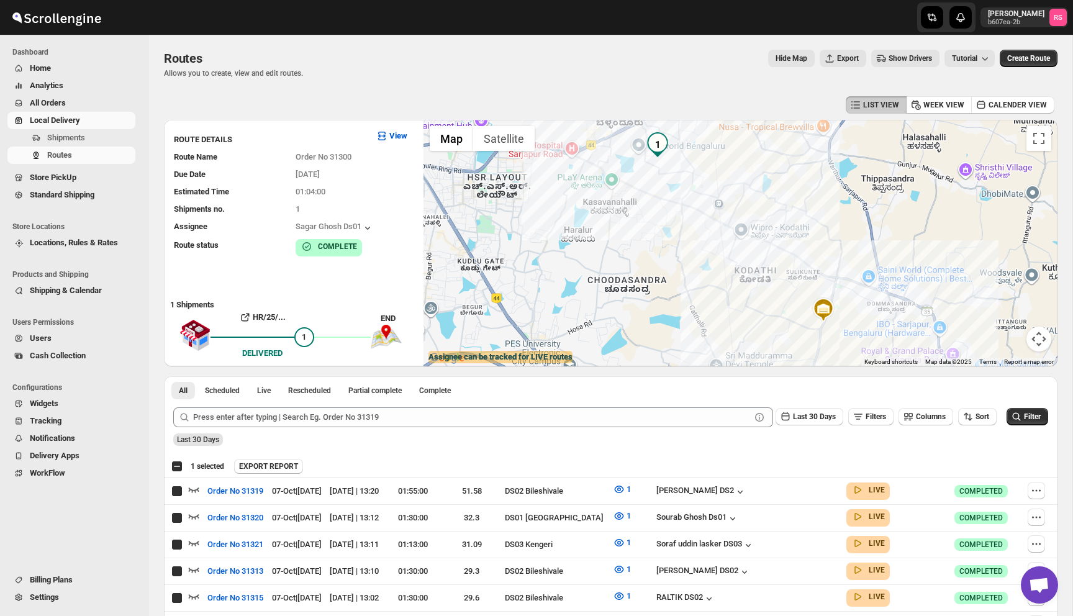
checkbox input "true"
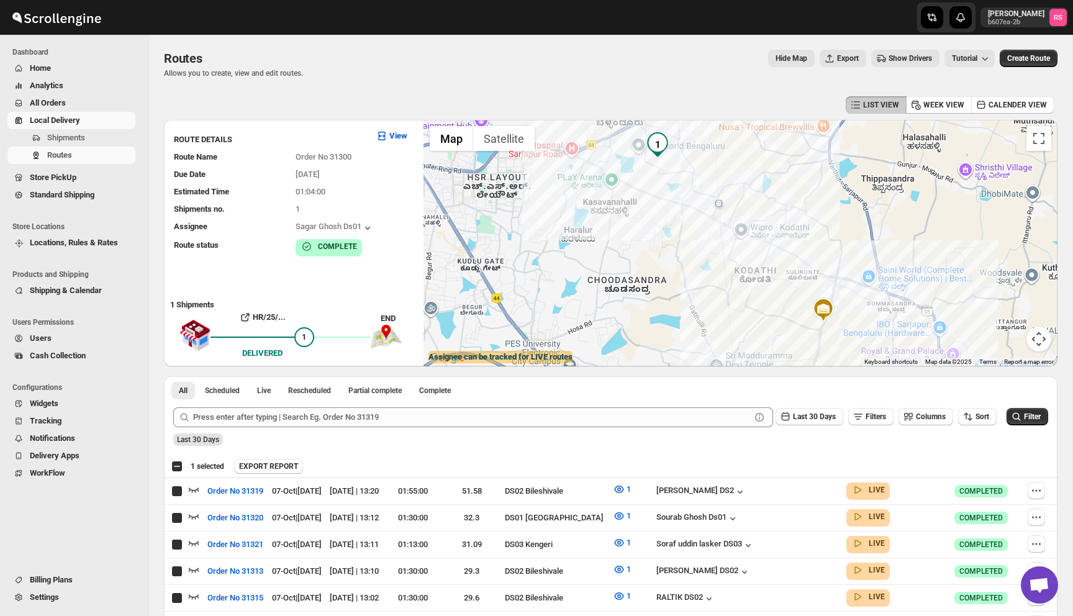
checkbox input "true"
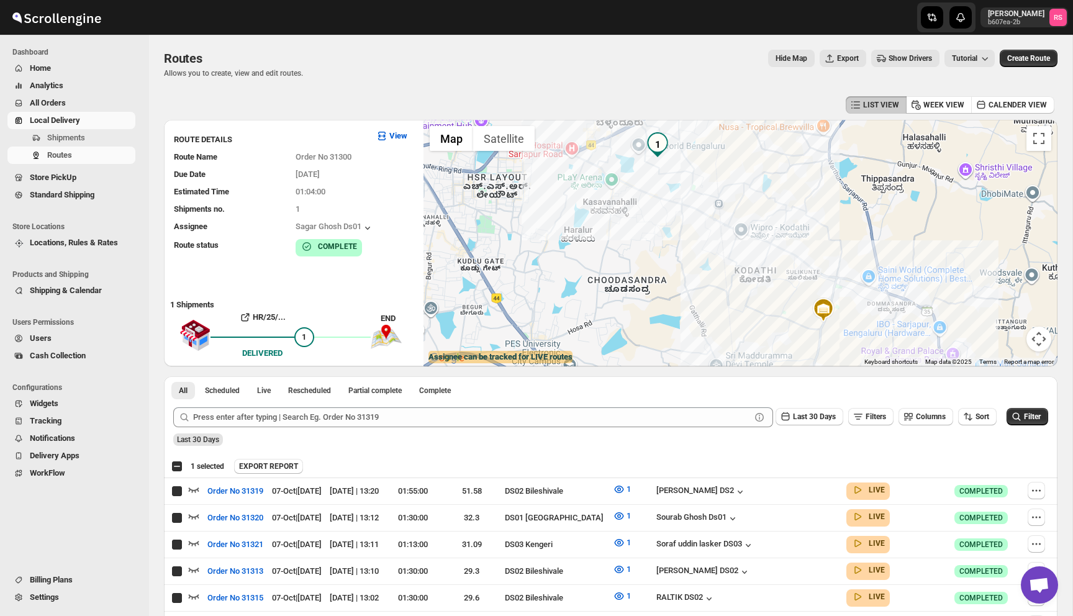
checkbox input "true"
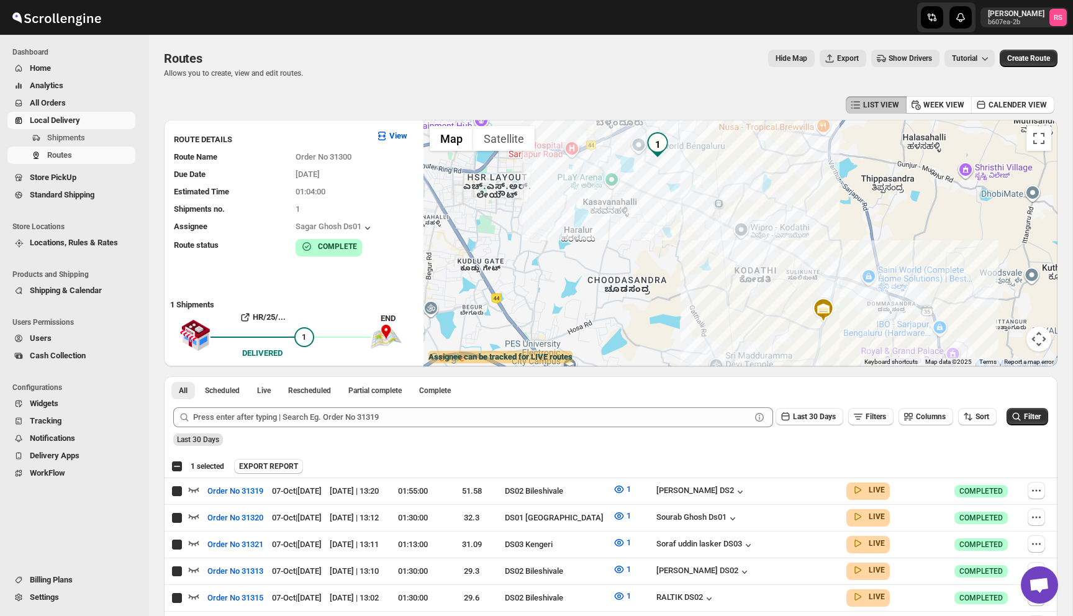
checkbox input "true"
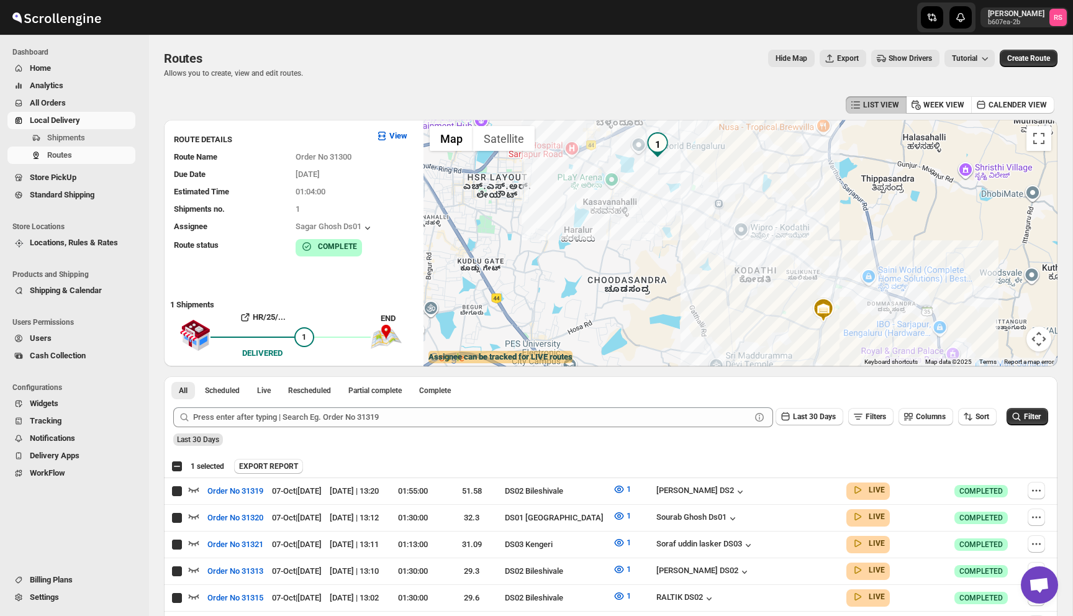
checkbox input "true"
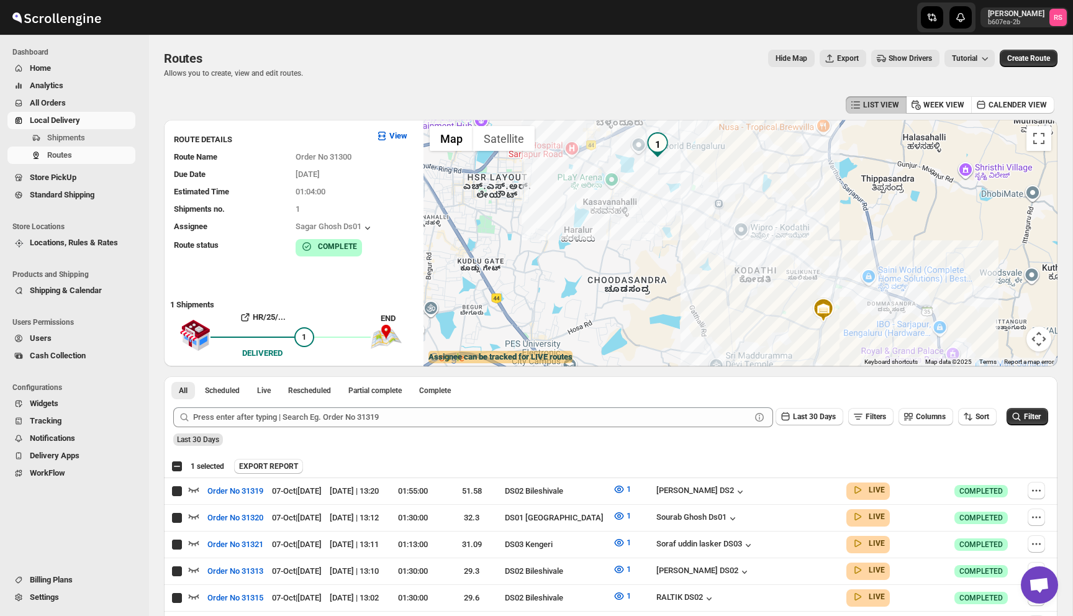
checkbox input "true"
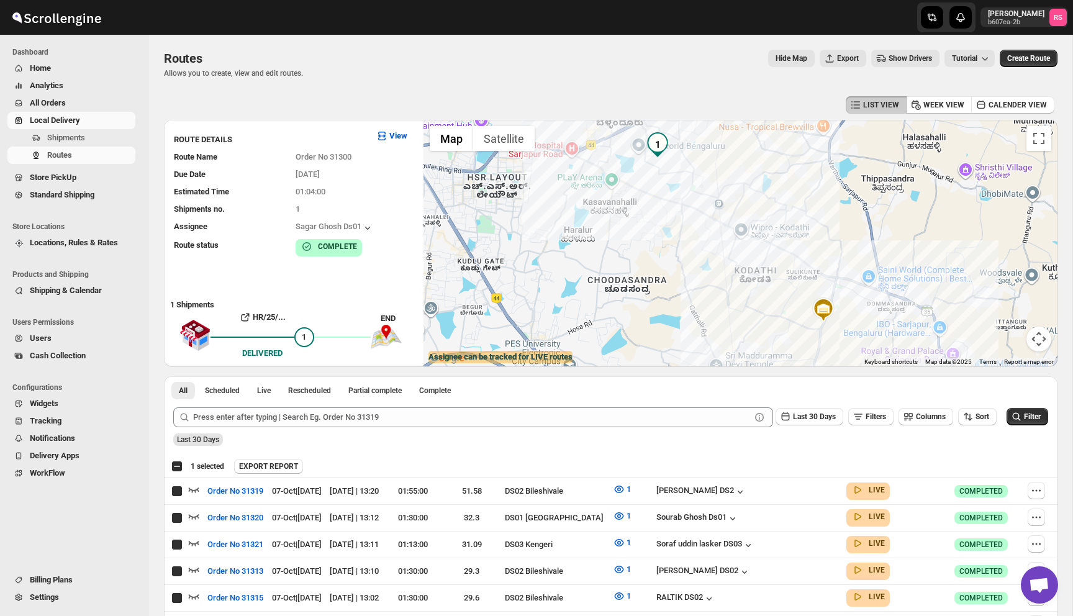
checkbox input "true"
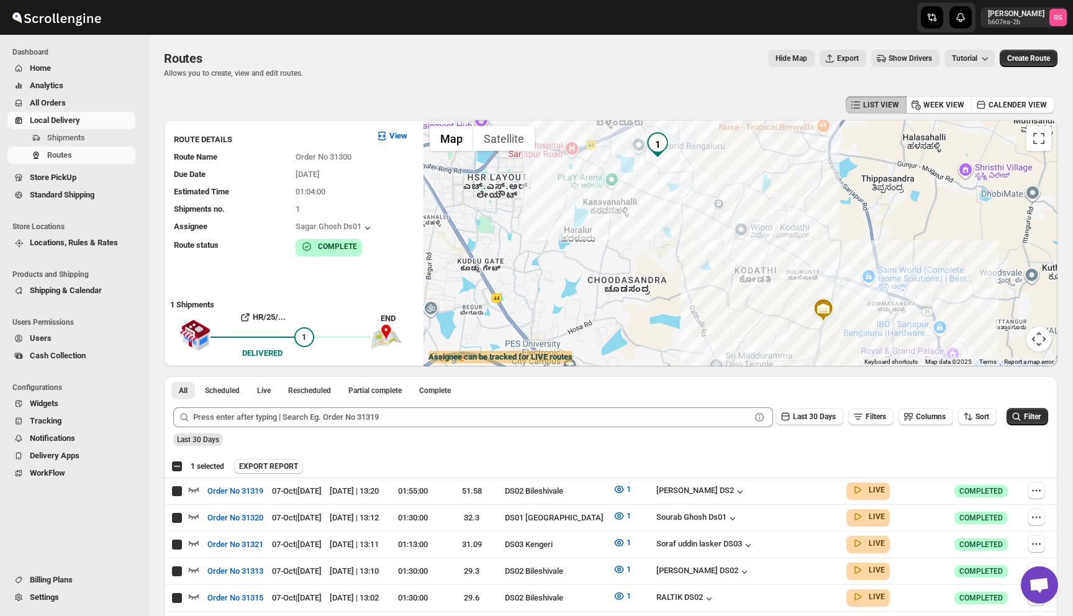
checkbox input "true"
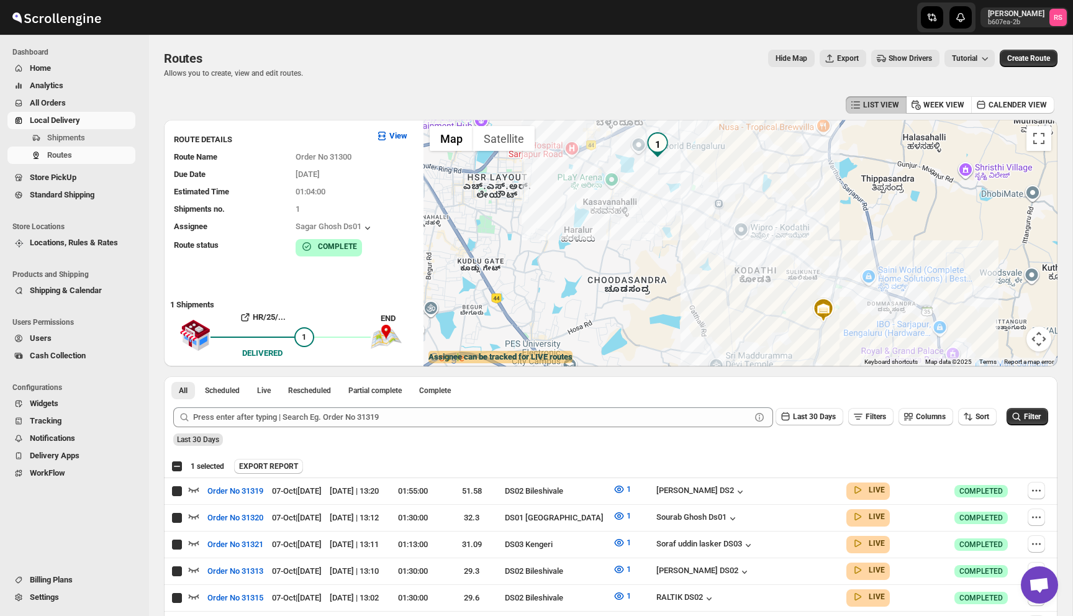
checkbox input "true"
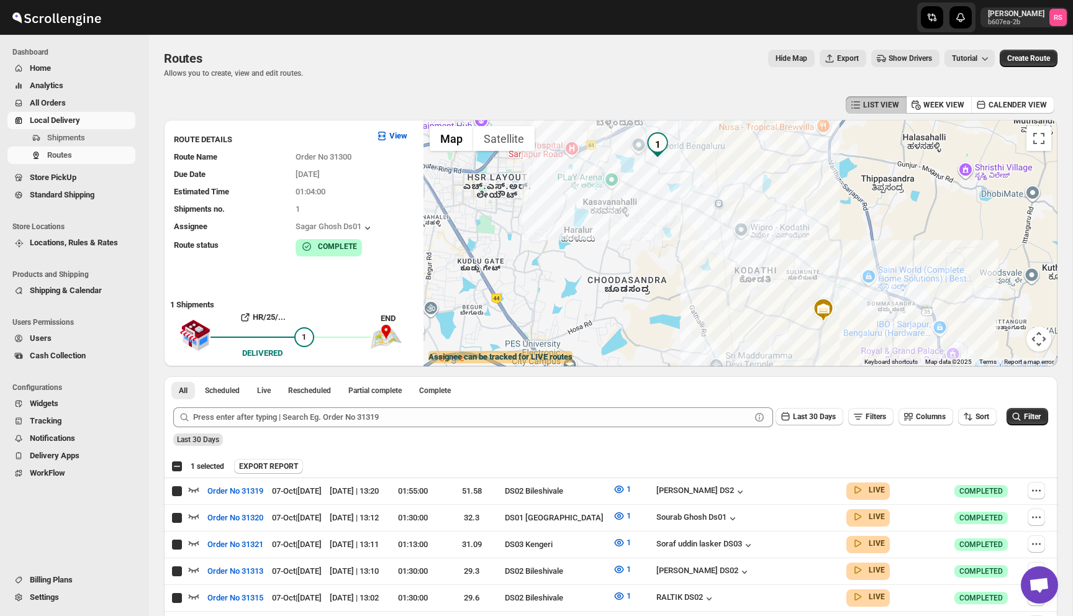
checkbox input "true"
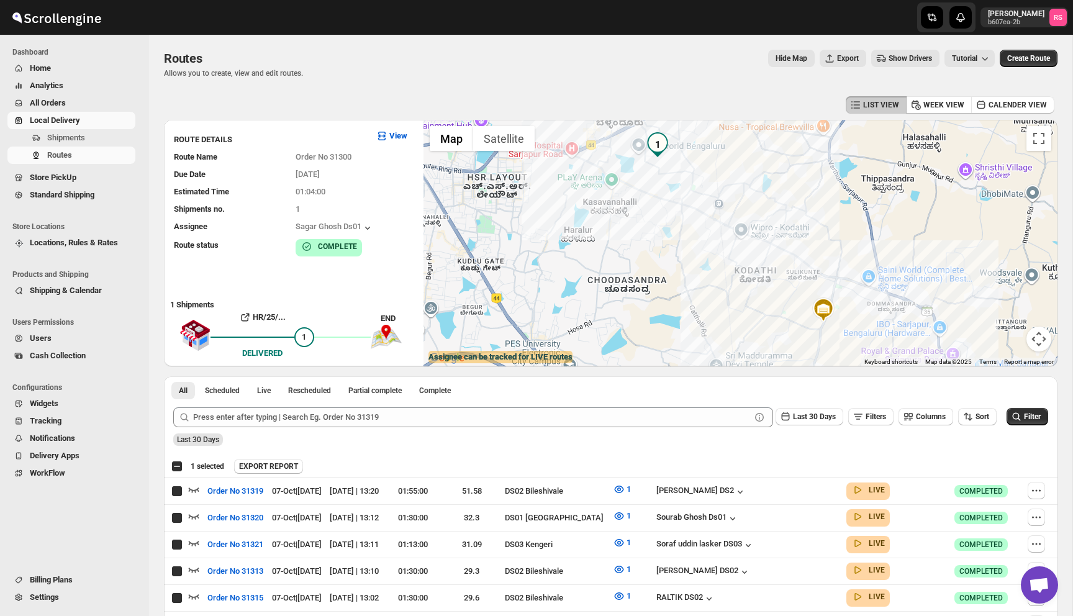
checkbox input "true"
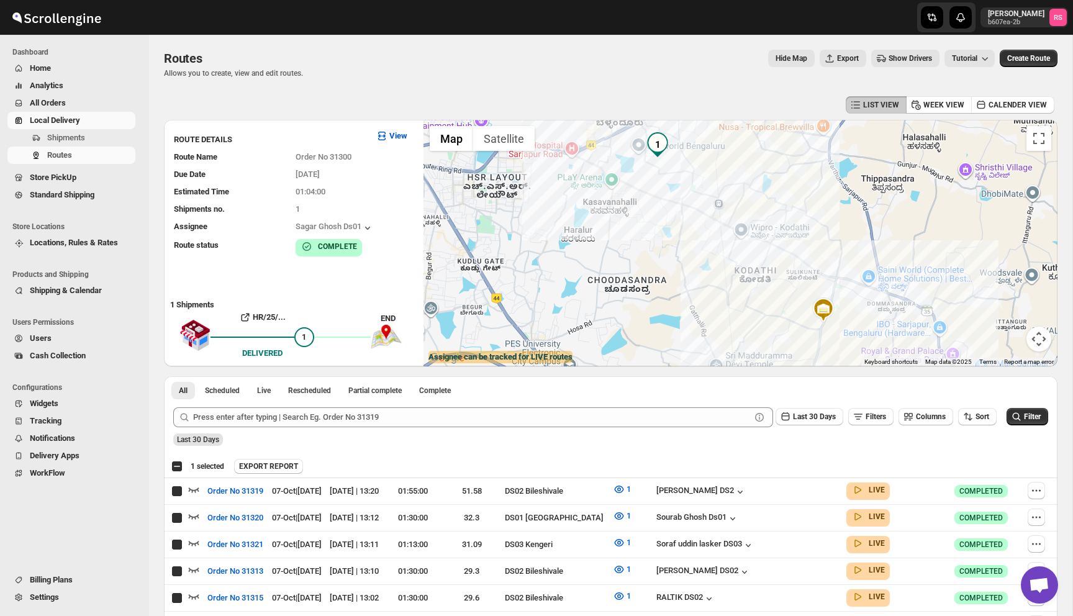
checkbox input "true"
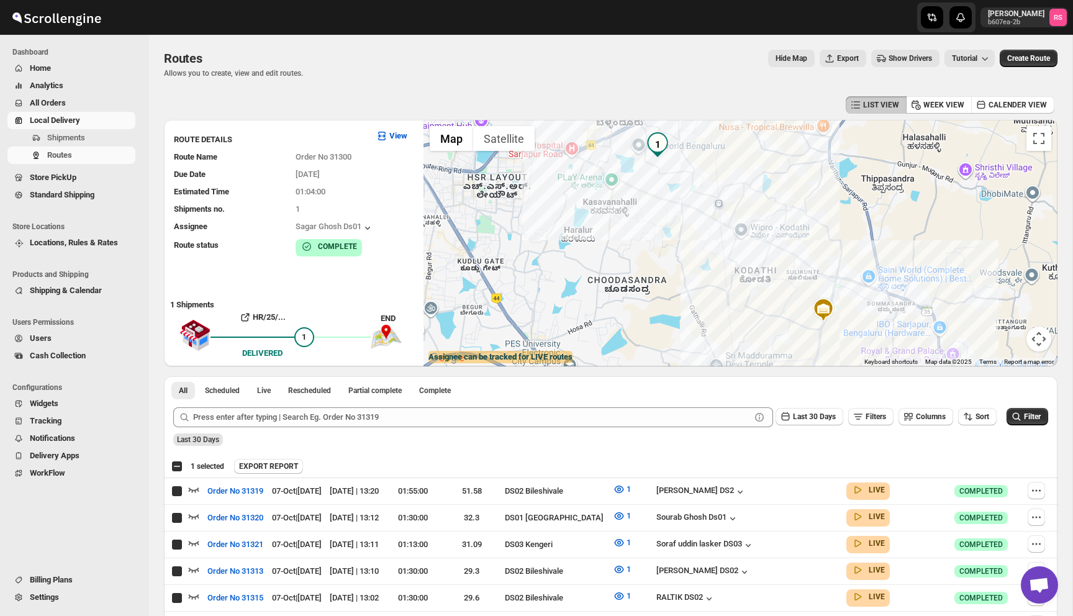
checkbox input "true"
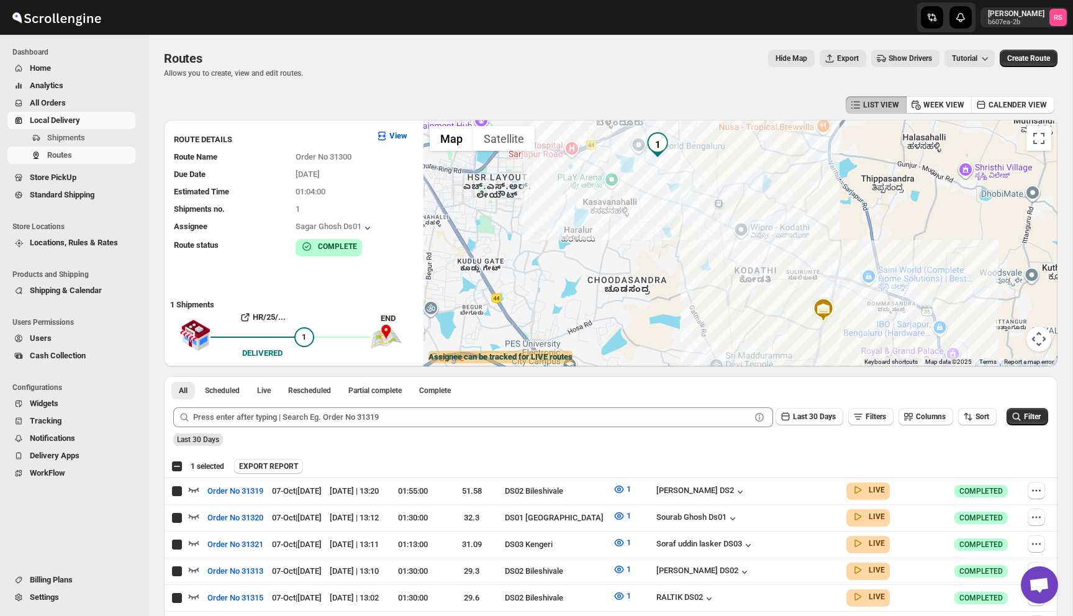
checkbox input "true"
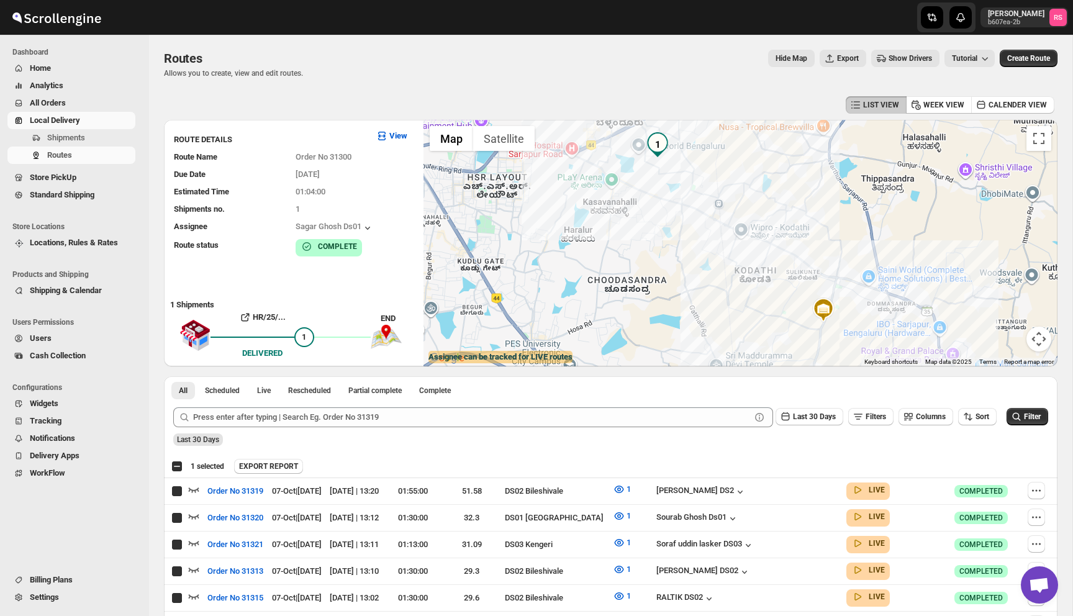
checkbox input "true"
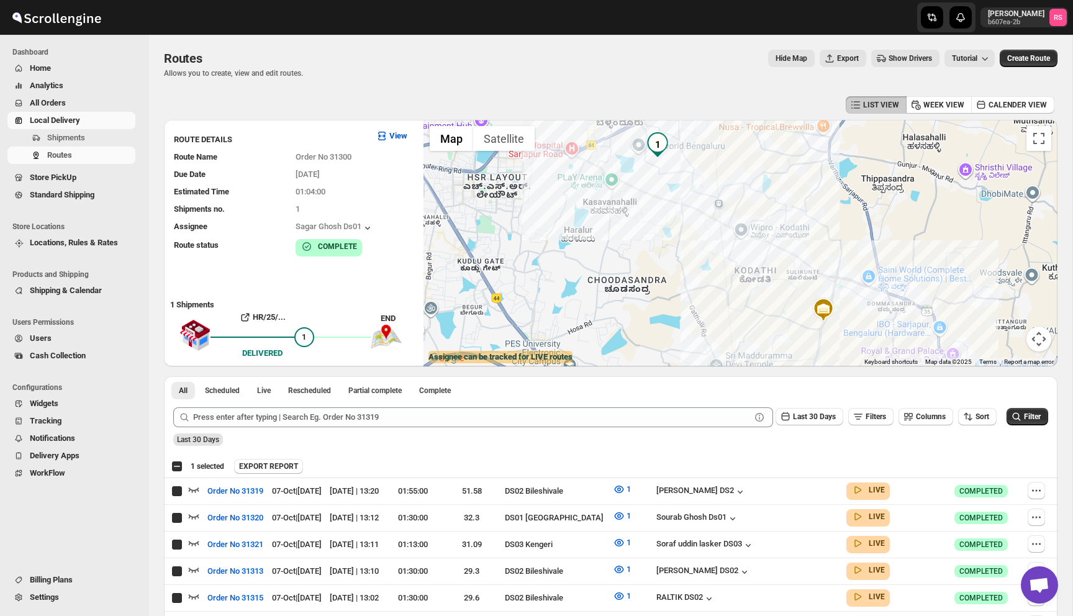
checkbox input "true"
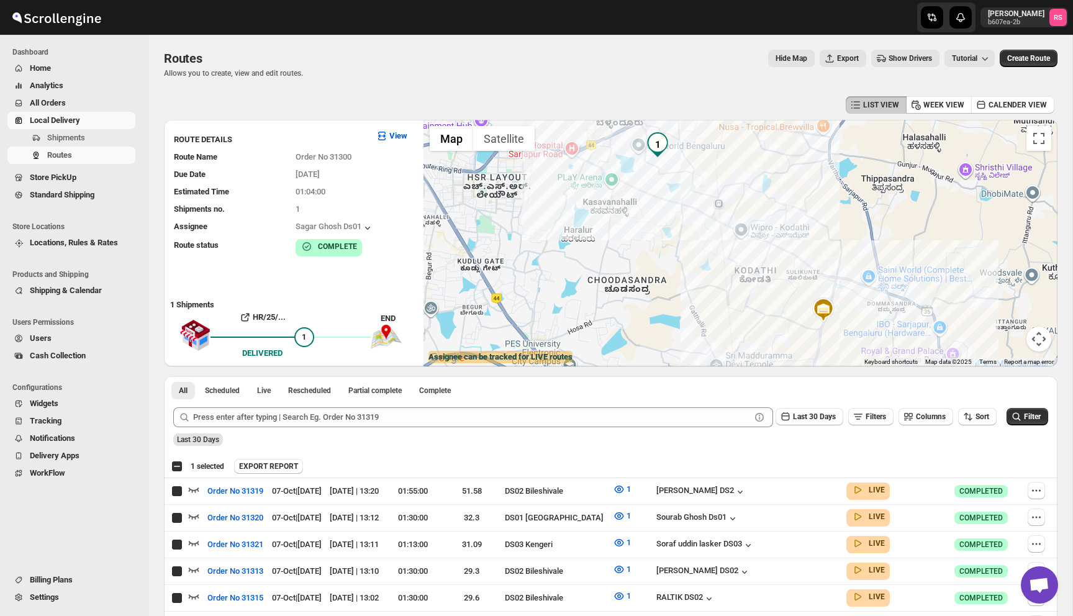
checkbox input "true"
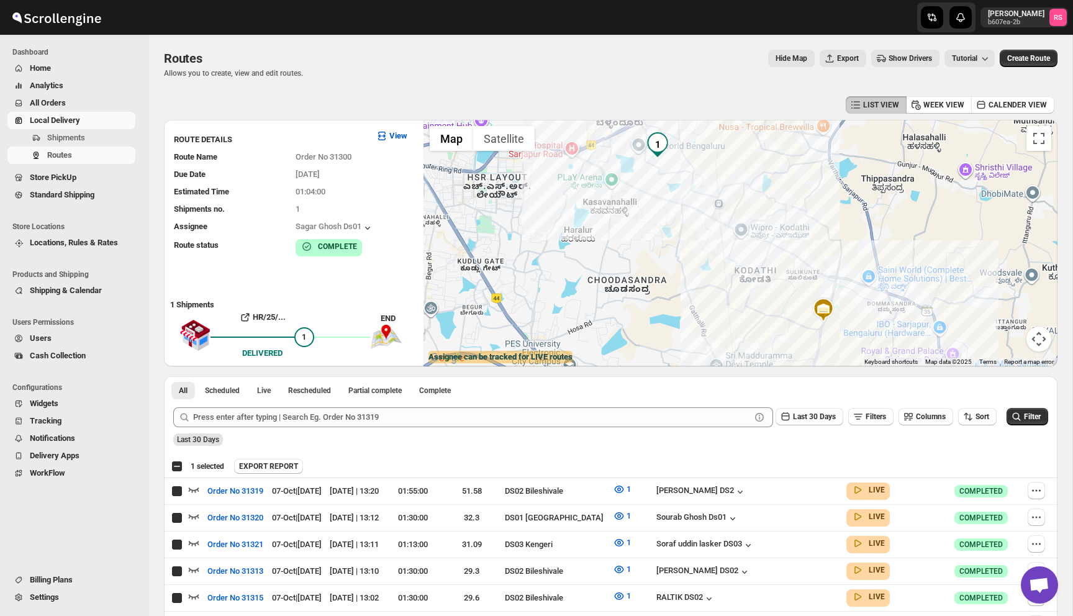
checkbox input "true"
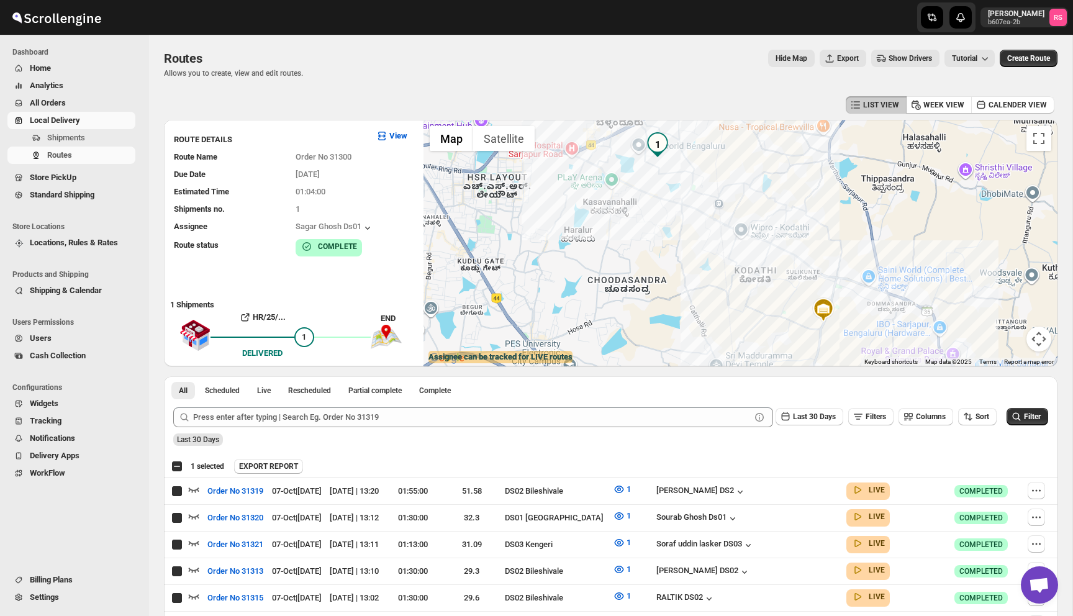
checkbox input "true"
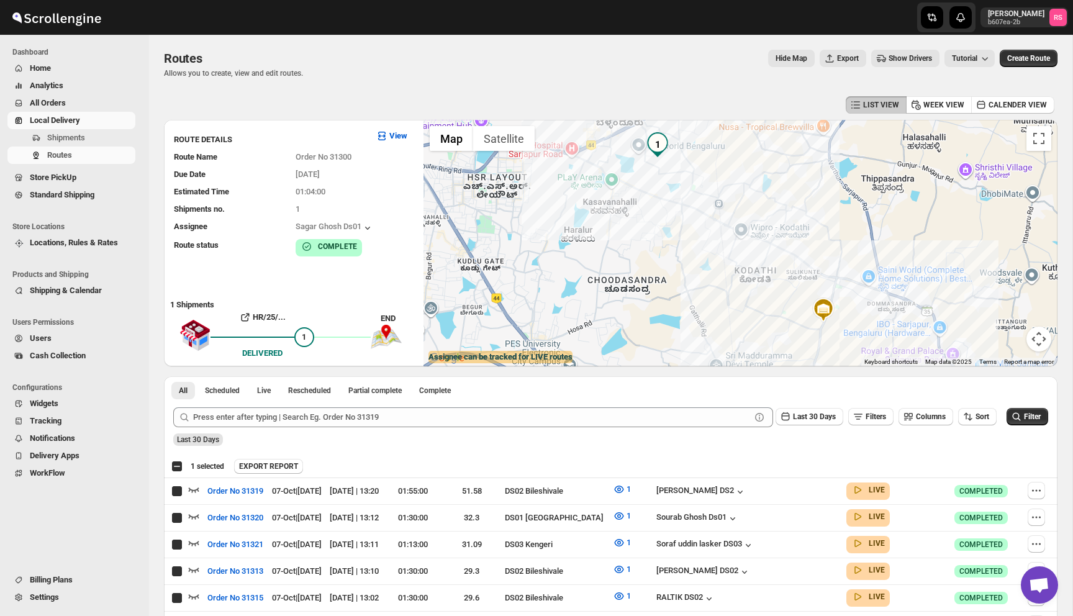
checkbox input "true"
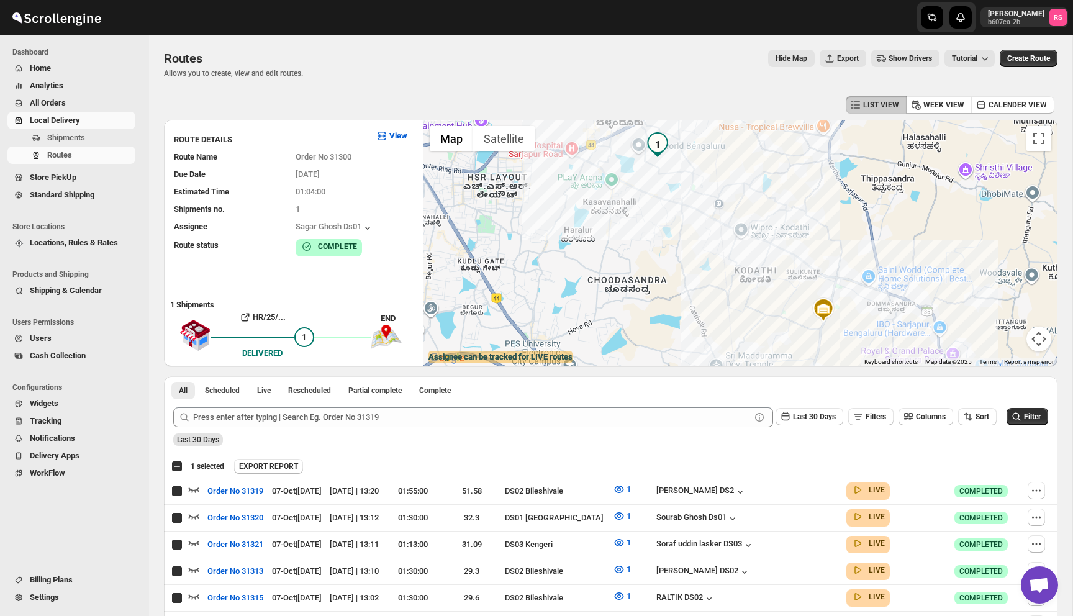
checkbox input "true"
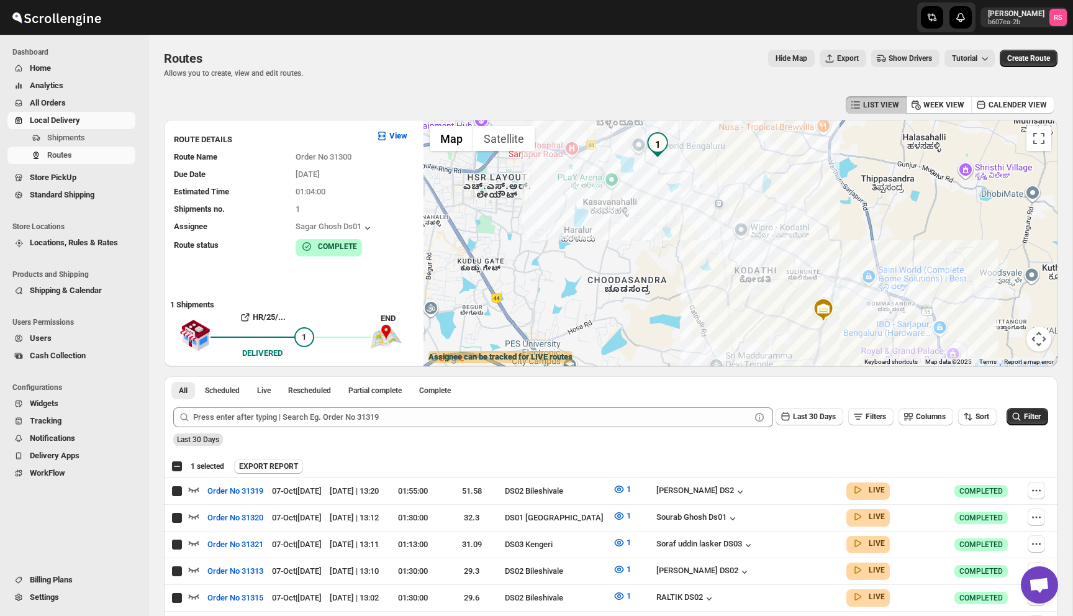
checkbox input "true"
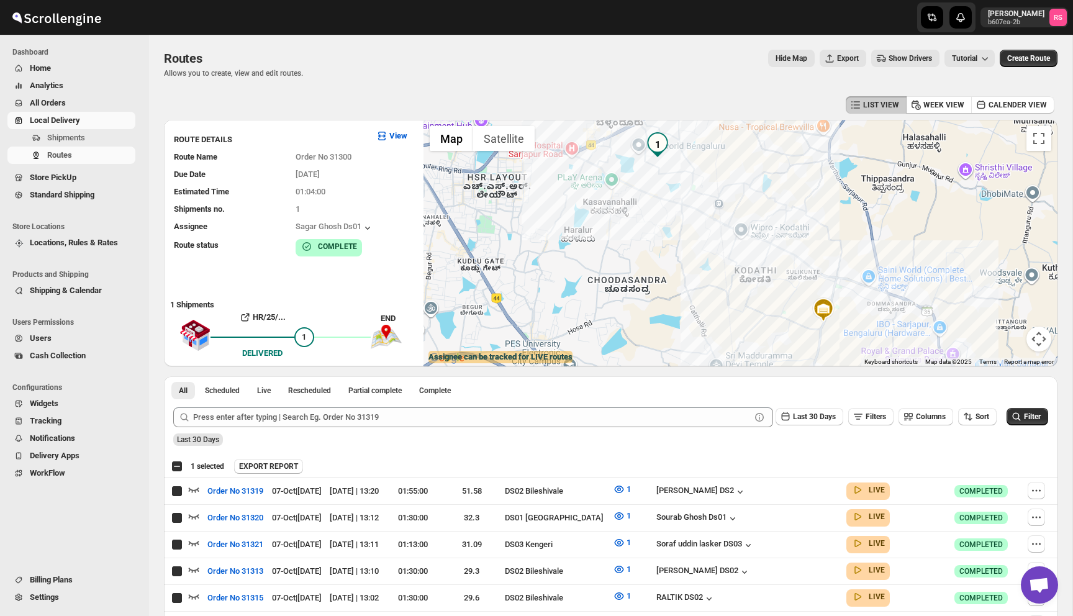
checkbox input "true"
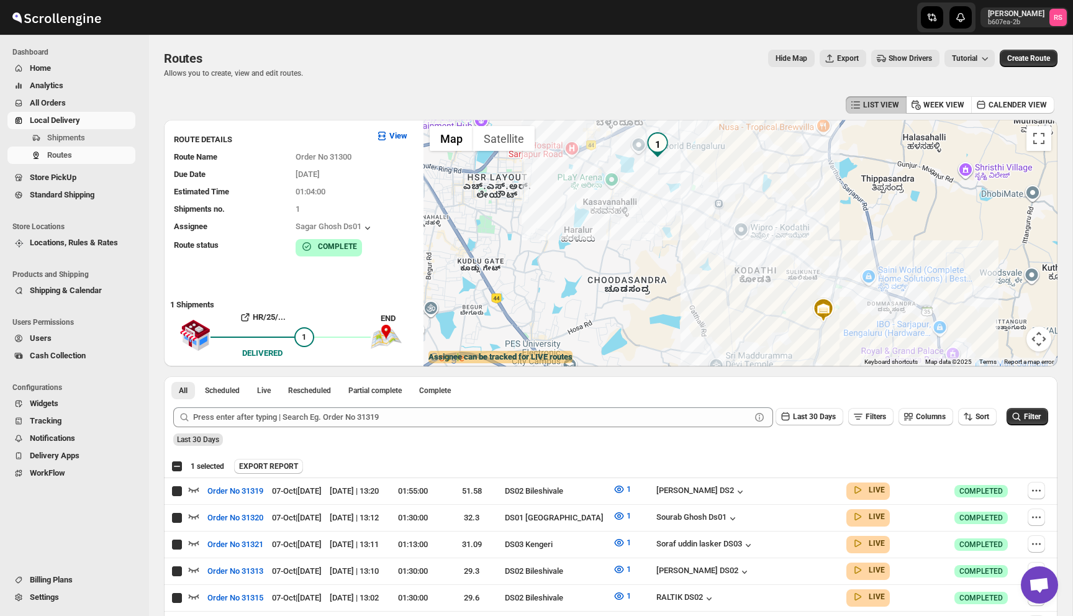
checkbox input "true"
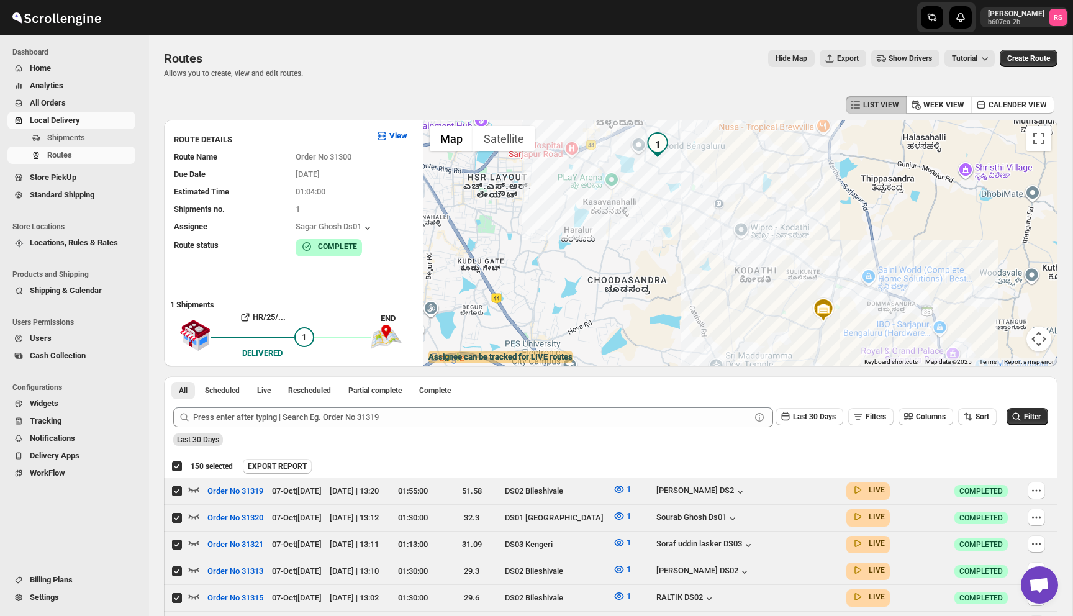
click at [175, 464] on div "Deselect all 150 Routes 150 selected" at bounding box center [201, 466] width 61 height 11
checkbox input "false"
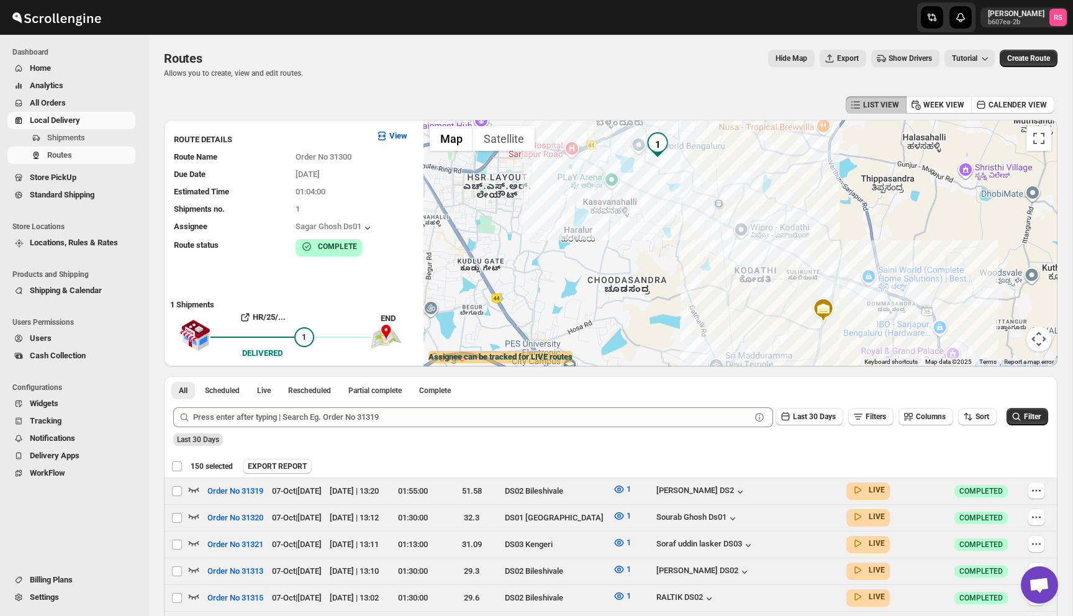
checkbox input "false"
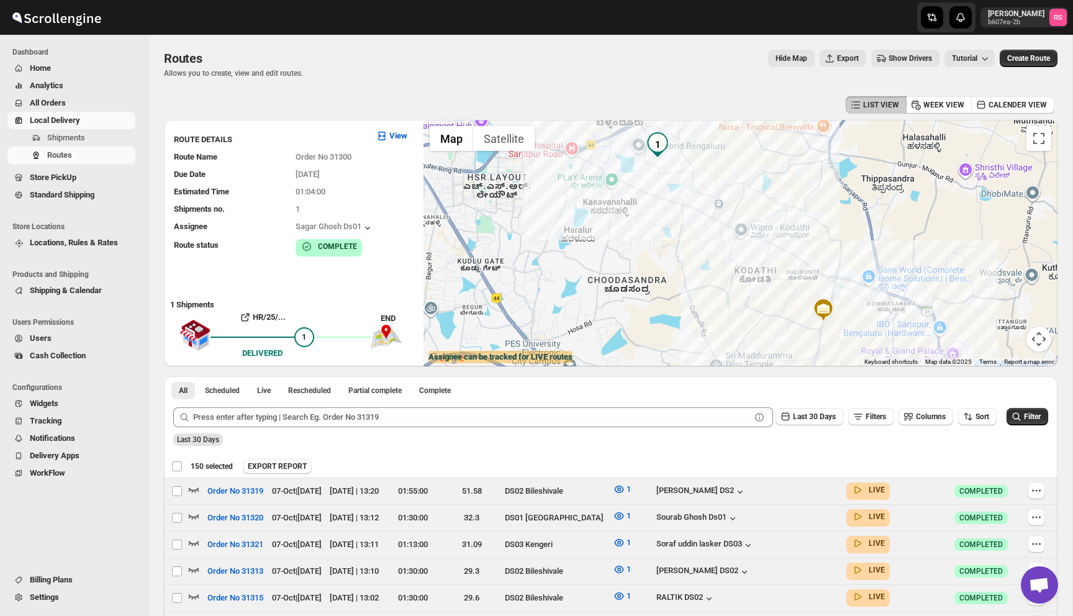
checkbox input "false"
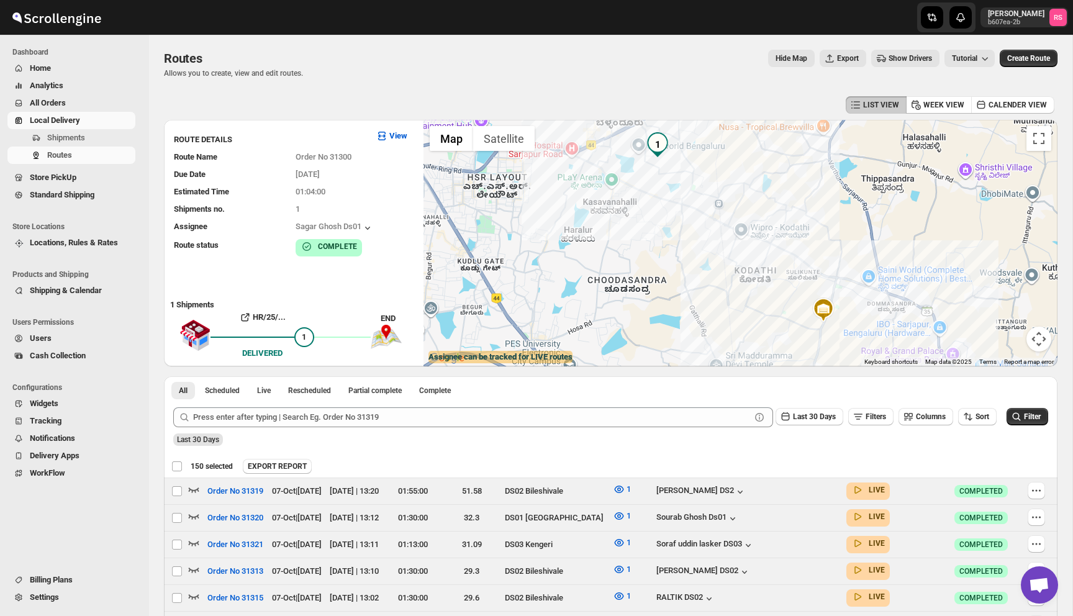
checkbox input "false"
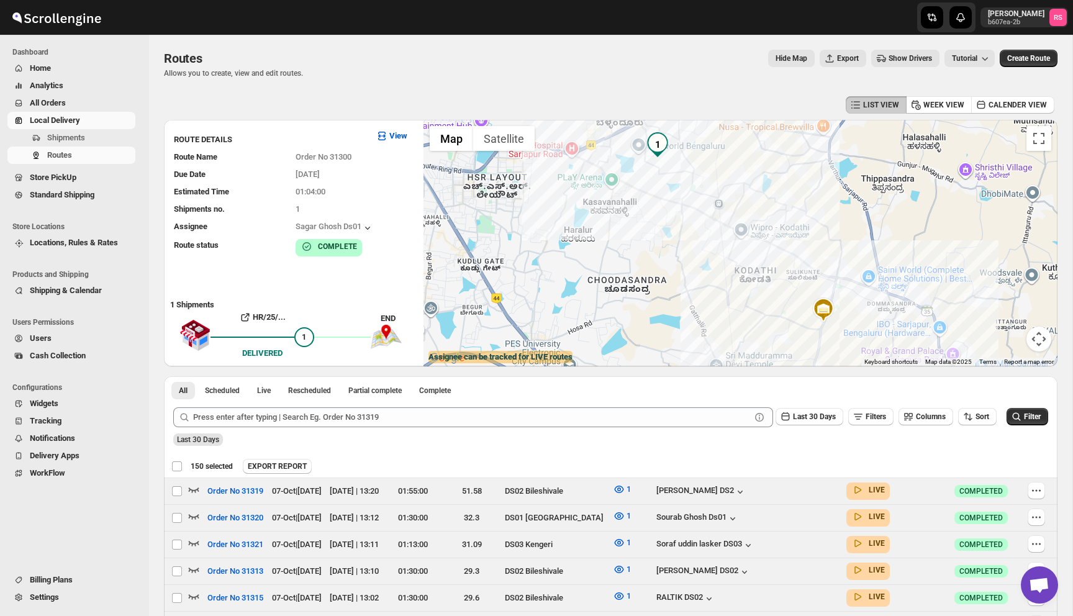
checkbox input "false"
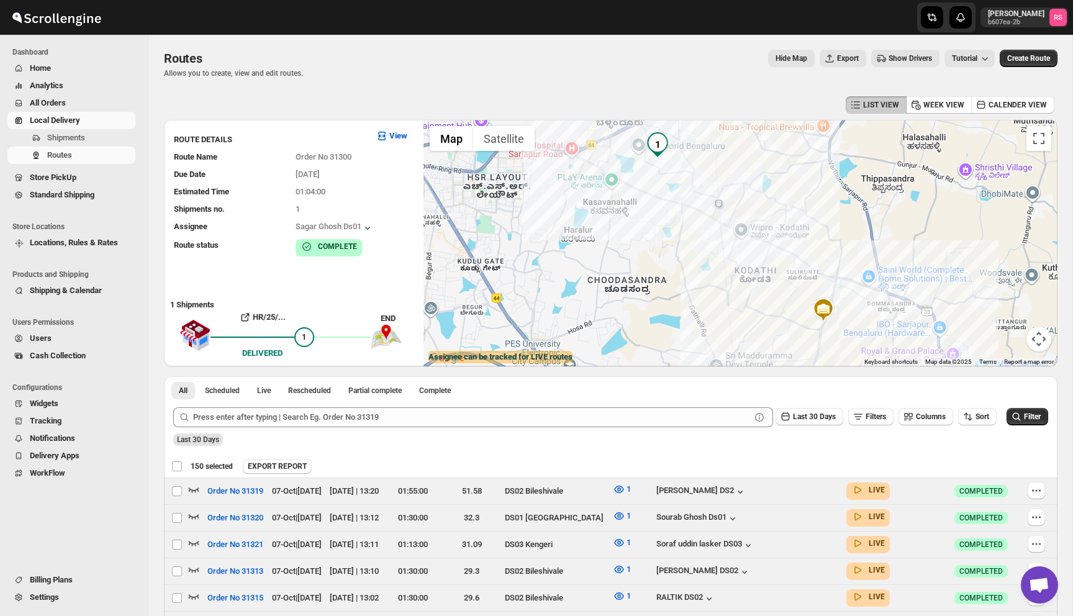
checkbox input "false"
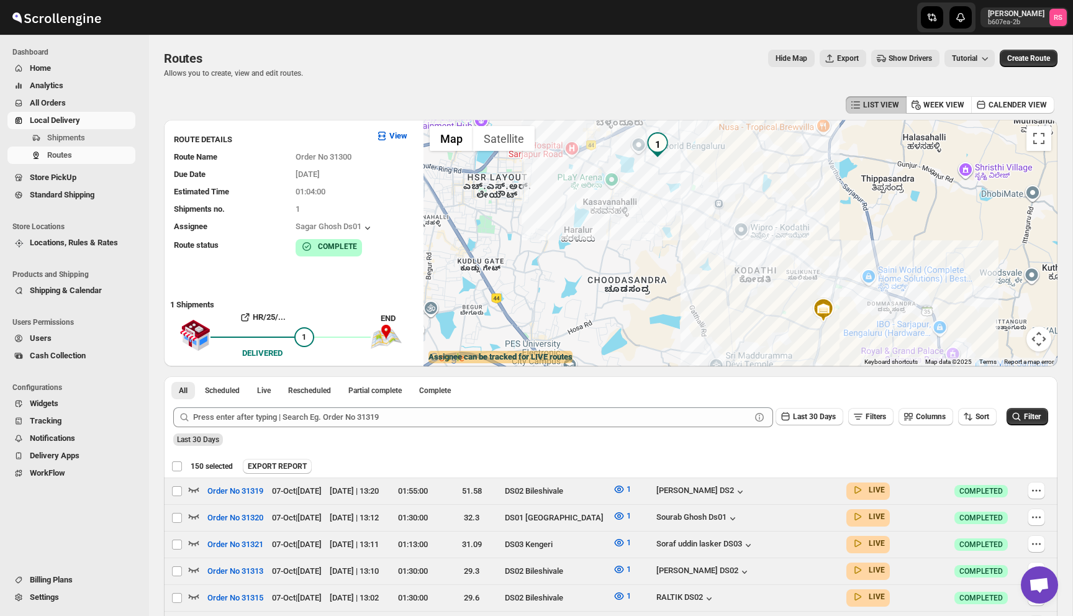
checkbox input "false"
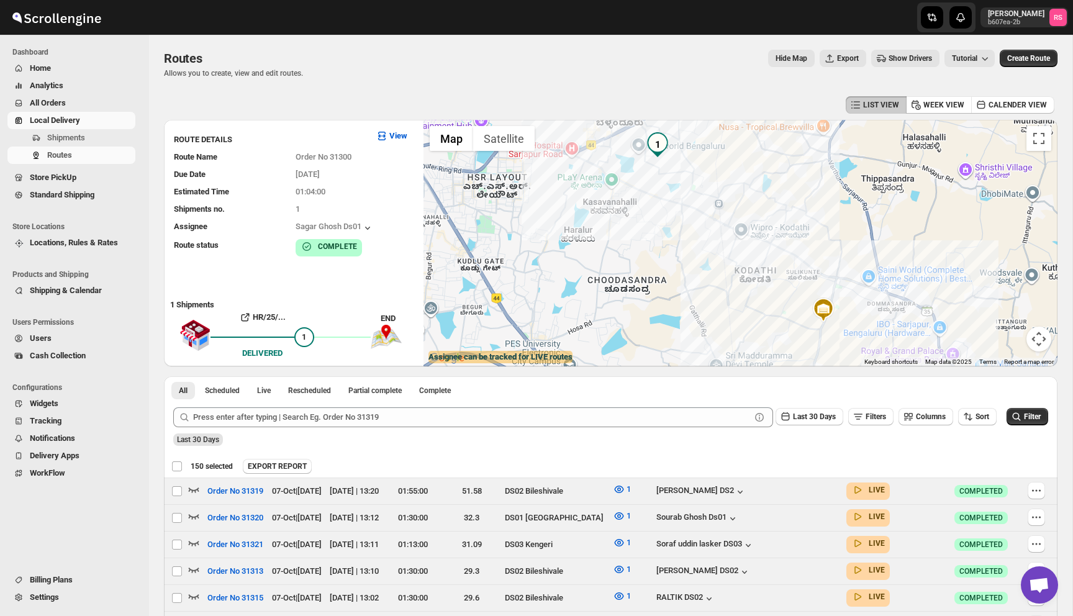
checkbox input "false"
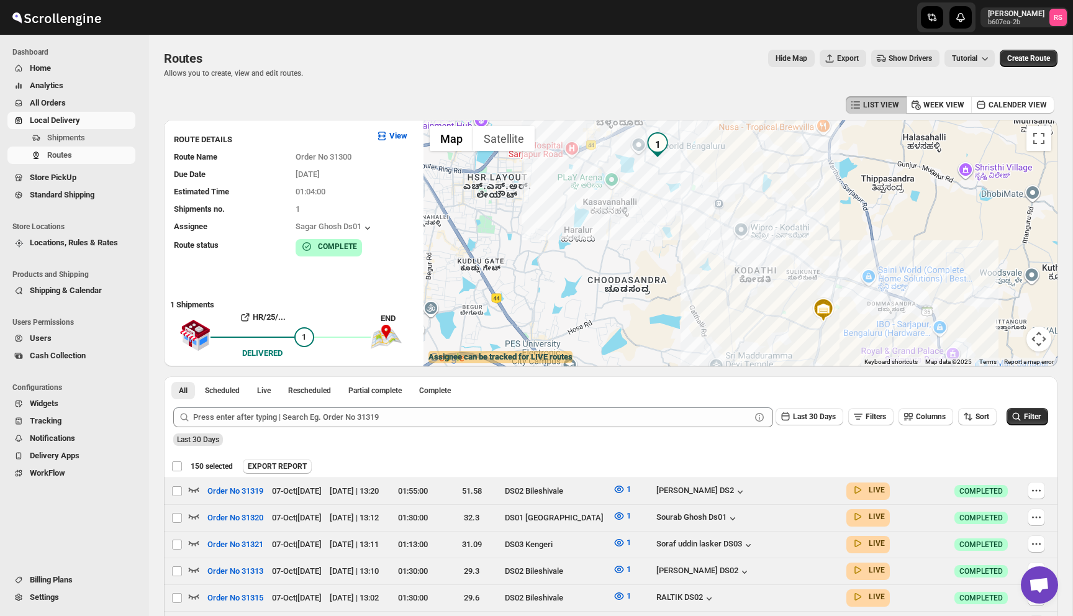
checkbox input "false"
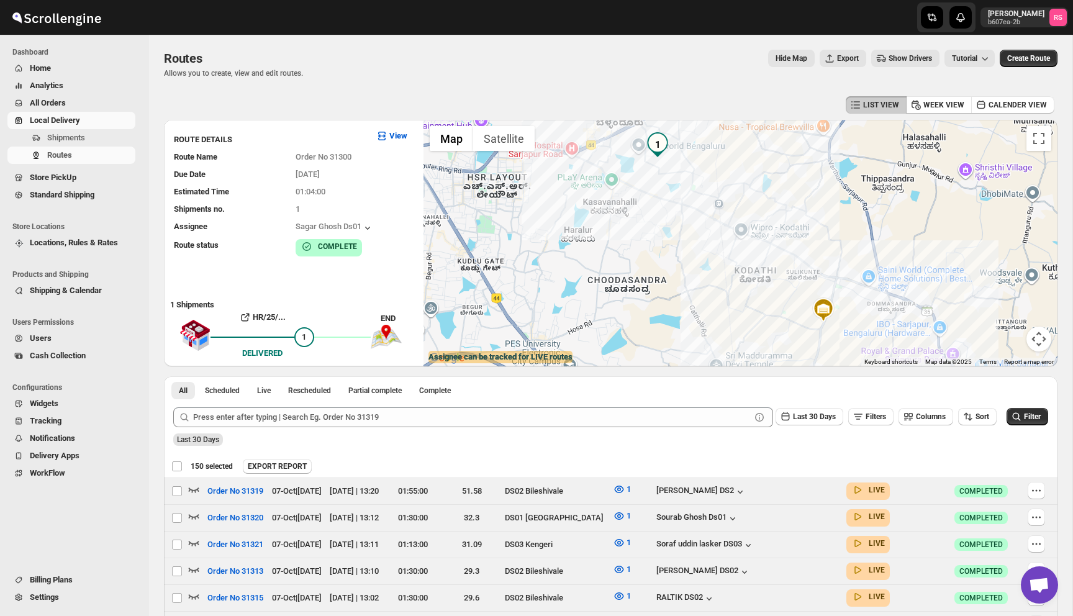
checkbox input "false"
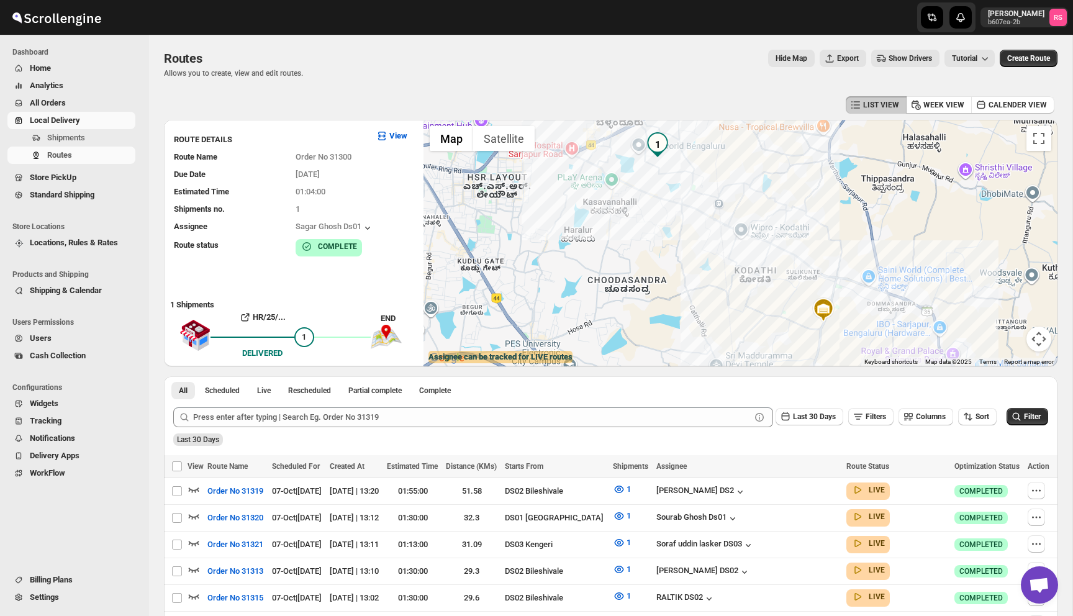
click at [909, 60] on span "Show Drivers" at bounding box center [910, 58] width 43 height 10
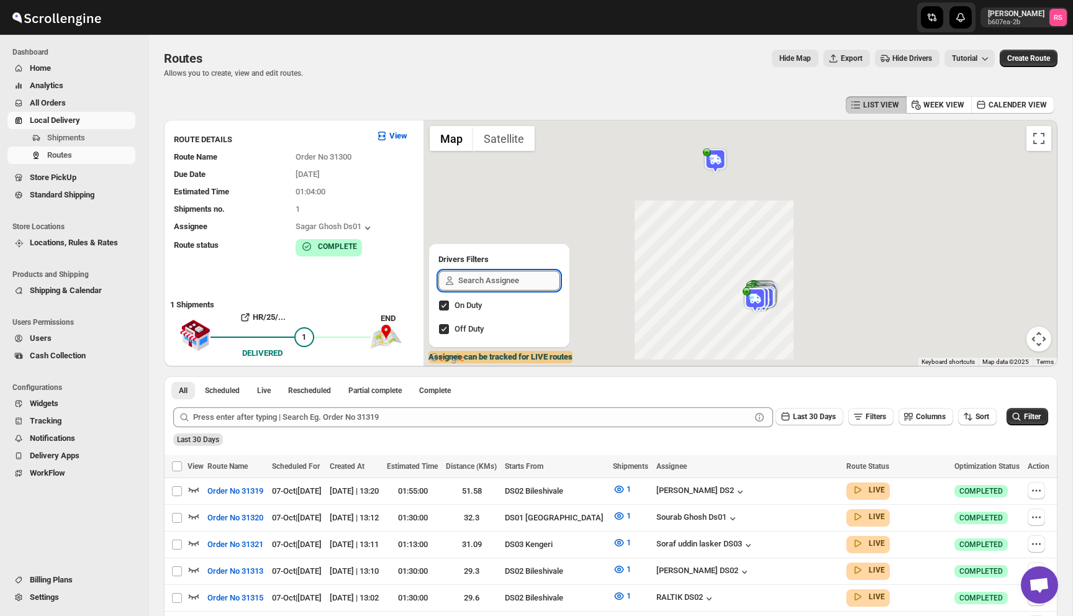
click at [479, 286] on input "text" at bounding box center [509, 281] width 102 height 20
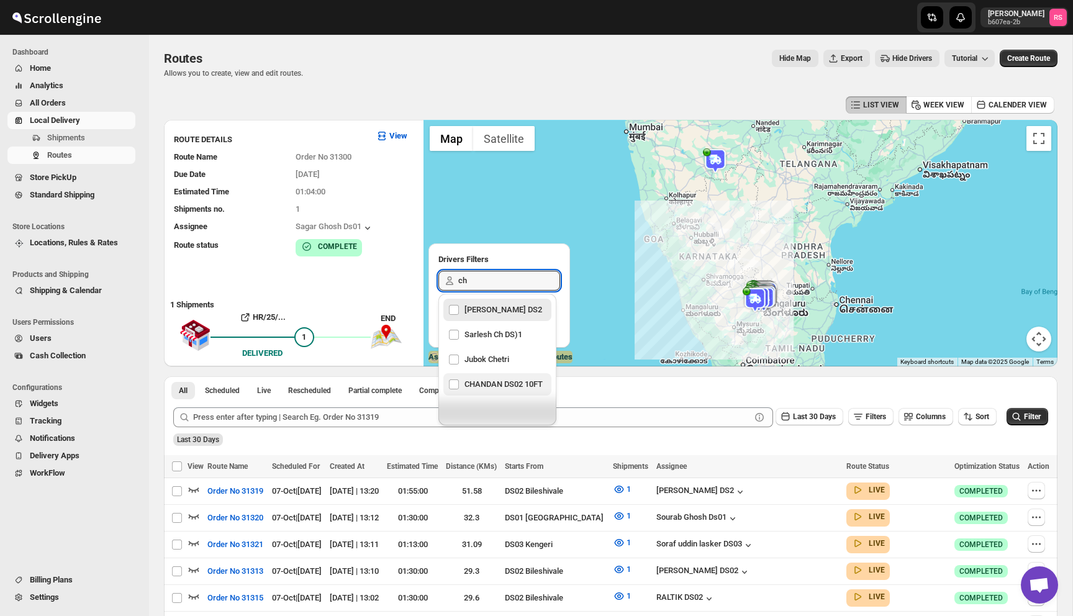
click at [499, 393] on div "CHANDAN DS02 10FT" at bounding box center [497, 384] width 98 height 17
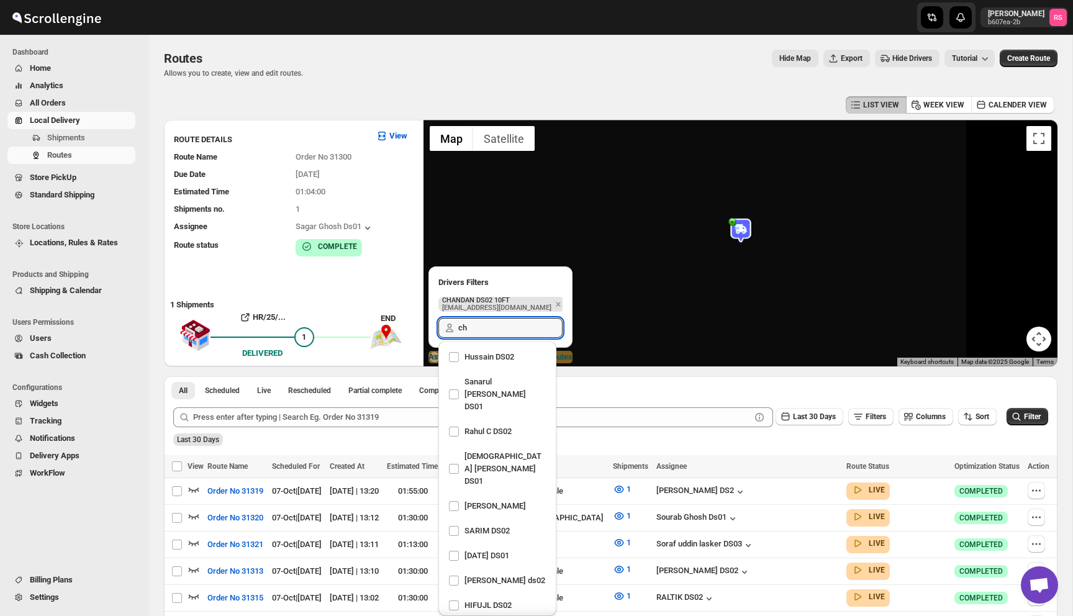
scroll to position [1125, 0]
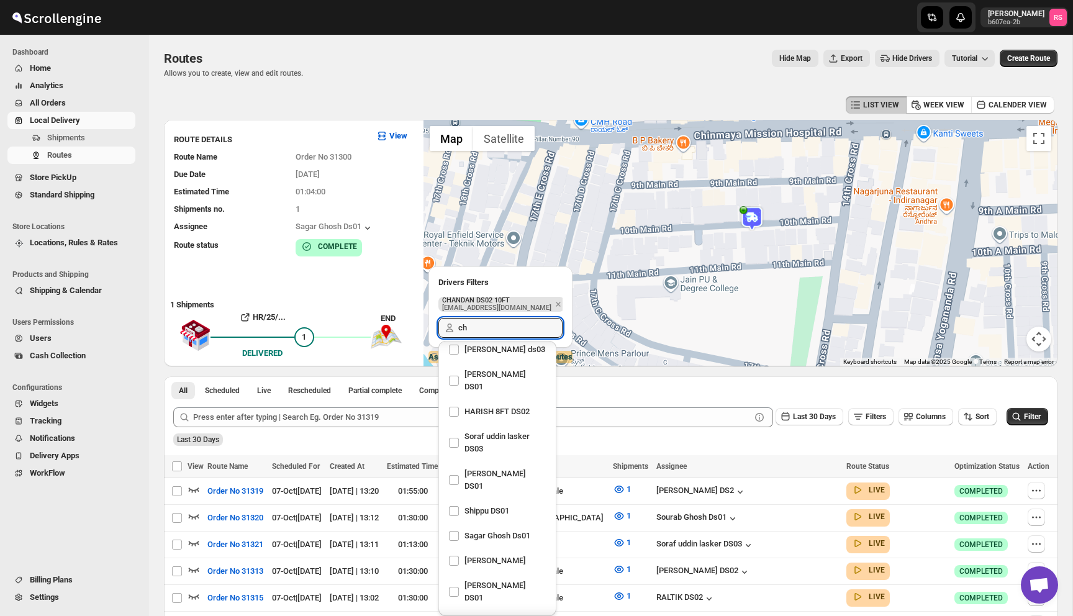
click at [762, 223] on img at bounding box center [752, 218] width 25 height 25
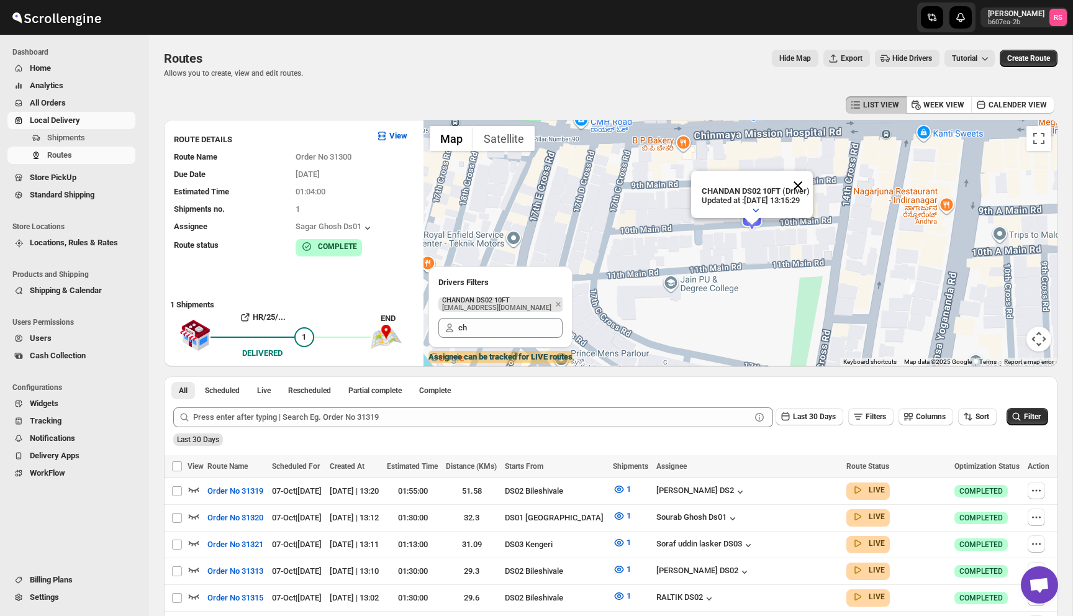
click at [803, 180] on button "Close" at bounding box center [798, 186] width 30 height 30
click at [758, 218] on img at bounding box center [752, 218] width 25 height 25
click at [812, 189] on button "Close" at bounding box center [798, 186] width 30 height 30
click at [758, 218] on img at bounding box center [752, 218] width 25 height 25
click at [807, 194] on button "Close" at bounding box center [798, 186] width 30 height 30
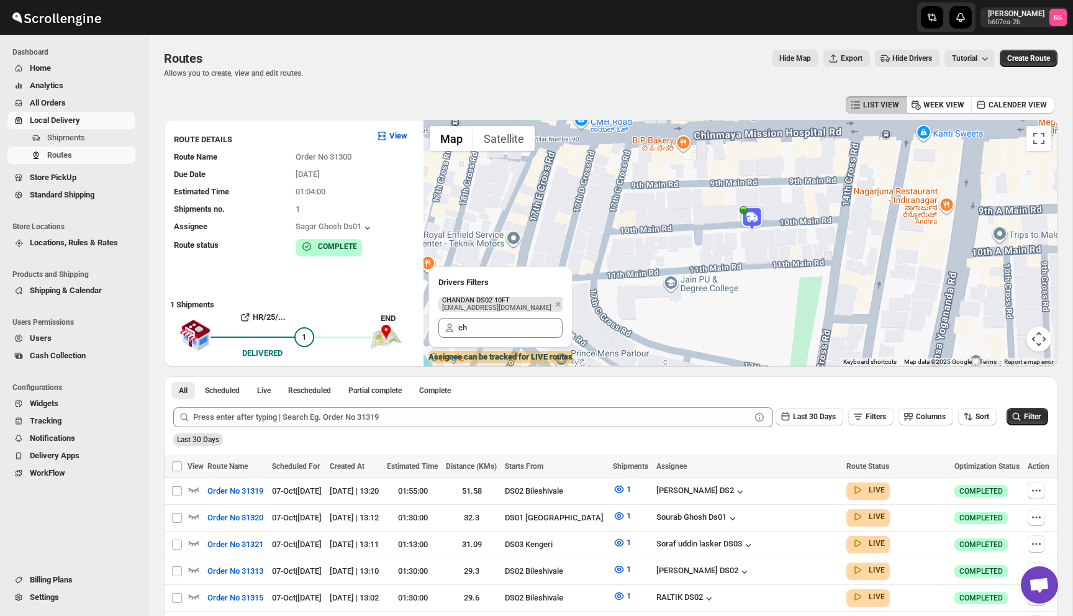
click at [755, 219] on img at bounding box center [752, 218] width 25 height 25
click at [804, 193] on button "Close" at bounding box center [798, 186] width 30 height 30
click at [748, 225] on img at bounding box center [752, 218] width 25 height 25
click at [810, 182] on button "Close" at bounding box center [798, 186] width 30 height 30
click at [512, 320] on input "ch" at bounding box center [510, 328] width 104 height 20
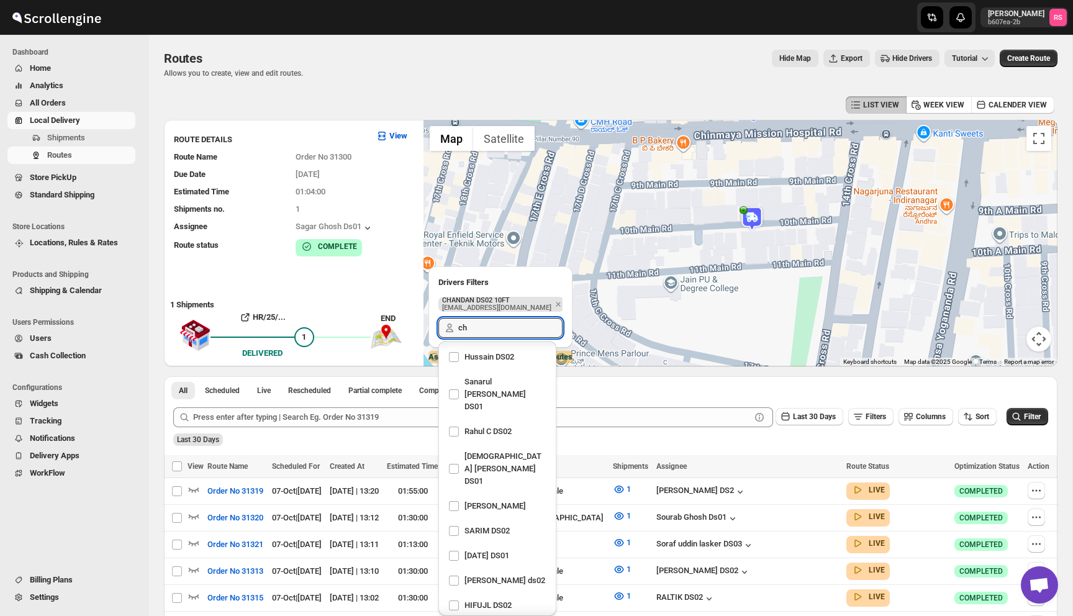
scroll to position [1125, 0]
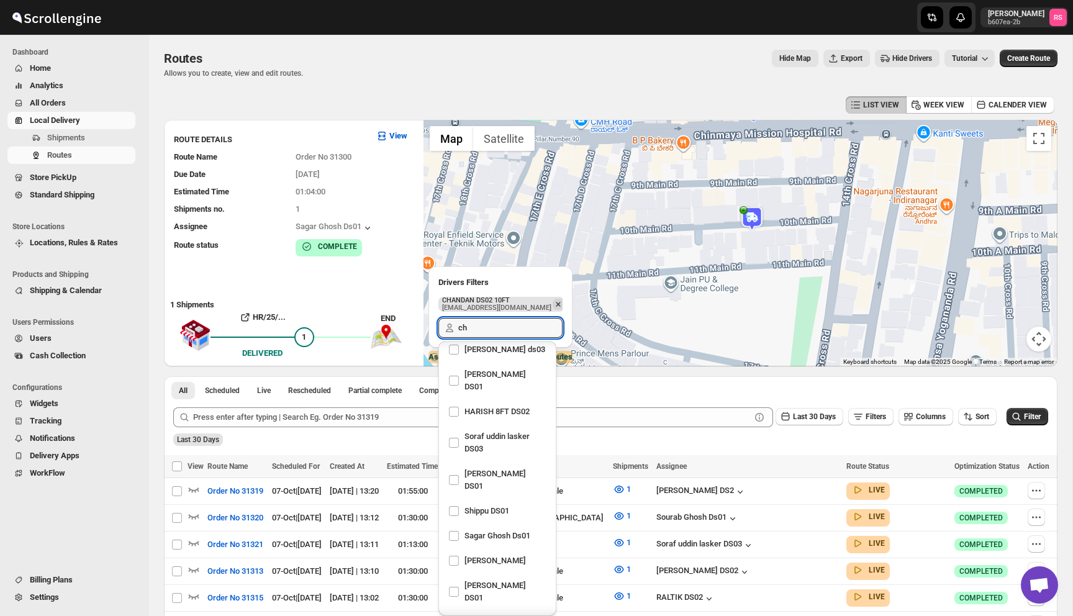
click at [553, 304] on icon "Remove" at bounding box center [558, 304] width 11 height 11
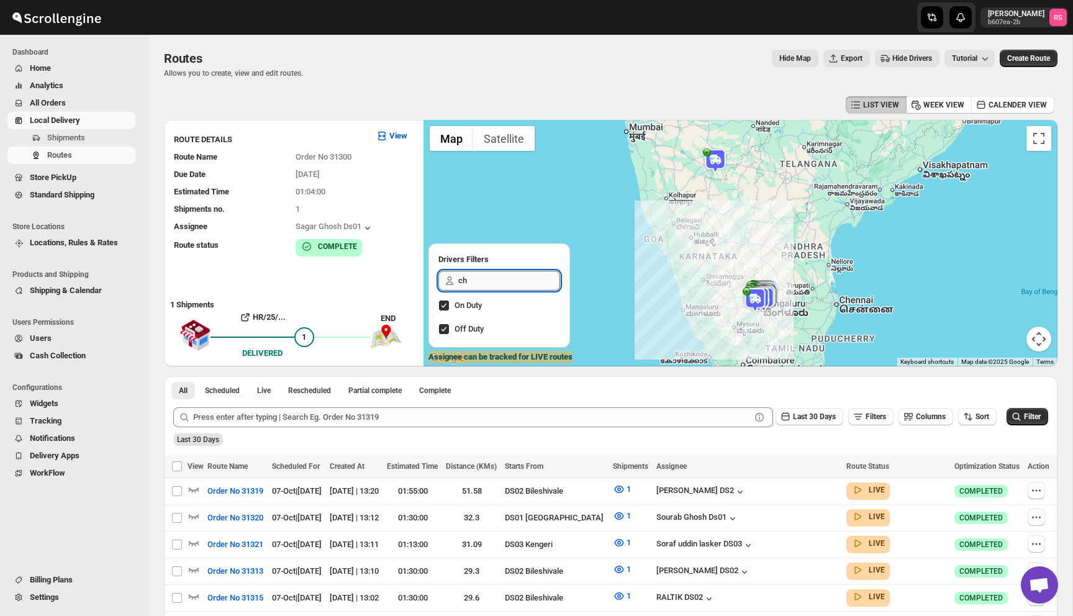
click at [509, 282] on input "ch" at bounding box center [509, 281] width 102 height 20
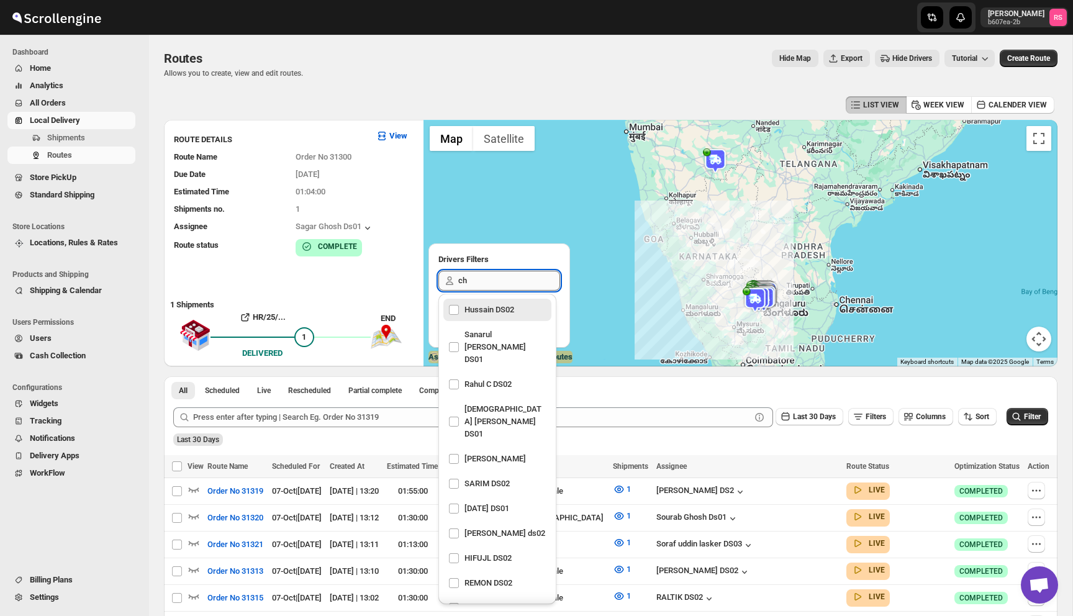
click at [509, 282] on input "ch" at bounding box center [509, 281] width 102 height 20
type input "cha"
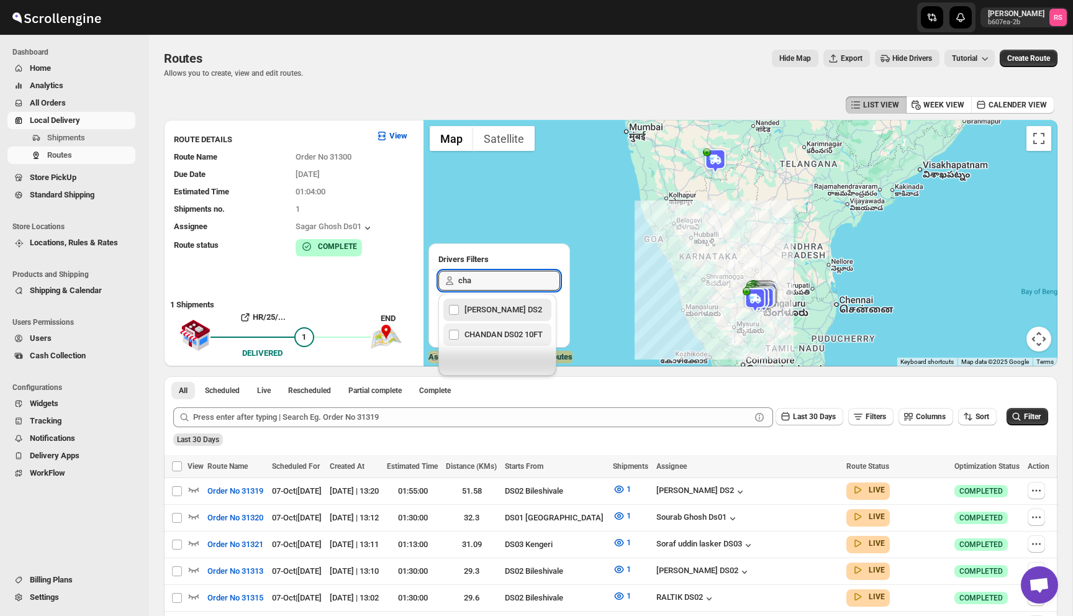
click at [499, 343] on div "CHANDAN DS02 10FT" at bounding box center [497, 334] width 98 height 17
checkbox input "true"
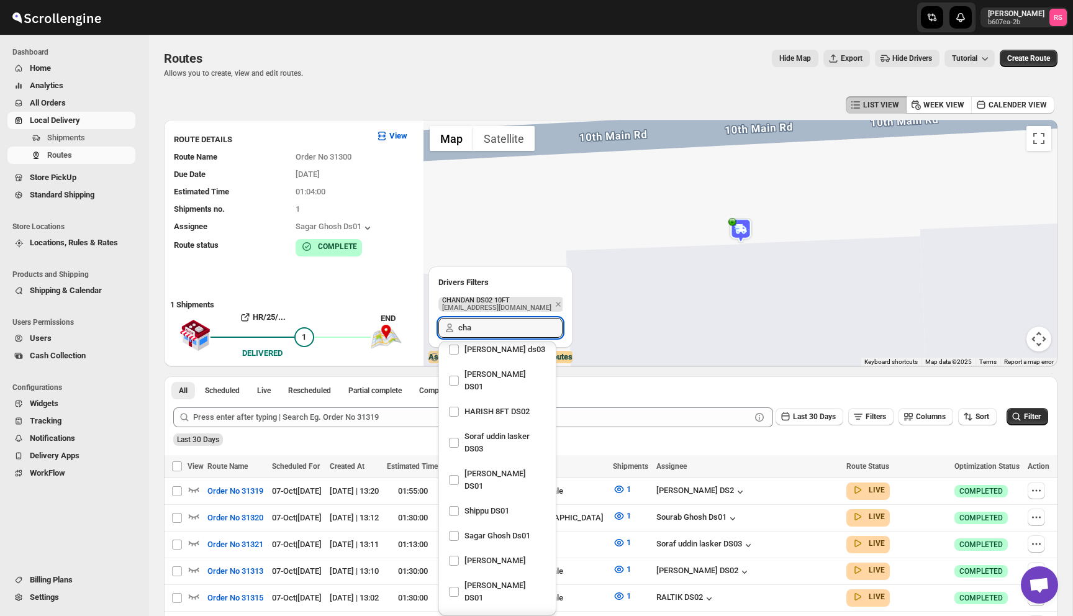
type input "cha"
click at [739, 233] on img at bounding box center [740, 230] width 25 height 25
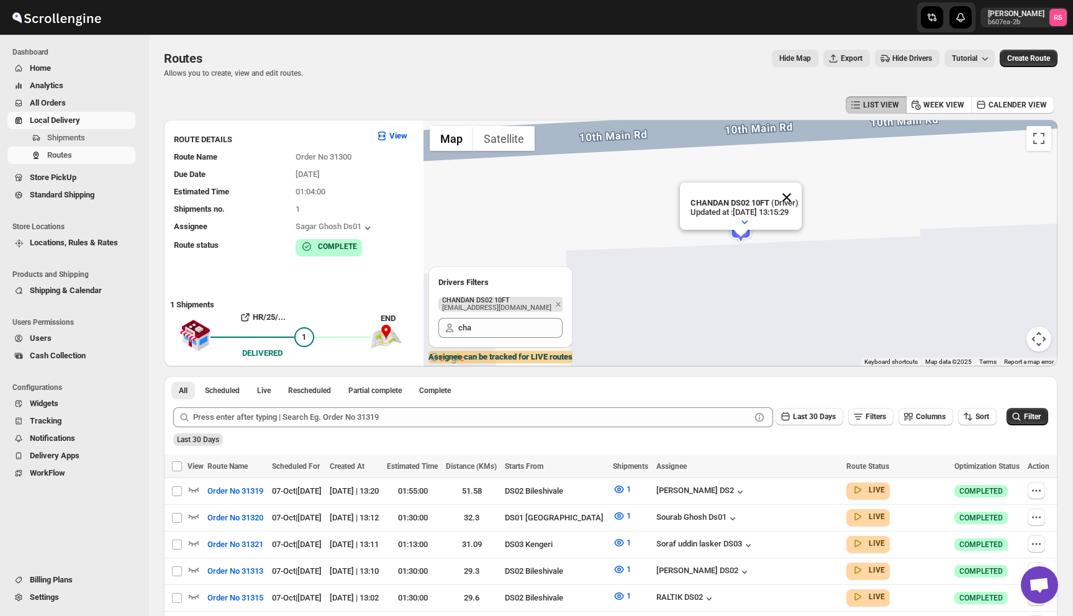
click at [799, 194] on button "Close" at bounding box center [787, 198] width 30 height 30
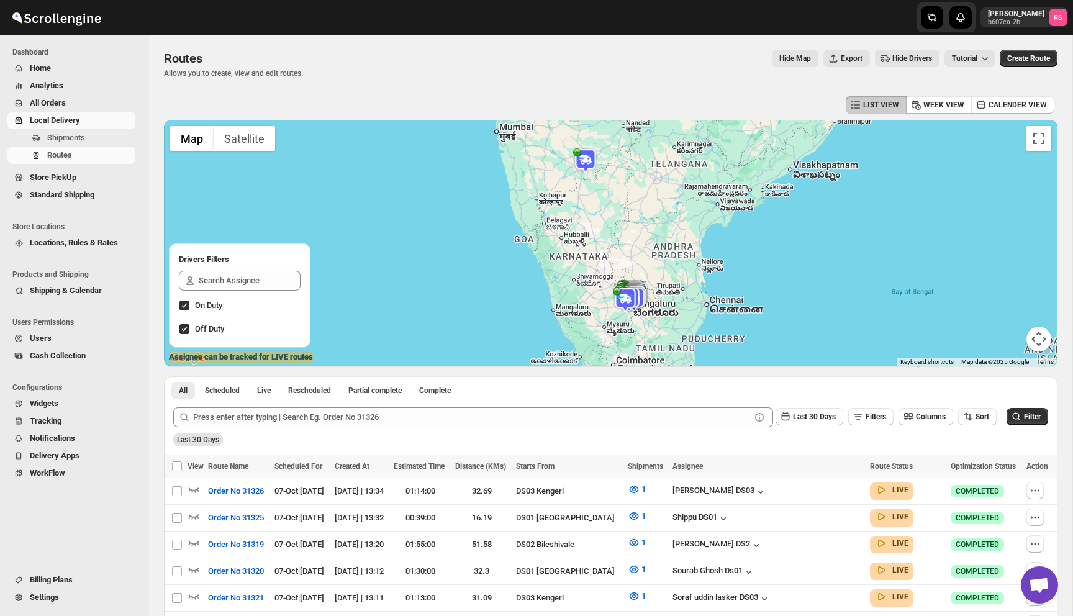
click at [904, 62] on span "Hide Drivers" at bounding box center [912, 58] width 40 height 10
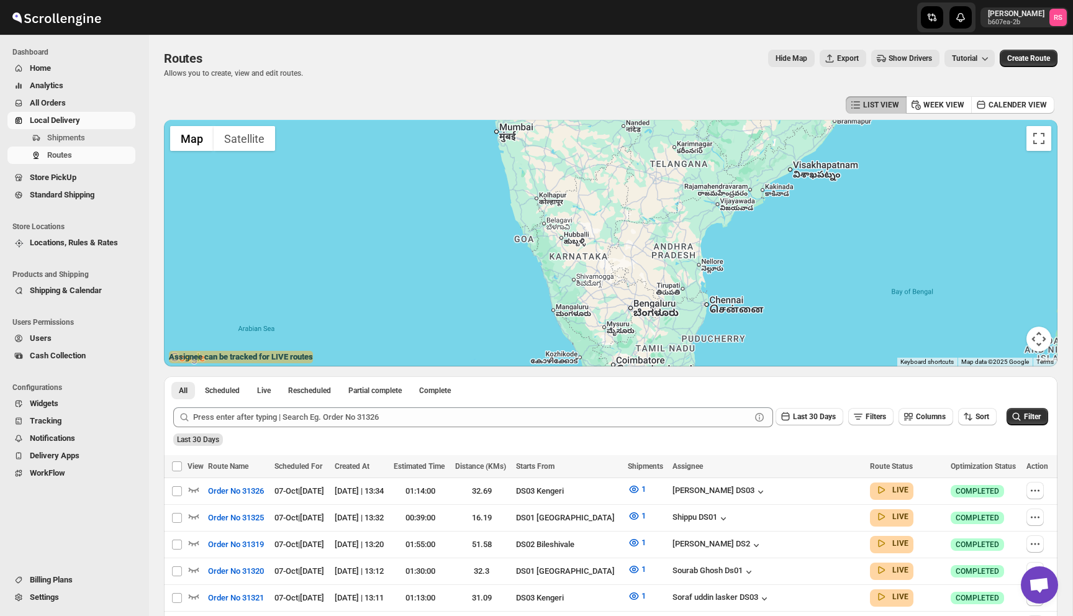
click at [904, 62] on span "Show Drivers" at bounding box center [910, 58] width 43 height 10
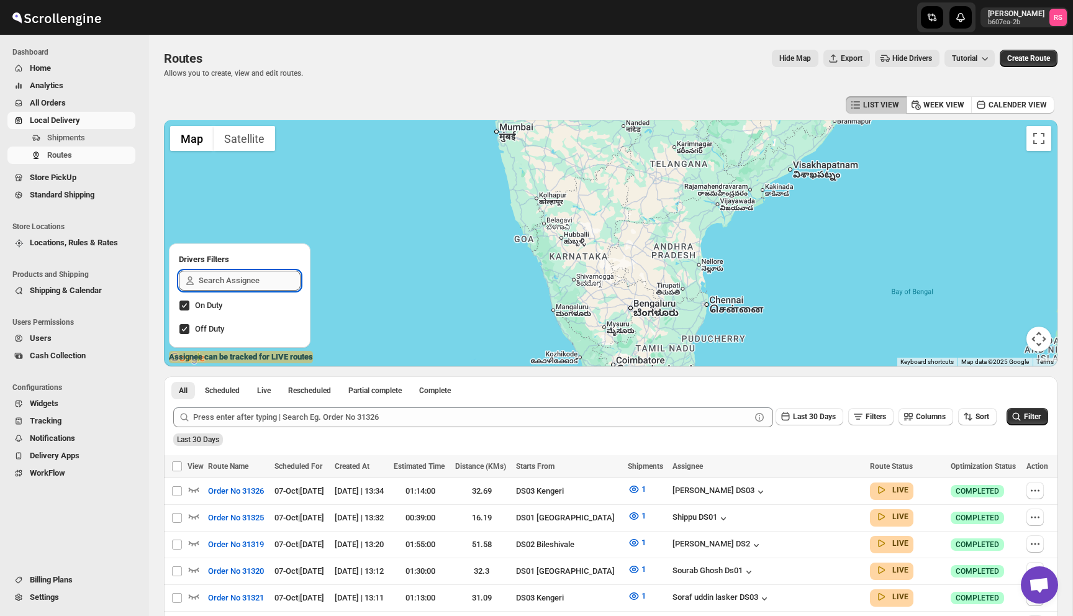
click at [227, 281] on input "text" at bounding box center [250, 281] width 102 height 20
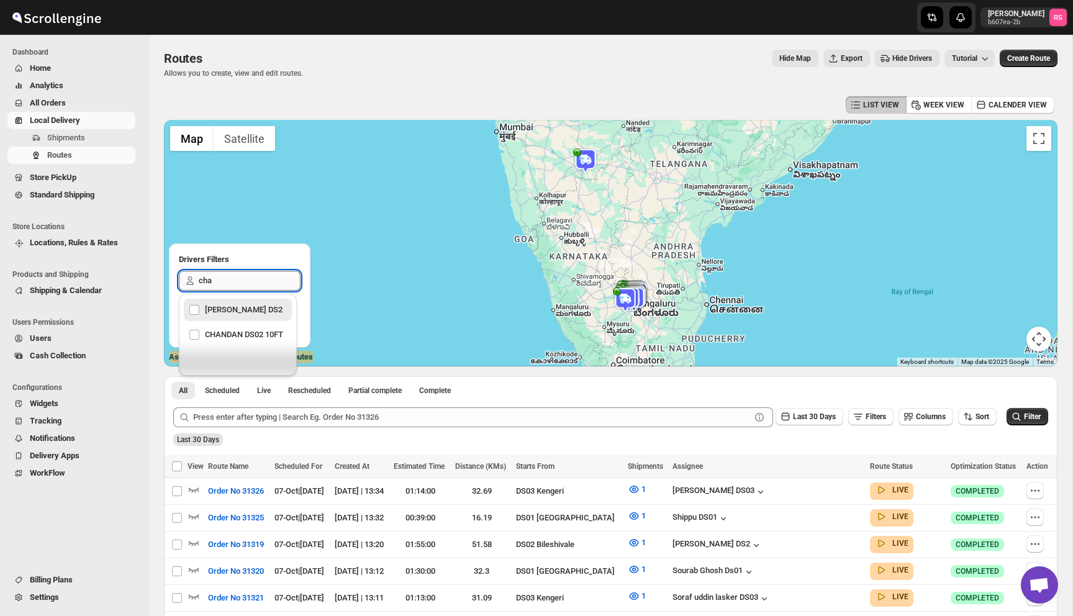
type input "chan"
click at [223, 343] on div "CHANDAN DS02 10FT" at bounding box center [238, 334] width 98 height 17
checkbox input "true"
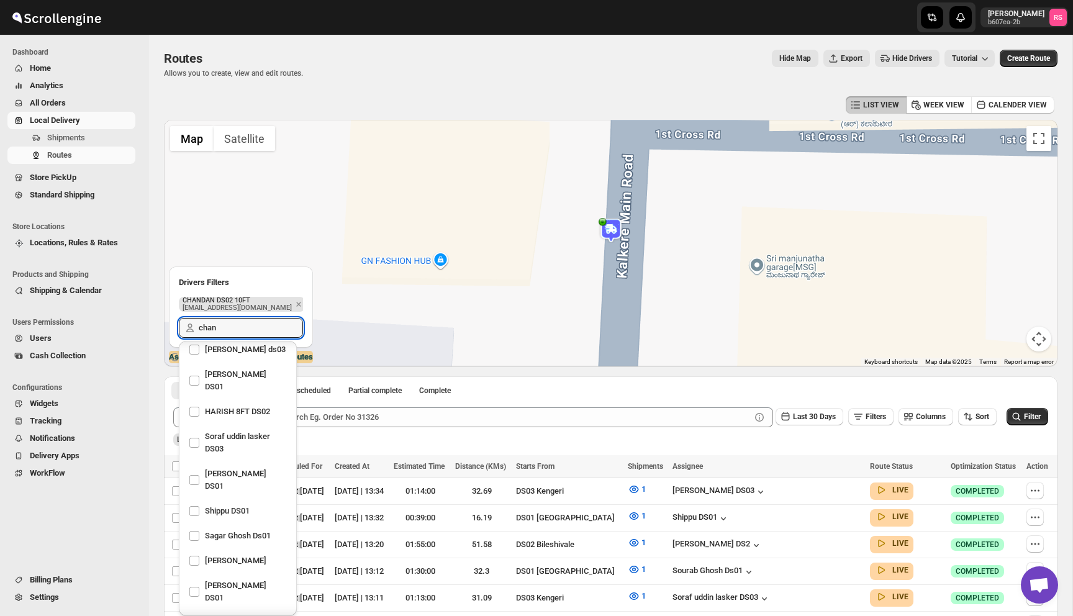
type input "chan"
click at [611, 240] on img at bounding box center [611, 230] width 25 height 25
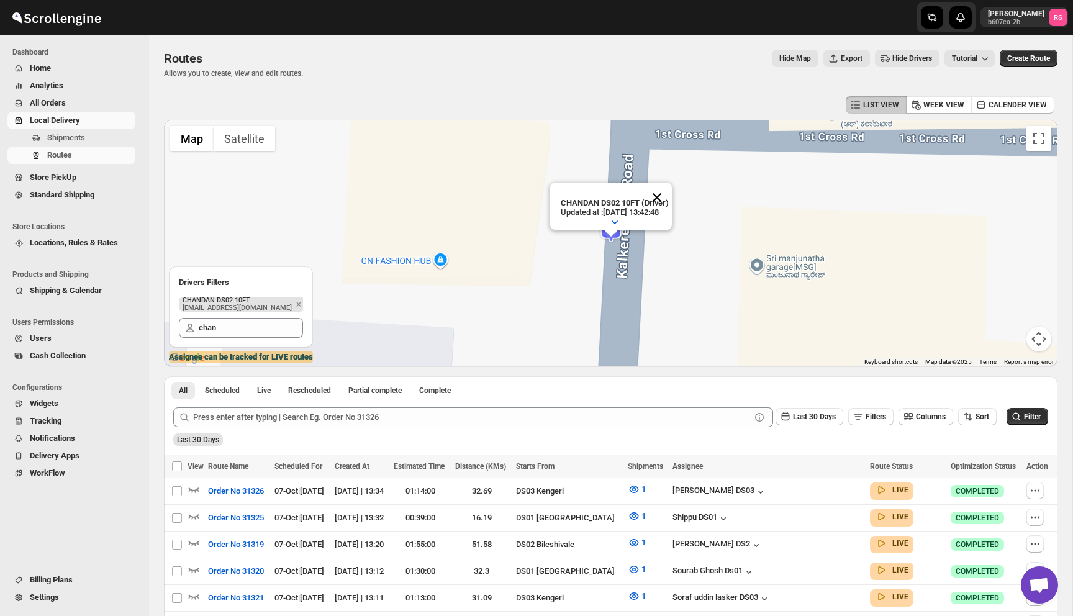
click at [669, 204] on button "Close" at bounding box center [657, 198] width 30 height 30
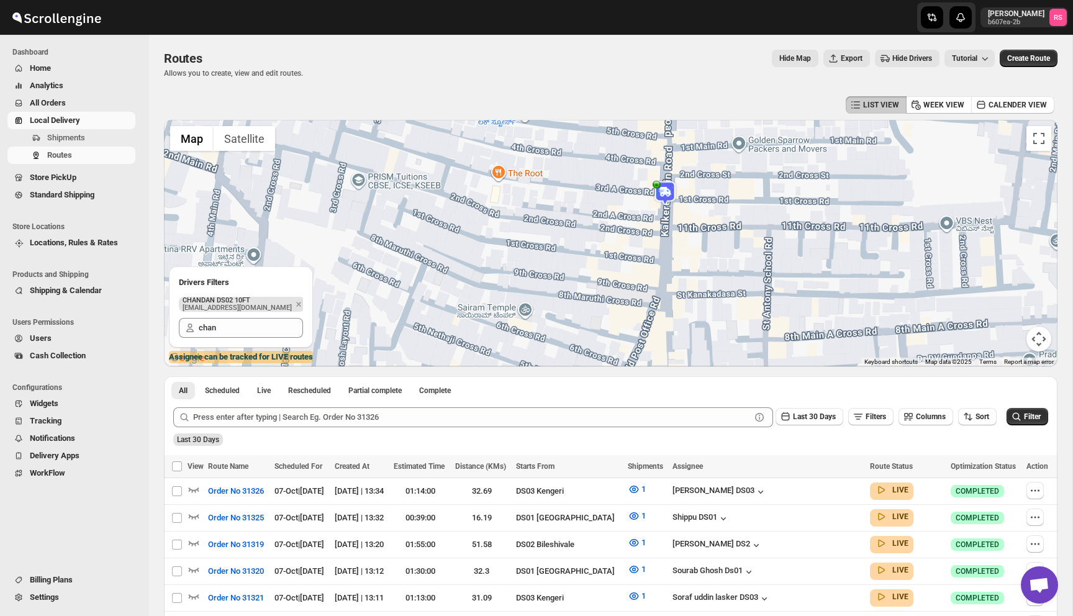
click at [665, 186] on img at bounding box center [665, 193] width 25 height 25
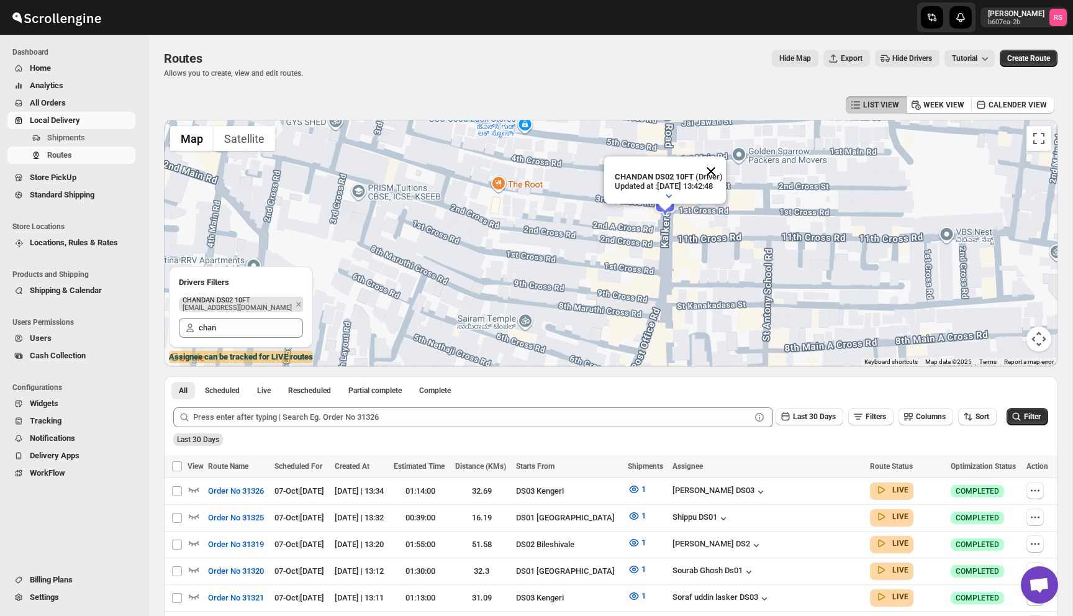
click at [719, 174] on button "Close" at bounding box center [711, 171] width 30 height 30
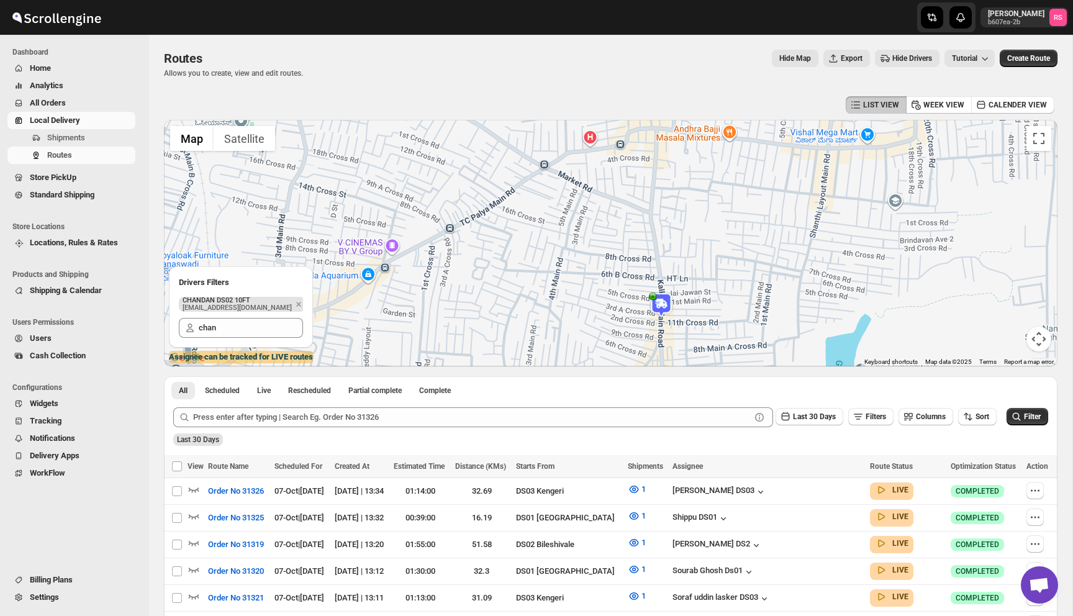
drag, startPoint x: 687, startPoint y: 197, endPoint x: 665, endPoint y: 290, distance: 95.8
click at [665, 292] on img at bounding box center [661, 304] width 25 height 25
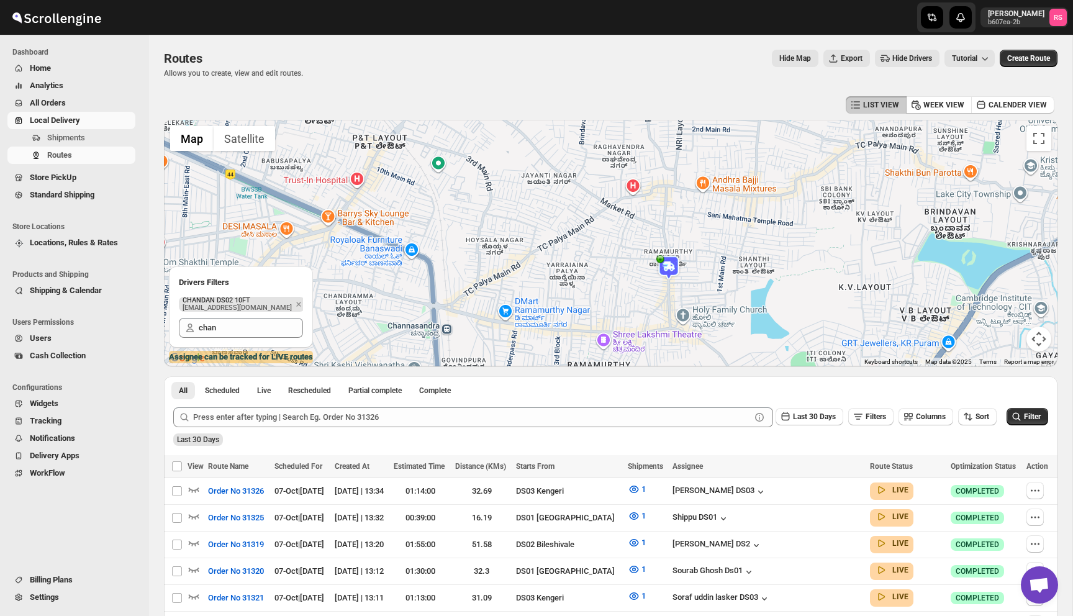
drag, startPoint x: 722, startPoint y: 224, endPoint x: 728, endPoint y: 211, distance: 14.4
click at [728, 211] on div at bounding box center [611, 243] width 894 height 247
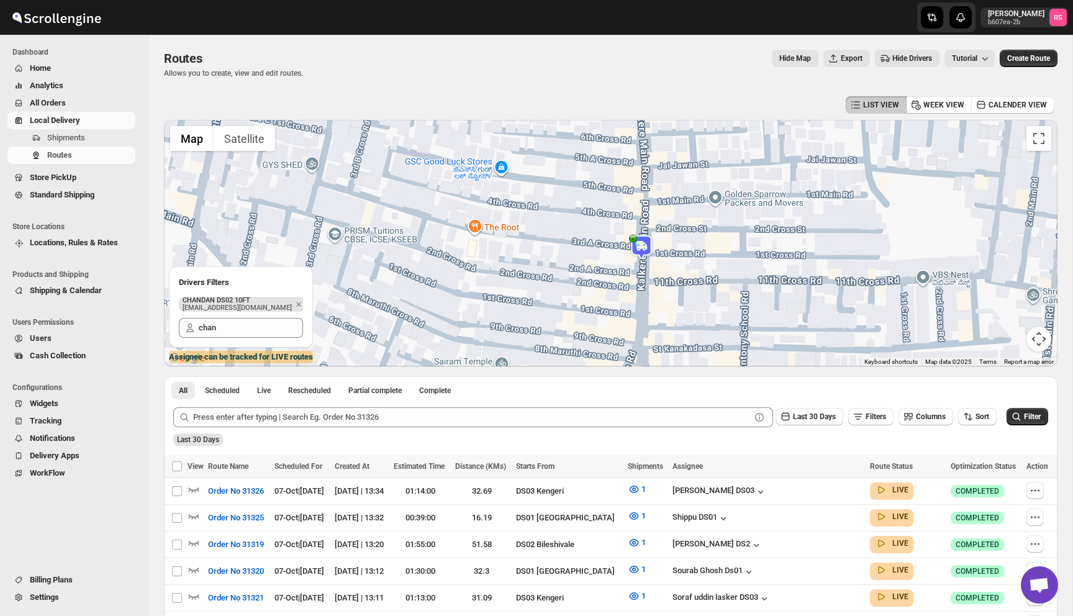
click at [718, 196] on div at bounding box center [611, 243] width 894 height 247
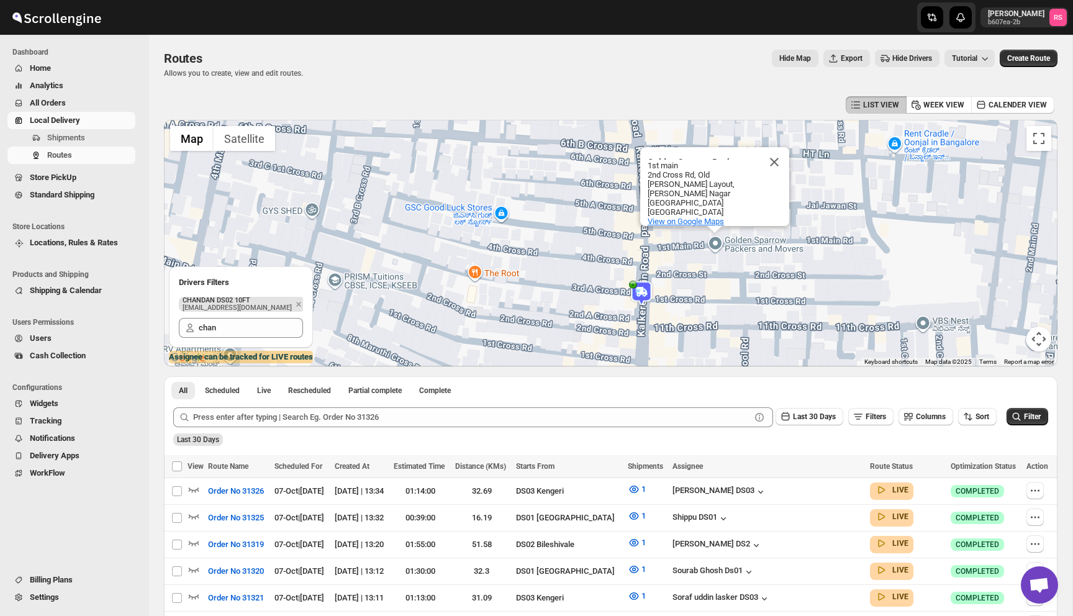
click at [699, 225] on span "View on Google Maps" at bounding box center [686, 221] width 76 height 9
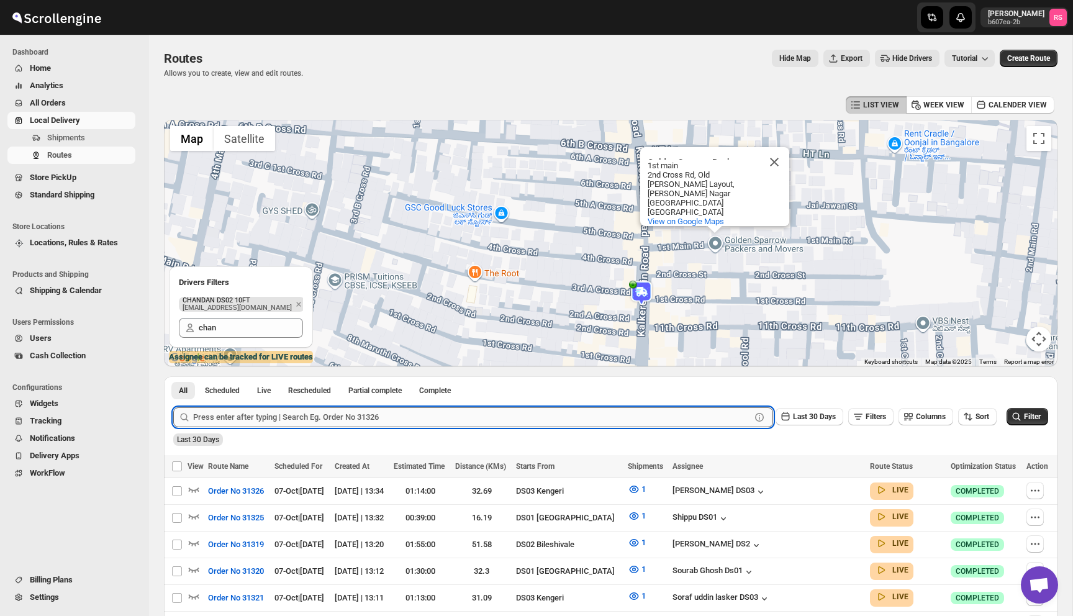
click at [304, 417] on input "text" at bounding box center [472, 417] width 558 height 20
click at [173, 376] on button "Submit" at bounding box center [190, 382] width 35 height 13
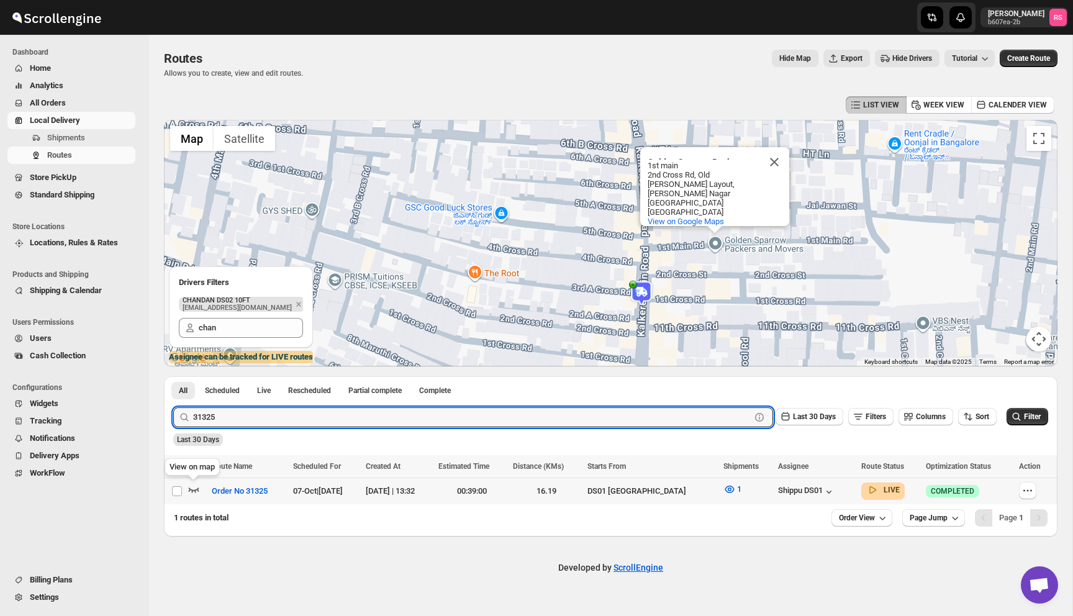
click at [193, 489] on icon "button" at bounding box center [194, 489] width 12 height 12
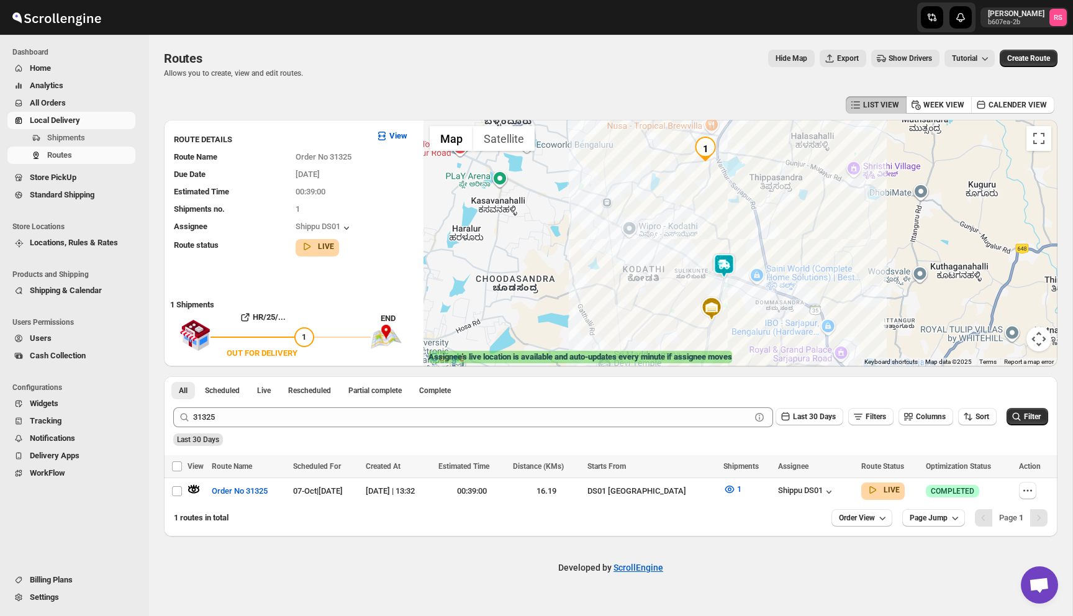
click at [723, 273] on img at bounding box center [724, 265] width 25 height 25
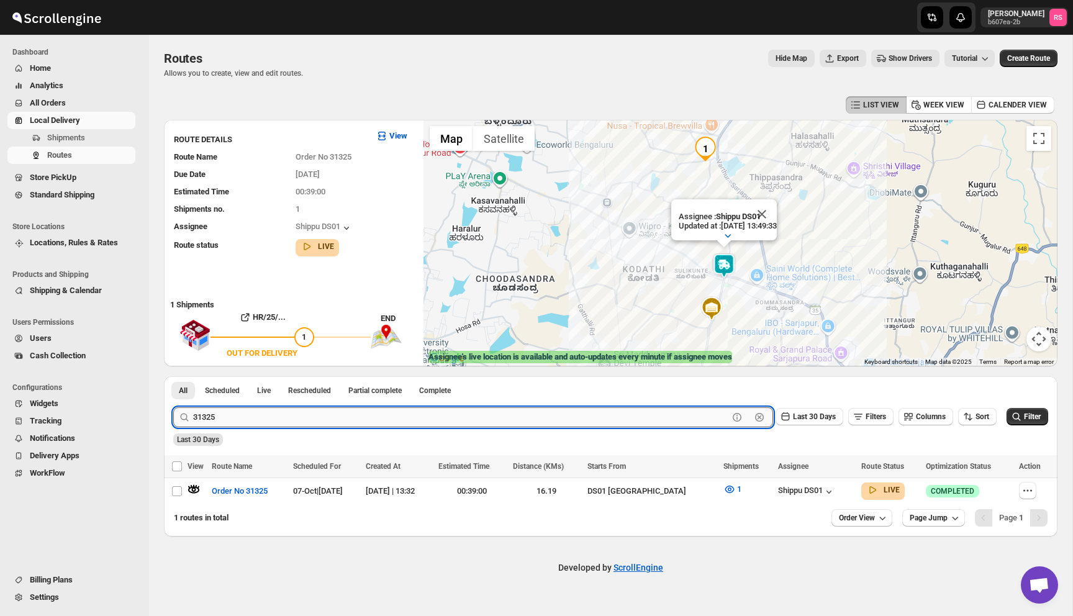
click at [315, 414] on input "31325" at bounding box center [460, 417] width 535 height 20
click at [362, 416] on input "31325" at bounding box center [460, 417] width 535 height 20
click at [173, 376] on button "Submit" at bounding box center [190, 382] width 35 height 13
click at [195, 491] on icon "button" at bounding box center [194, 489] width 11 height 5
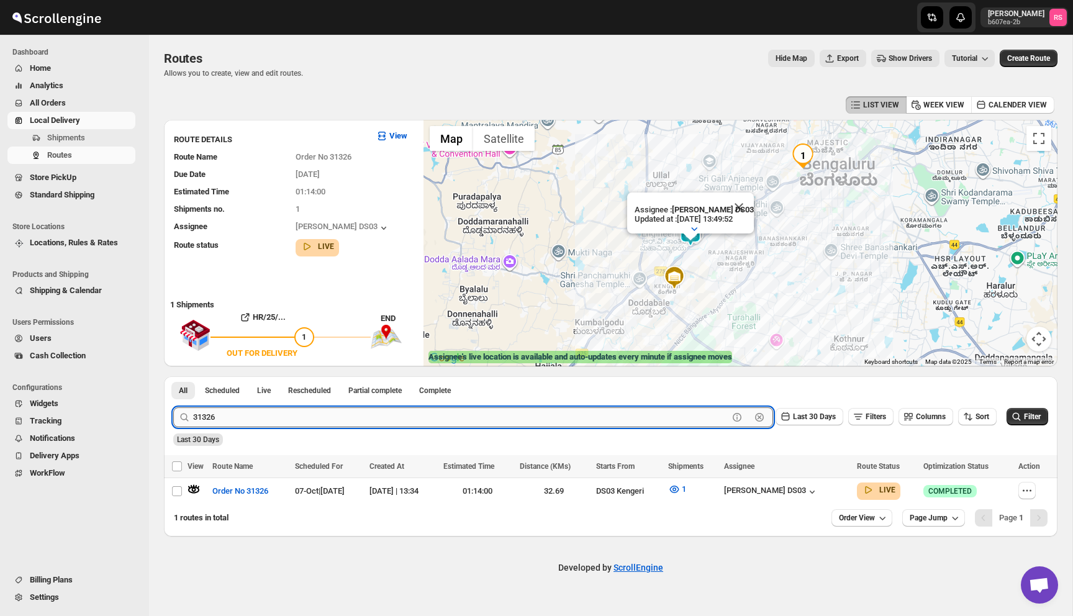
click at [350, 408] on input "31326" at bounding box center [460, 417] width 535 height 20
click at [173, 376] on button "Submit" at bounding box center [190, 382] width 35 height 13
click at [197, 489] on icon "button" at bounding box center [194, 489] width 11 height 5
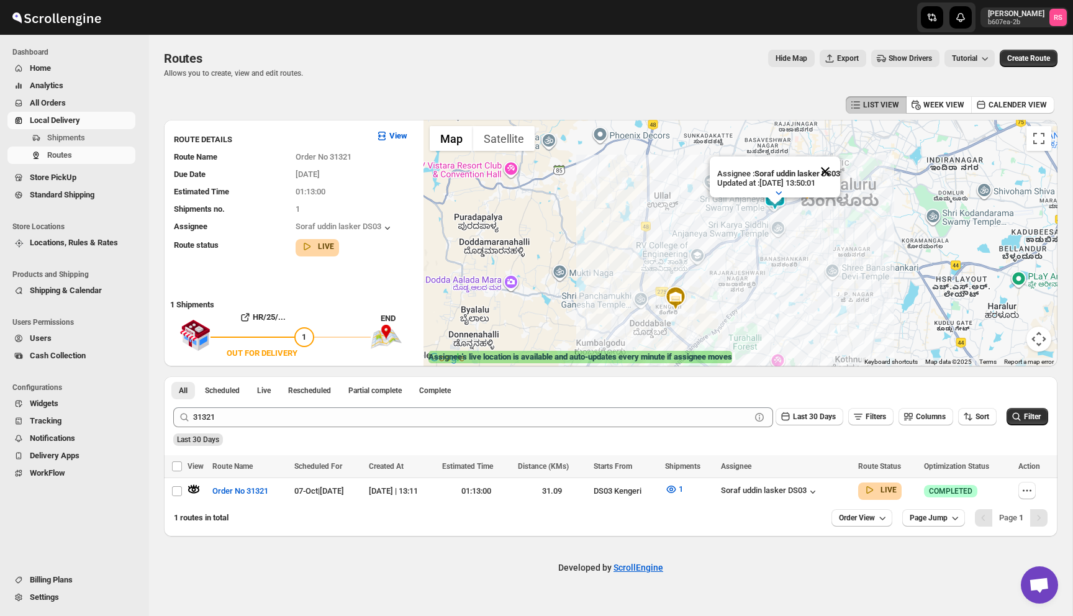
click at [831, 171] on button "Close" at bounding box center [825, 171] width 30 height 30
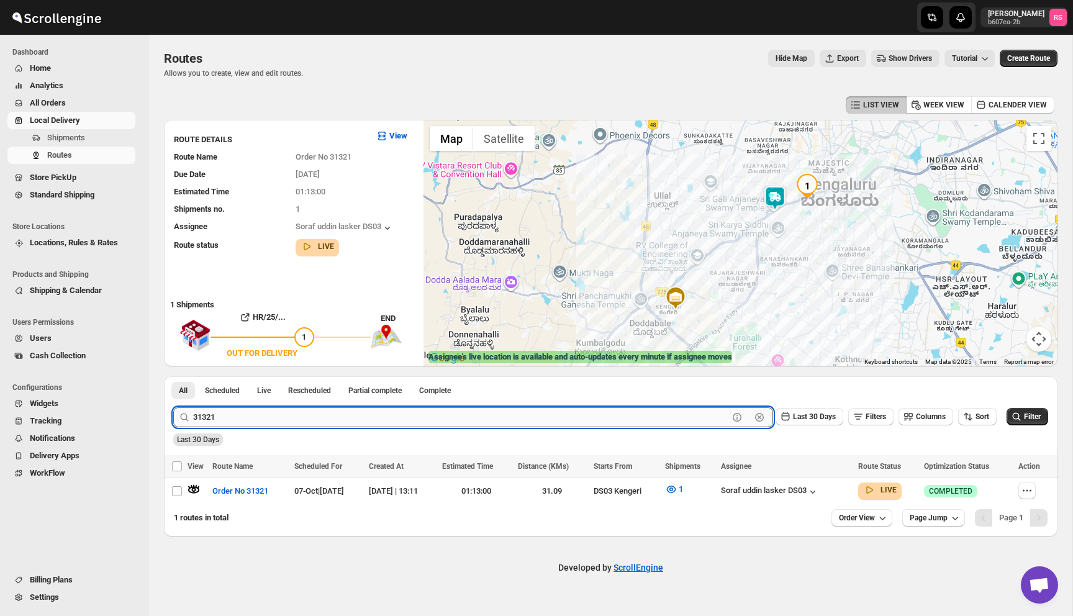
click at [458, 422] on input "31321" at bounding box center [460, 417] width 535 height 20
click at [173, 376] on button "Submit" at bounding box center [190, 382] width 35 height 13
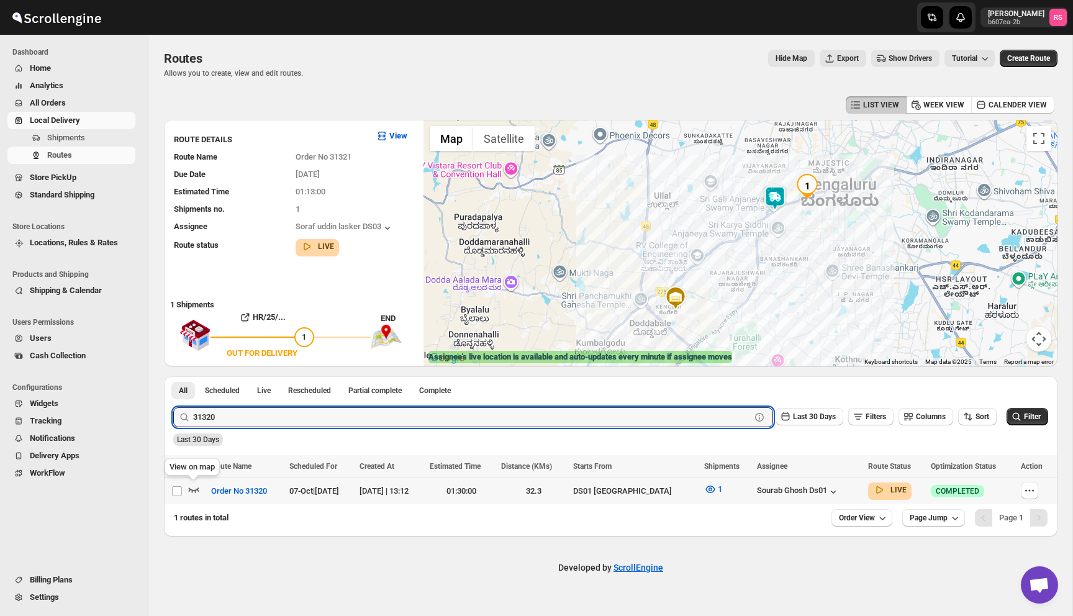
click at [194, 488] on icon "button" at bounding box center [194, 489] width 12 height 12
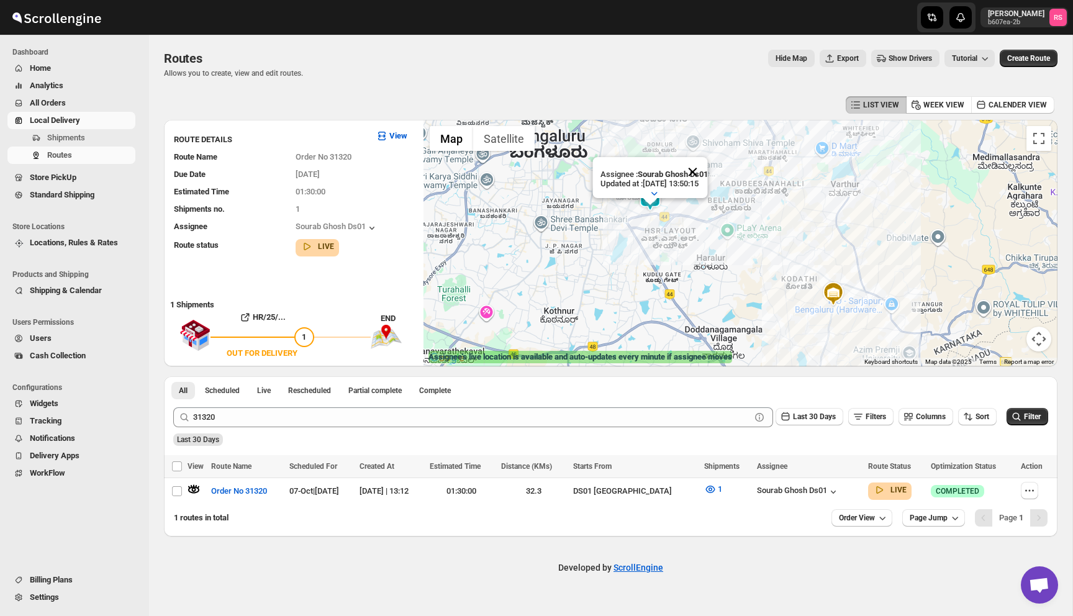
click at [707, 174] on button "Close" at bounding box center [692, 172] width 30 height 30
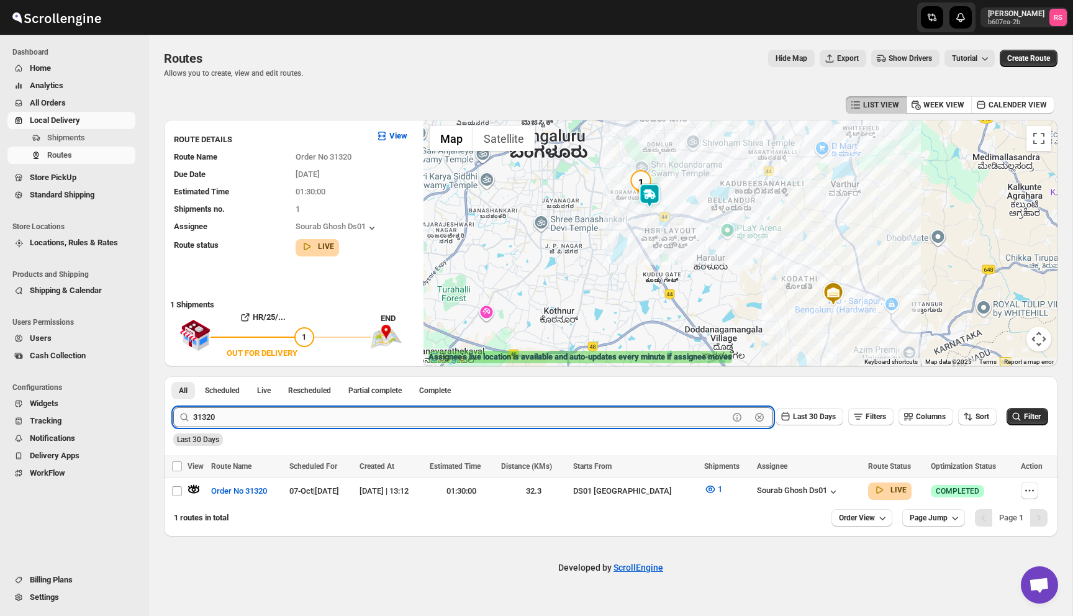
click at [222, 420] on input "31320" at bounding box center [460, 417] width 535 height 20
type input "31319"
click at [173, 376] on button "Submit" at bounding box center [190, 382] width 35 height 13
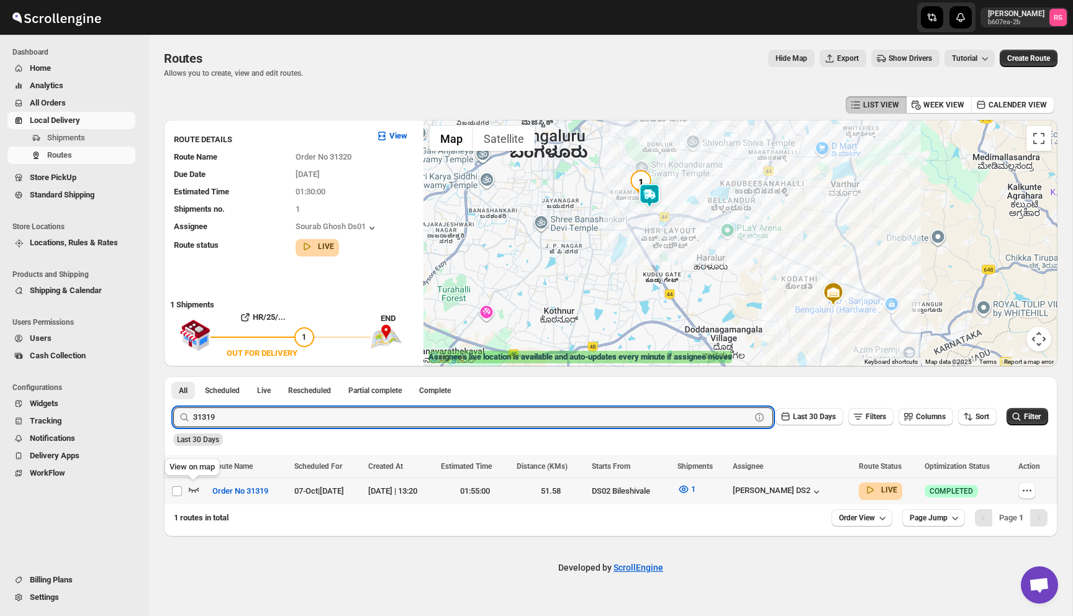
click at [195, 487] on icon "button" at bounding box center [194, 489] width 12 height 12
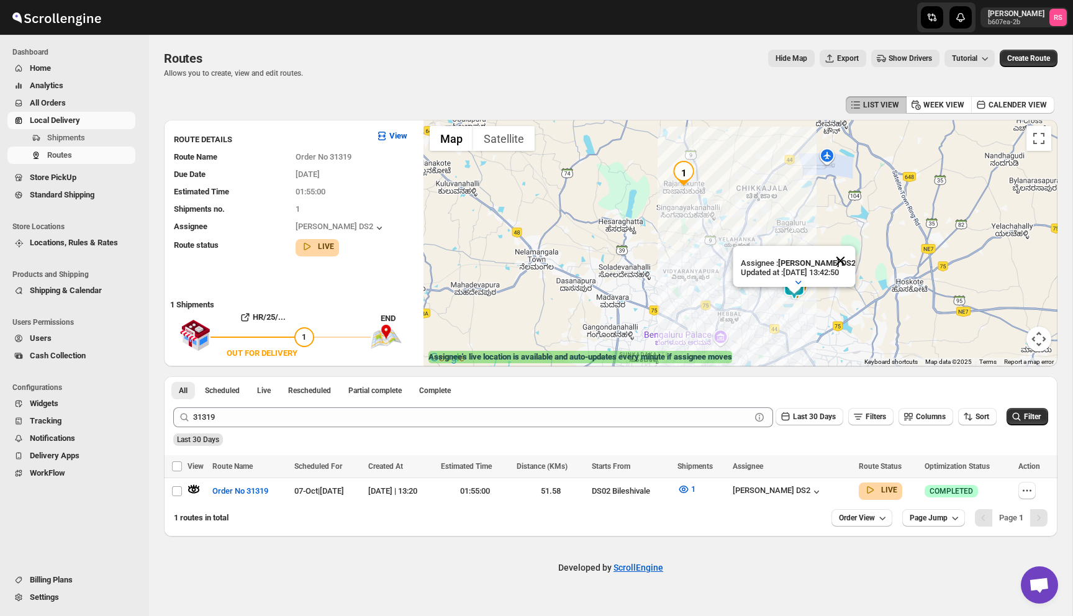
click at [849, 255] on button "Close" at bounding box center [840, 261] width 30 height 30
click at [797, 277] on img at bounding box center [794, 287] width 25 height 25
click at [700, 490] on button "1" at bounding box center [686, 489] width 33 height 20
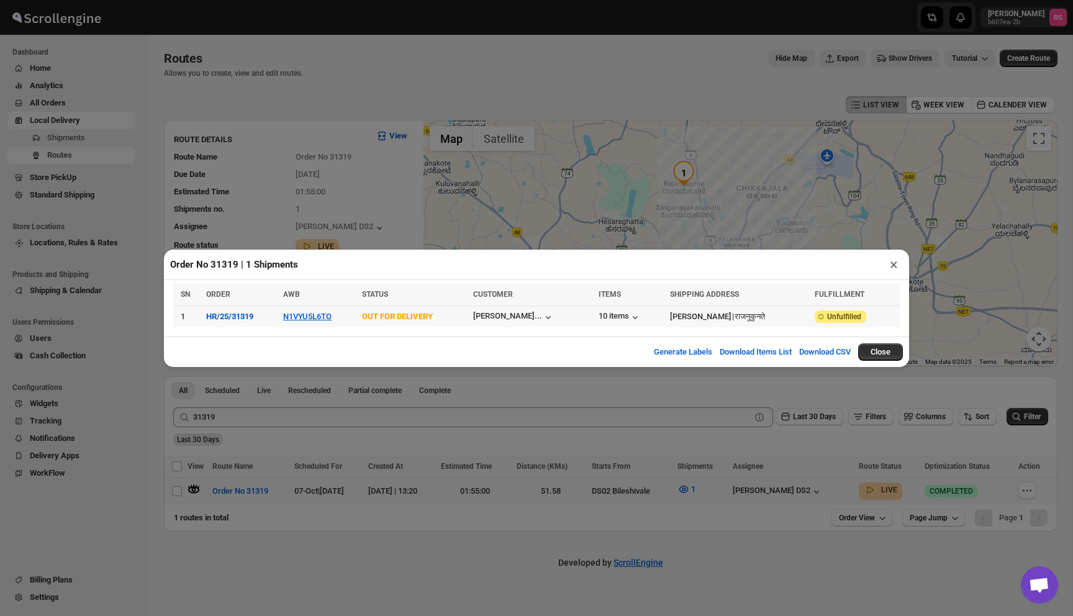
click at [646, 308] on td "10 items" at bounding box center [630, 317] width 71 height 22
click at [641, 315] on div "10 items" at bounding box center [620, 317] width 43 height 12
click at [892, 261] on button "×" at bounding box center [894, 264] width 18 height 17
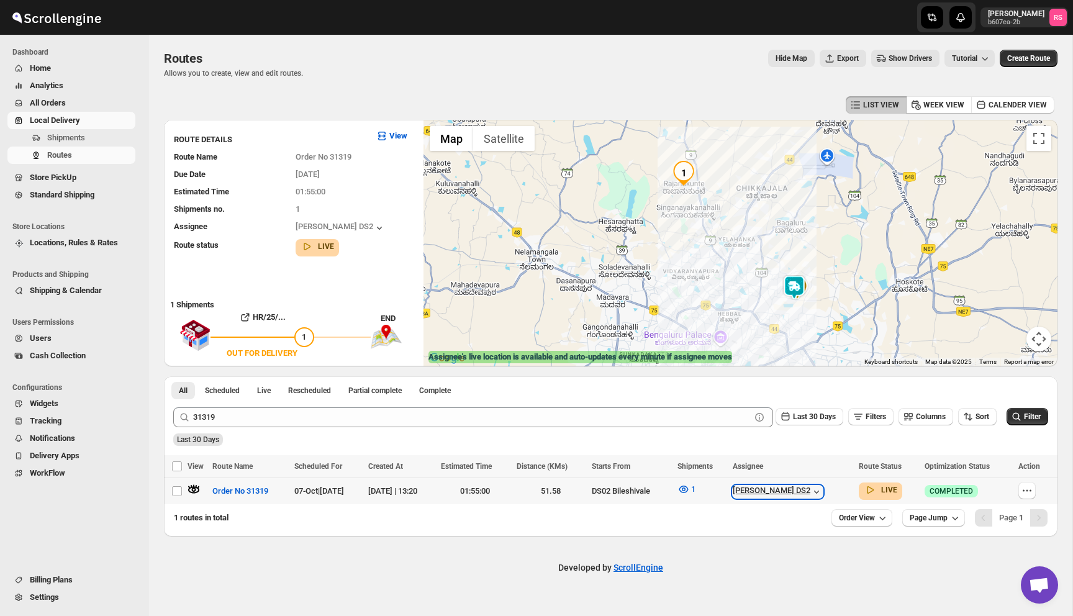
click at [823, 496] on icon "button" at bounding box center [816, 492] width 12 height 12
click at [800, 487] on div "[PERSON_NAME] DS2" at bounding box center [778, 492] width 90 height 12
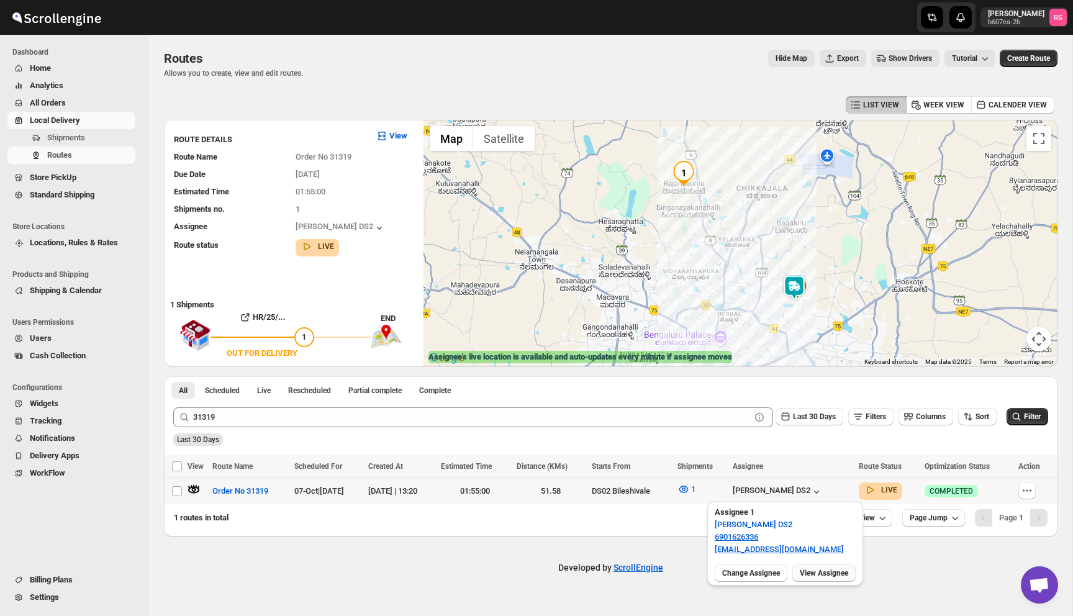
click at [830, 565] on button "View Assignee" at bounding box center [823, 572] width 63 height 17
